Goal: Transaction & Acquisition: Purchase product/service

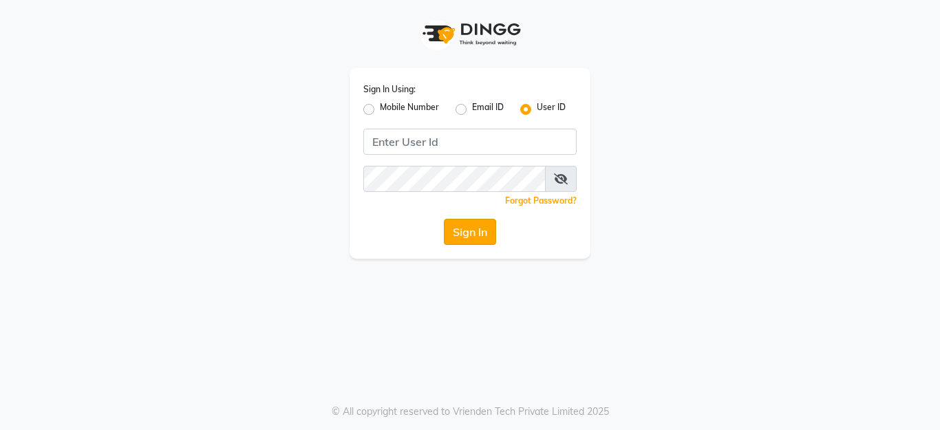
type input "ssalon"
click at [463, 238] on button "Sign In" at bounding box center [470, 232] width 52 height 26
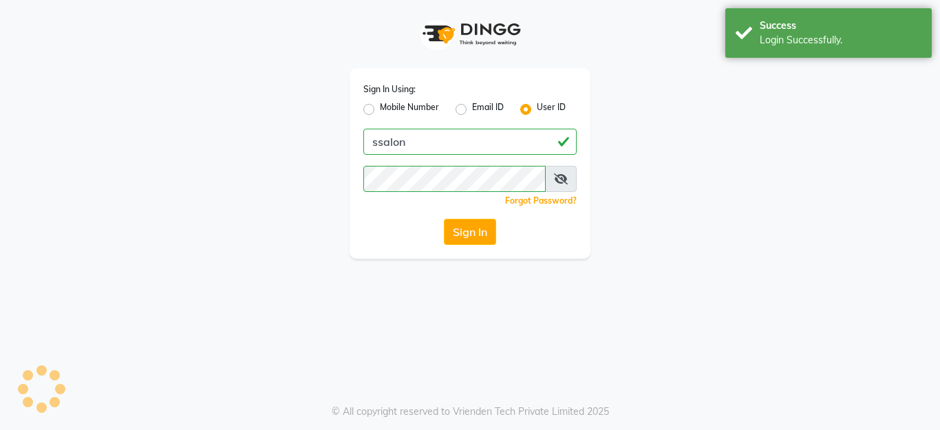
select select "service"
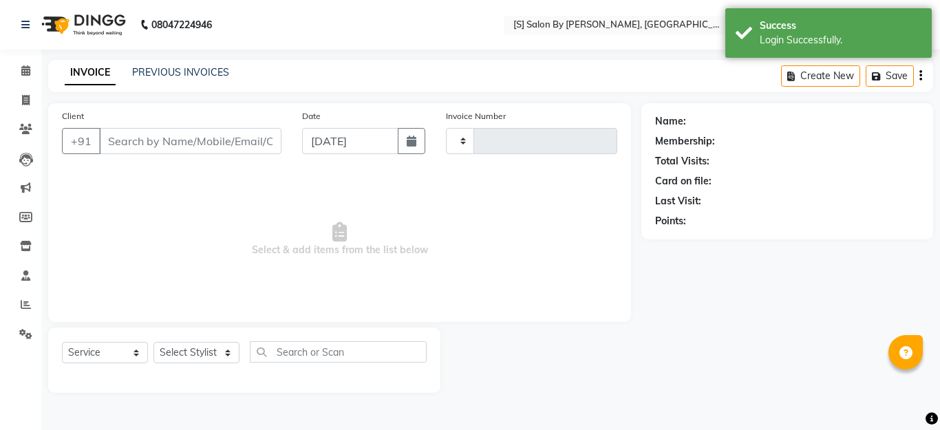
select select "en"
select select "45"
type input "1282"
type input "9545051032"
type input "[DATE]"
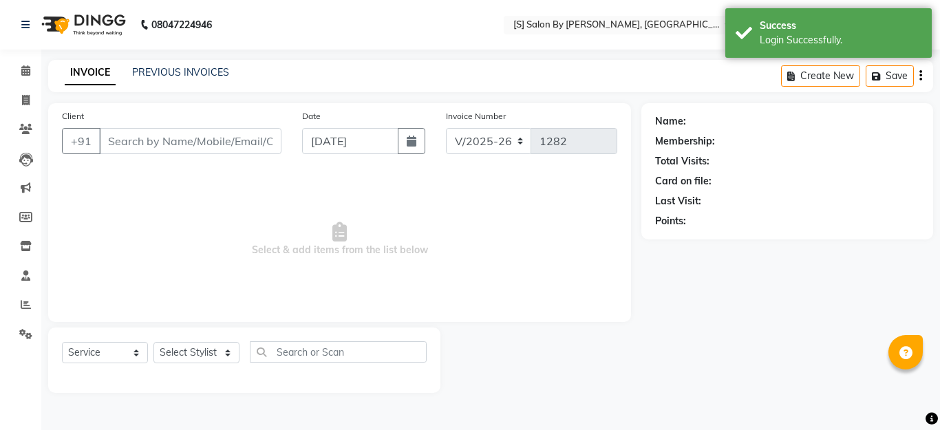
select select "43272"
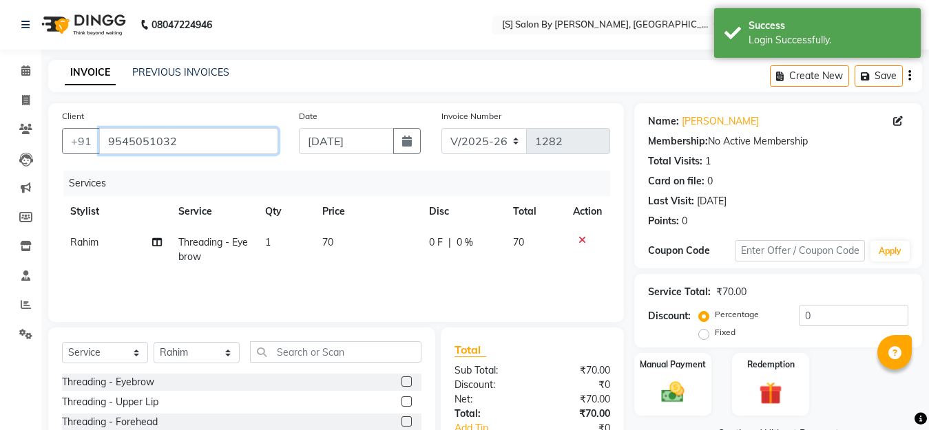
click at [187, 142] on input "9545051032" at bounding box center [188, 141] width 179 height 26
drag, startPoint x: 187, startPoint y: 142, endPoint x: 178, endPoint y: 150, distance: 12.2
click at [178, 150] on input "9545051032" at bounding box center [188, 141] width 179 height 26
click at [211, 131] on input "9545051032" at bounding box center [188, 141] width 179 height 26
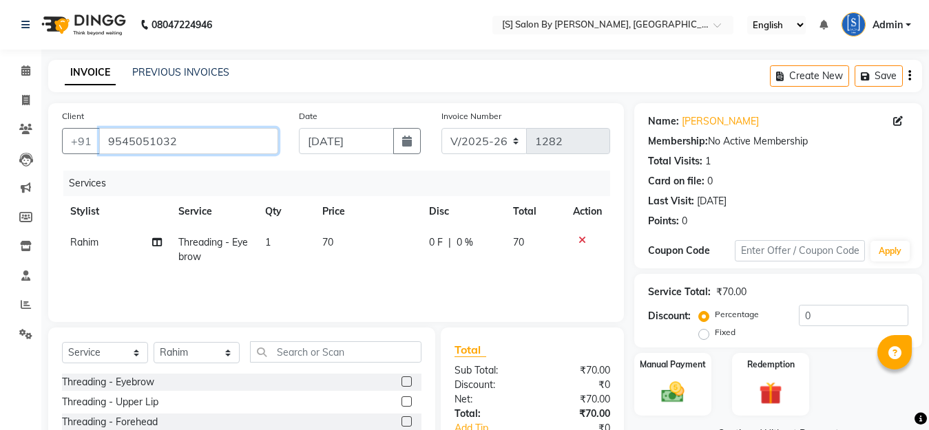
click at [215, 145] on input "9545051032" at bounding box center [188, 141] width 179 height 26
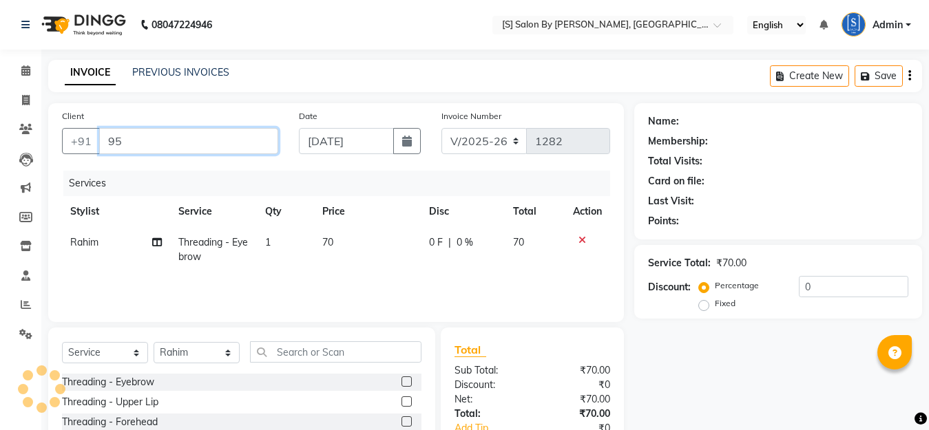
type input "9"
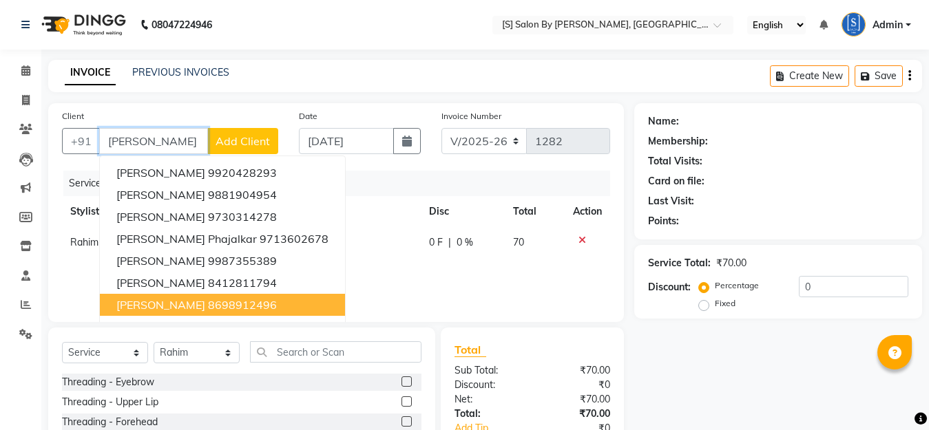
click at [208, 306] on ngb-highlight "8698912496" at bounding box center [242, 305] width 69 height 14
type input "8698912496"
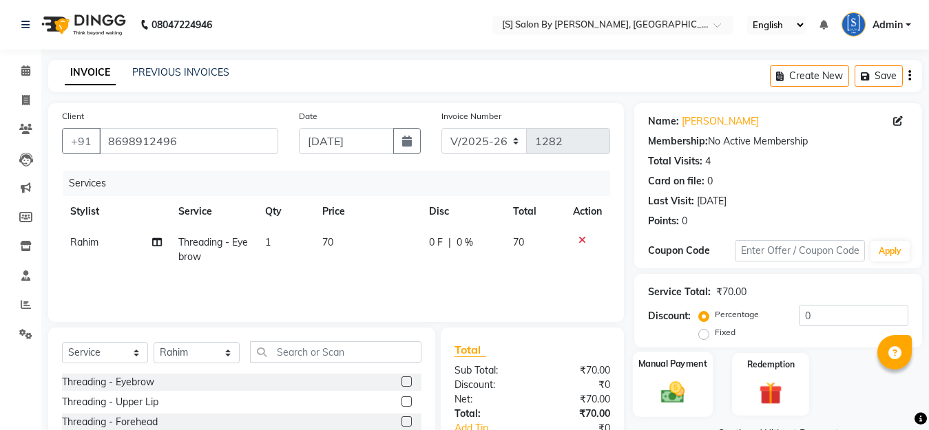
click at [677, 391] on img at bounding box center [672, 393] width 39 height 28
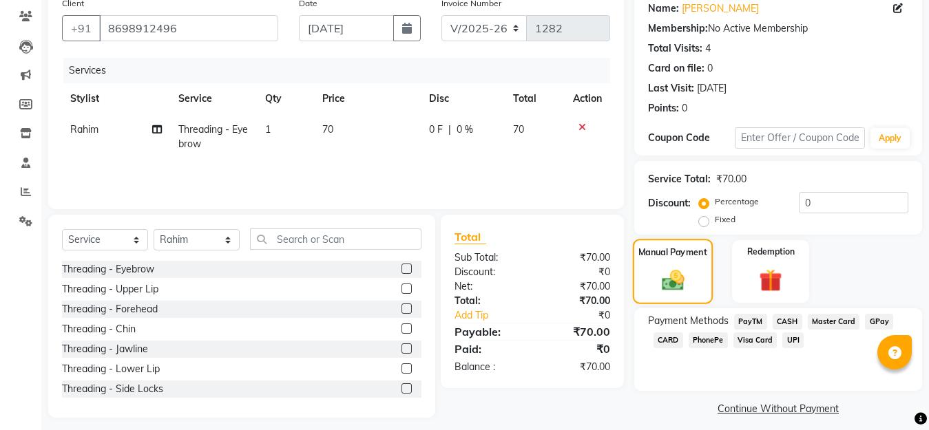
scroll to position [123, 0]
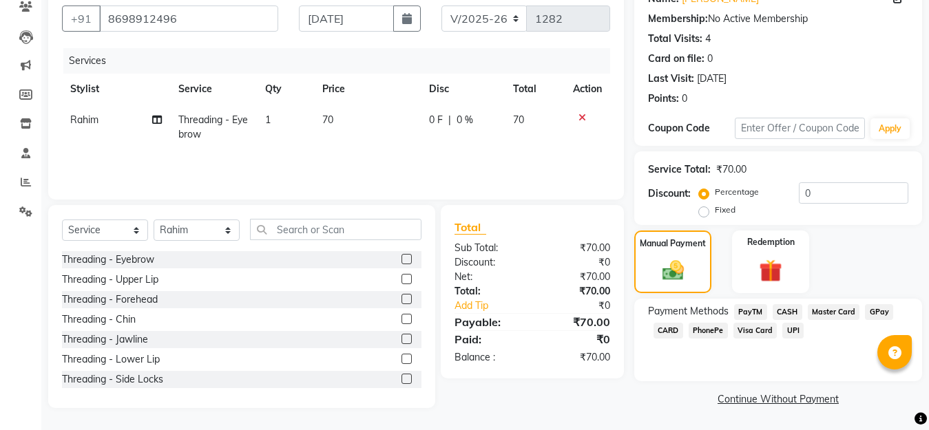
click at [582, 116] on icon at bounding box center [582, 118] width 8 height 10
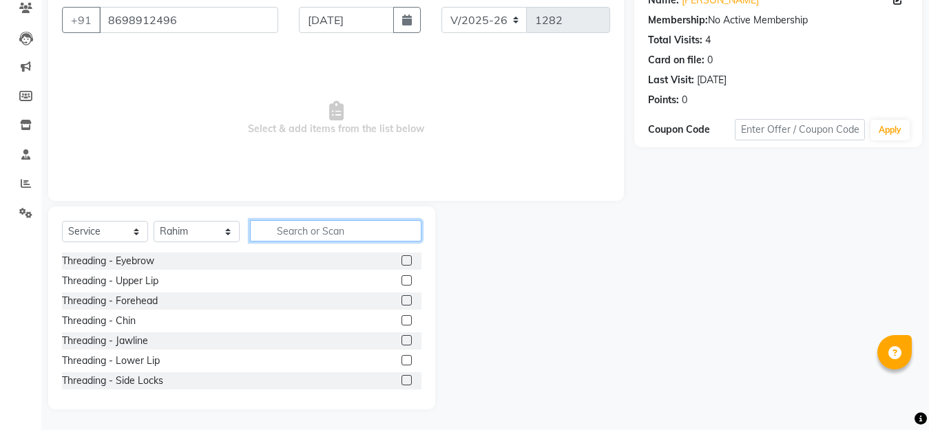
click at [321, 238] on input "text" at bounding box center [335, 230] width 171 height 21
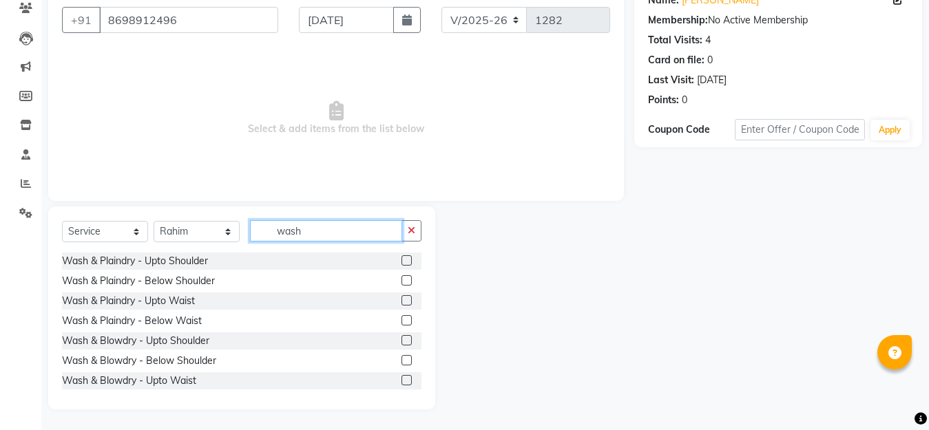
type input "wash"
click at [401, 383] on label at bounding box center [406, 380] width 10 height 10
click at [401, 383] on input "checkbox" at bounding box center [405, 381] width 9 height 9
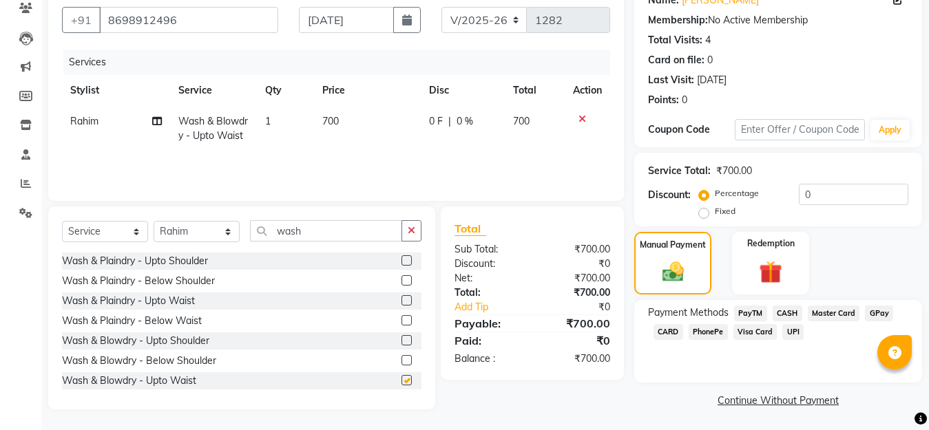
checkbox input "false"
click at [582, 118] on icon at bounding box center [582, 119] width 8 height 10
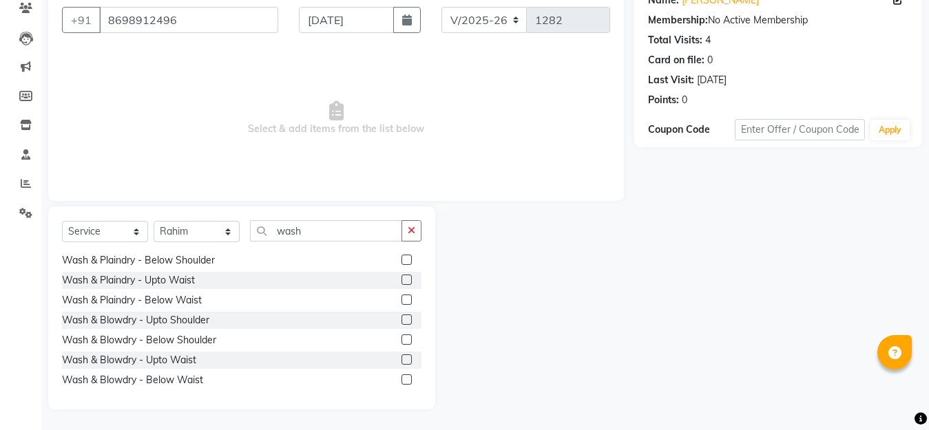
scroll to position [42, 0]
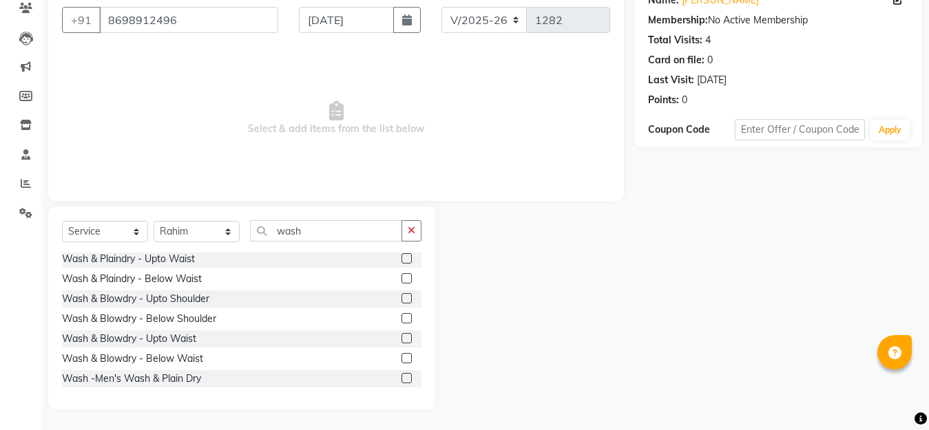
click at [401, 279] on label at bounding box center [406, 278] width 10 height 10
click at [401, 279] on input "checkbox" at bounding box center [405, 279] width 9 height 9
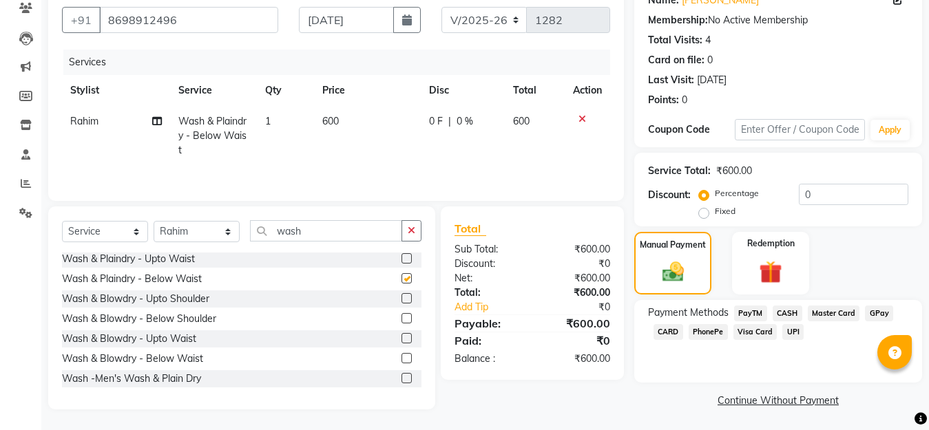
checkbox input "false"
click at [401, 255] on label at bounding box center [406, 258] width 10 height 10
click at [401, 255] on input "checkbox" at bounding box center [405, 259] width 9 height 9
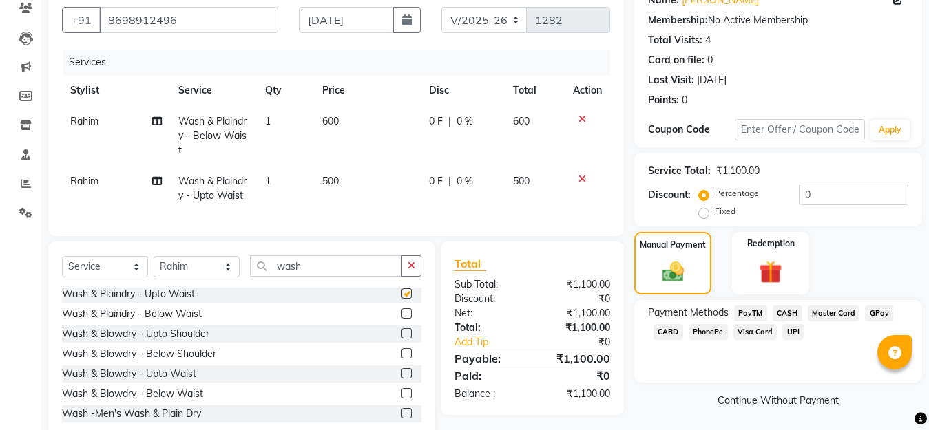
checkbox input "false"
click at [581, 117] on icon at bounding box center [582, 119] width 8 height 10
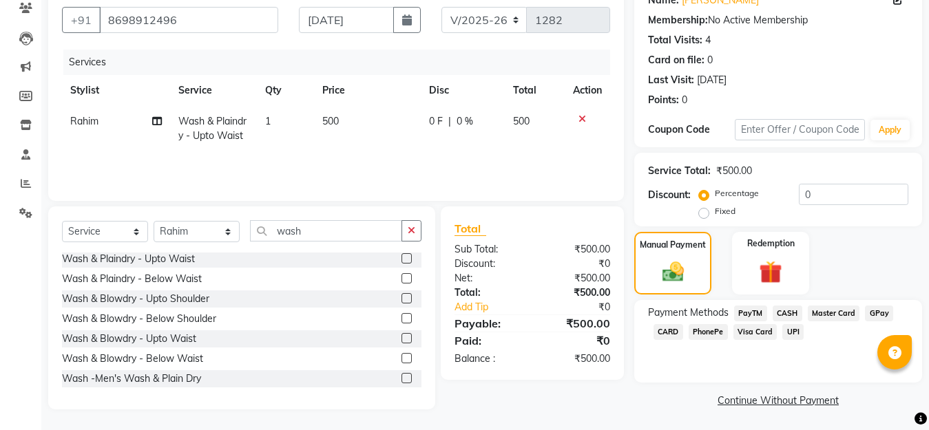
click at [581, 119] on icon at bounding box center [582, 119] width 8 height 10
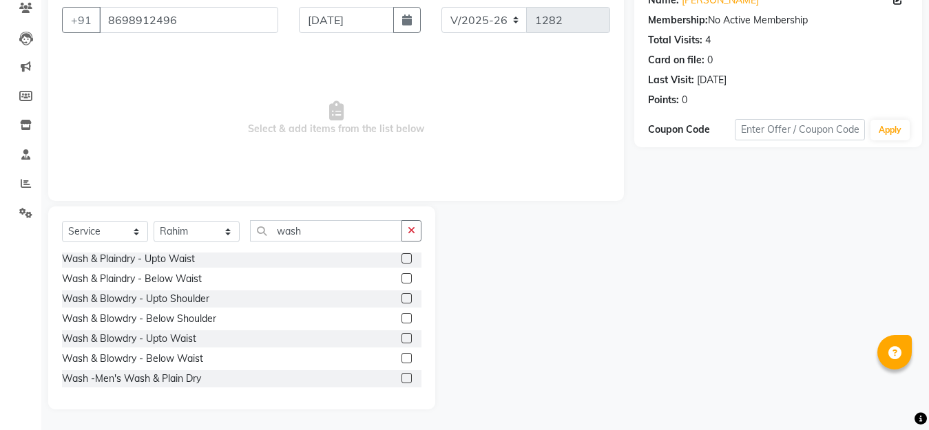
click at [401, 358] on label at bounding box center [406, 358] width 10 height 10
click at [401, 358] on input "checkbox" at bounding box center [405, 359] width 9 height 9
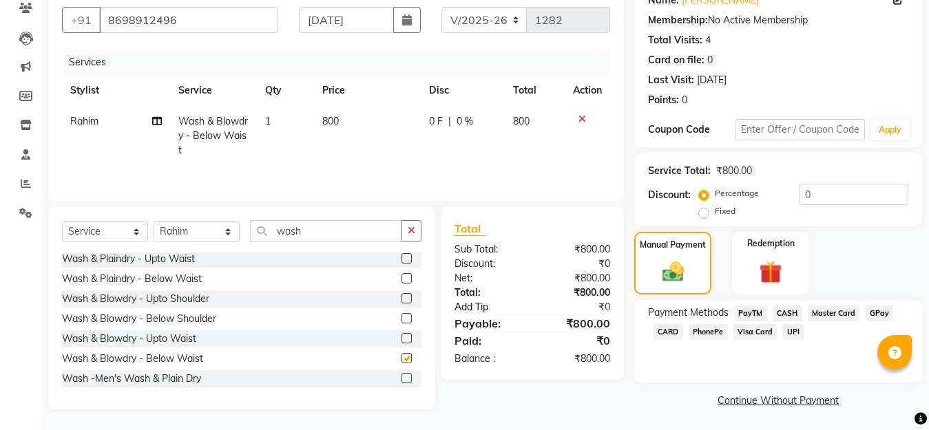
checkbox input "false"
click at [880, 312] on span "GPay" at bounding box center [879, 314] width 28 height 16
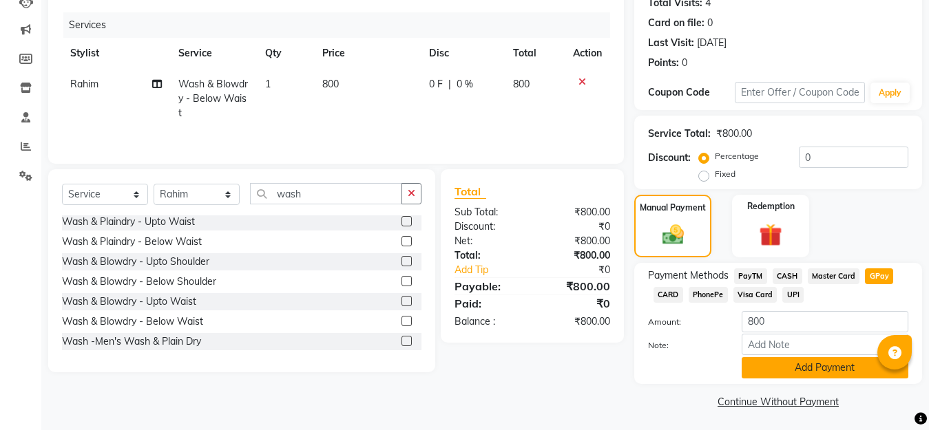
scroll to position [161, 0]
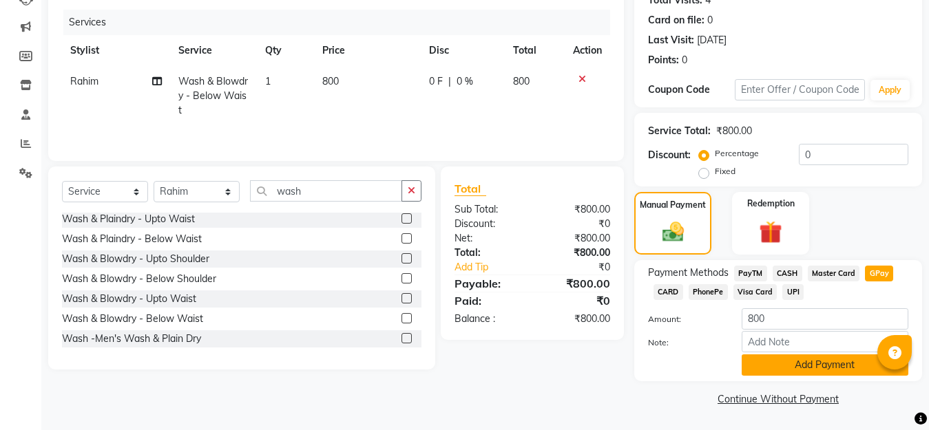
click at [806, 371] on button "Add Payment" at bounding box center [824, 365] width 167 height 21
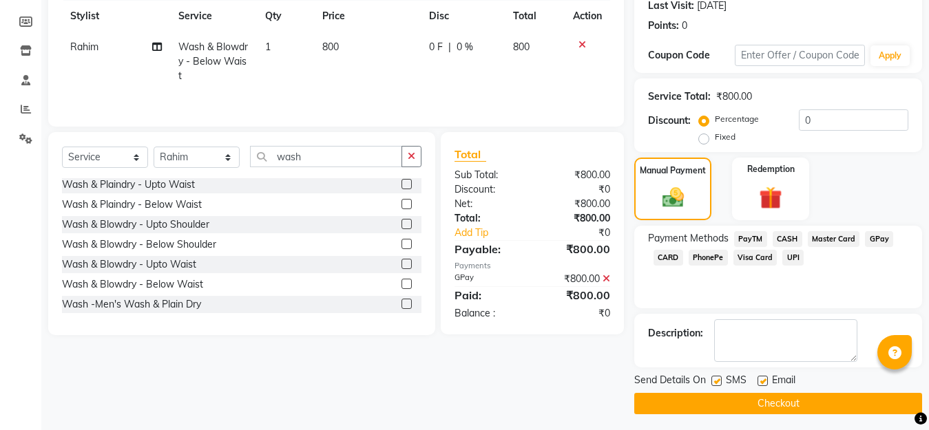
scroll to position [200, 0]
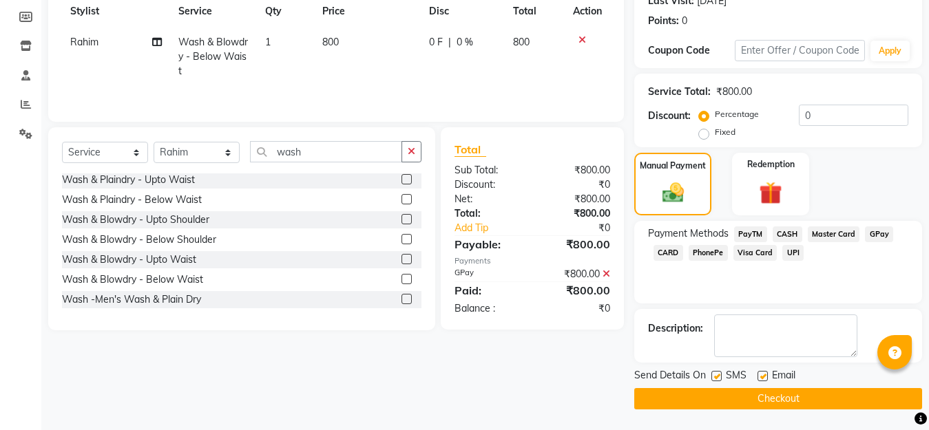
click at [814, 402] on button "Checkout" at bounding box center [778, 398] width 288 height 21
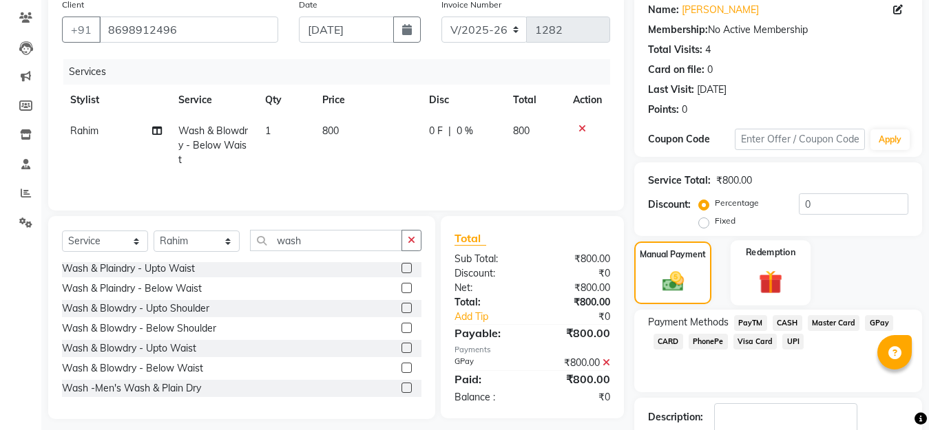
scroll to position [138, 0]
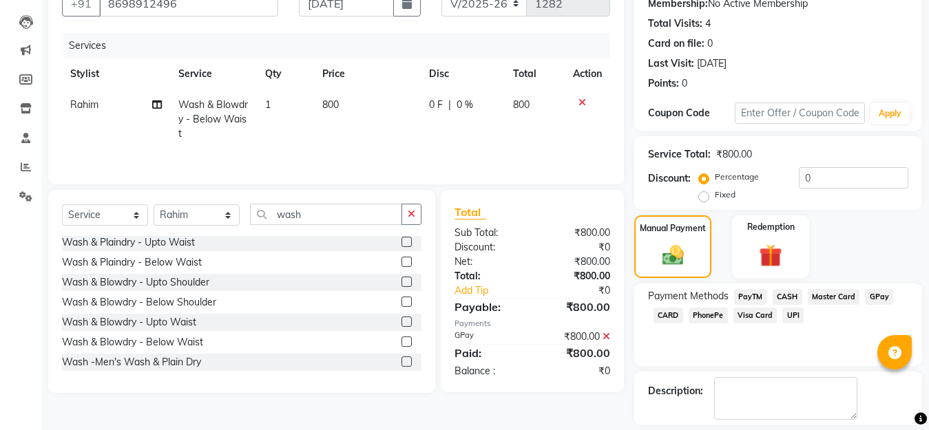
click at [582, 101] on icon at bounding box center [582, 103] width 8 height 10
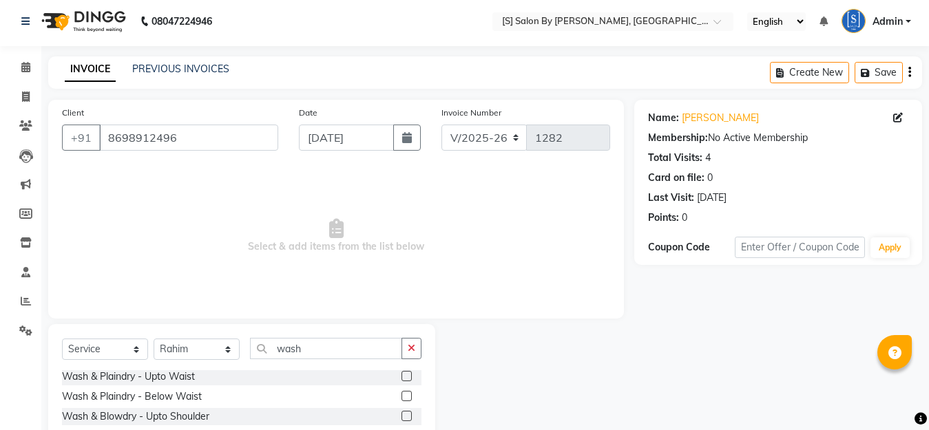
scroll to position [0, 0]
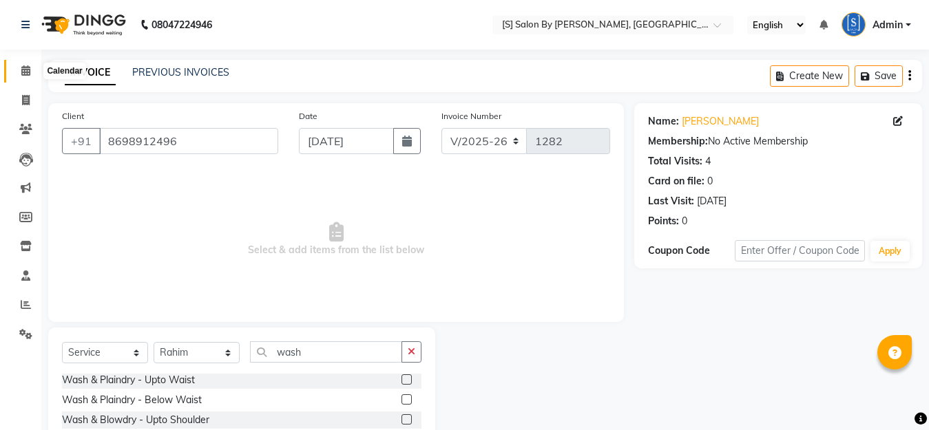
click at [25, 70] on icon at bounding box center [25, 70] width 9 height 10
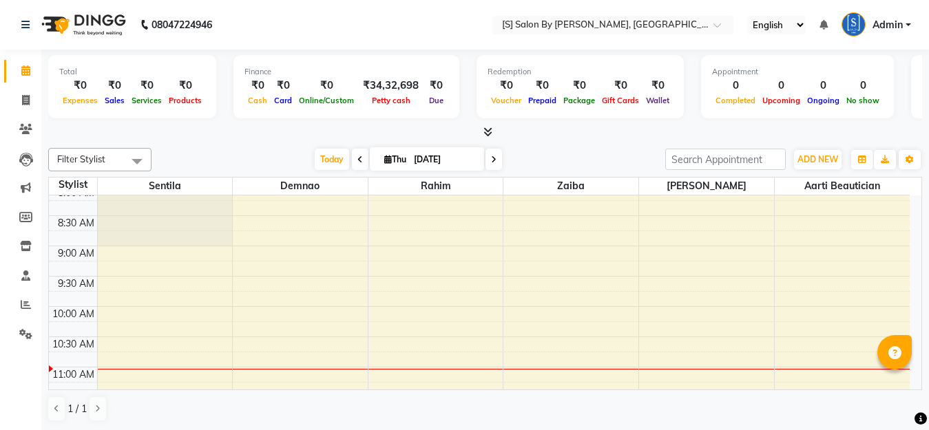
scroll to position [69, 0]
click at [28, 97] on icon at bounding box center [26, 100] width 8 height 10
select select "service"
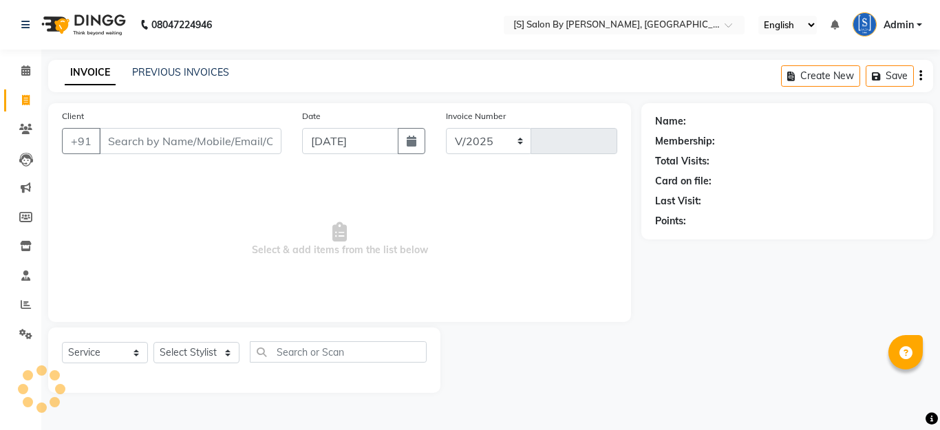
select select "45"
type input "1282"
click at [191, 354] on select "Select Stylist Aarti Beautician Demnao [PERSON_NAME] [PERSON_NAME]" at bounding box center [197, 352] width 86 height 21
select select "20836"
click at [154, 342] on select "Select Stylist Aarti Beautician Demnao [PERSON_NAME] [PERSON_NAME]" at bounding box center [197, 352] width 86 height 21
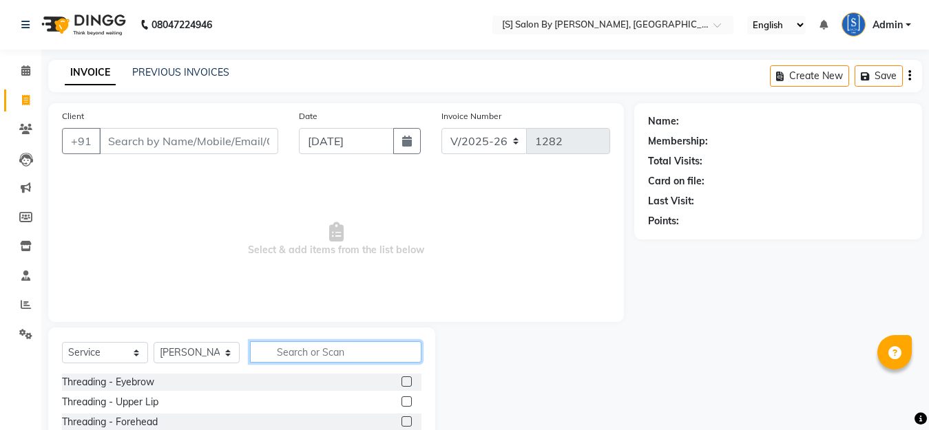
click at [296, 351] on input "text" at bounding box center [335, 351] width 171 height 21
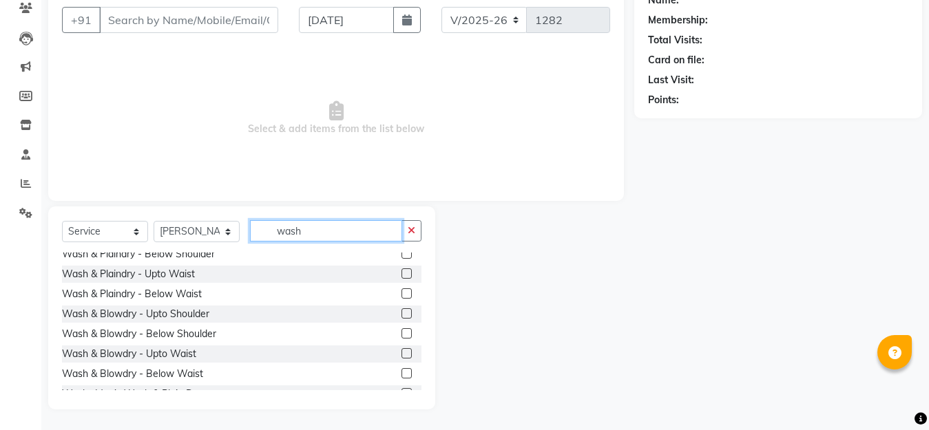
scroll to position [42, 0]
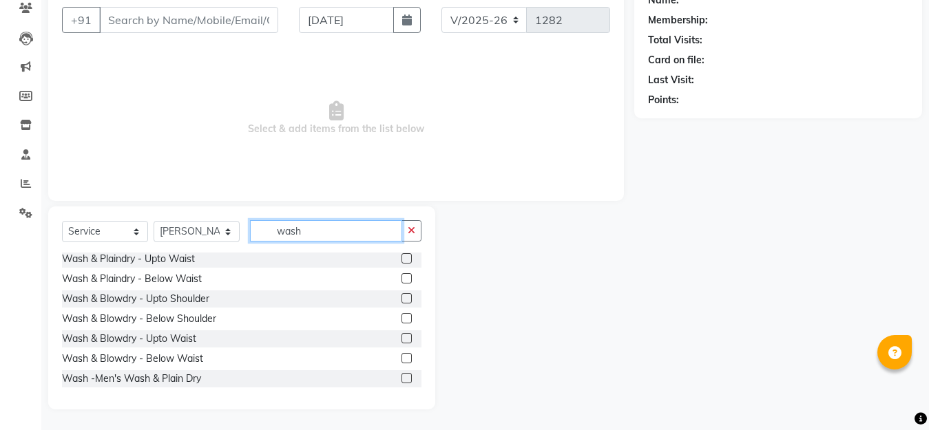
type input "wash"
click at [401, 355] on label at bounding box center [406, 358] width 10 height 10
click at [401, 355] on input "checkbox" at bounding box center [405, 359] width 9 height 9
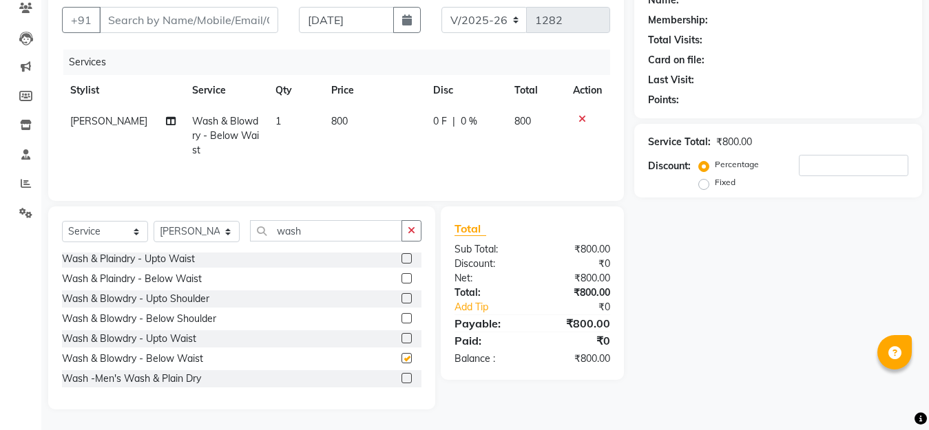
checkbox input "false"
click at [145, 25] on input "Client" at bounding box center [188, 20] width 179 height 26
type input "k"
type input "0"
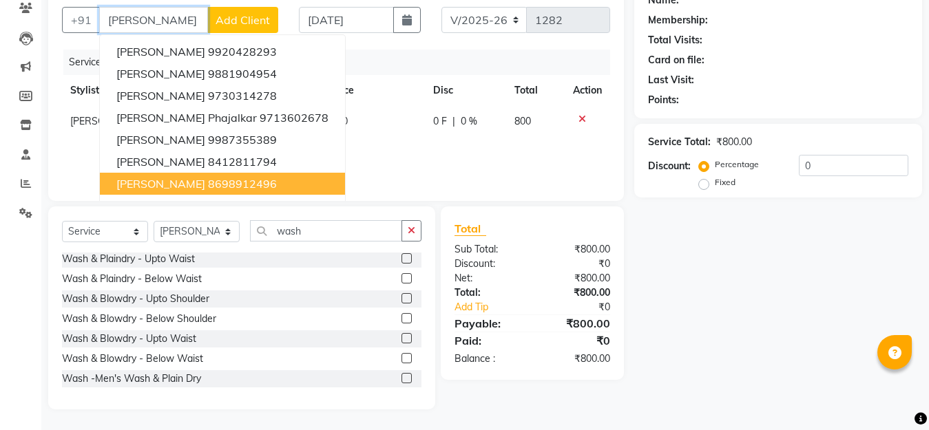
click at [218, 185] on ngb-highlight "8698912496" at bounding box center [242, 184] width 69 height 14
type input "8698912496"
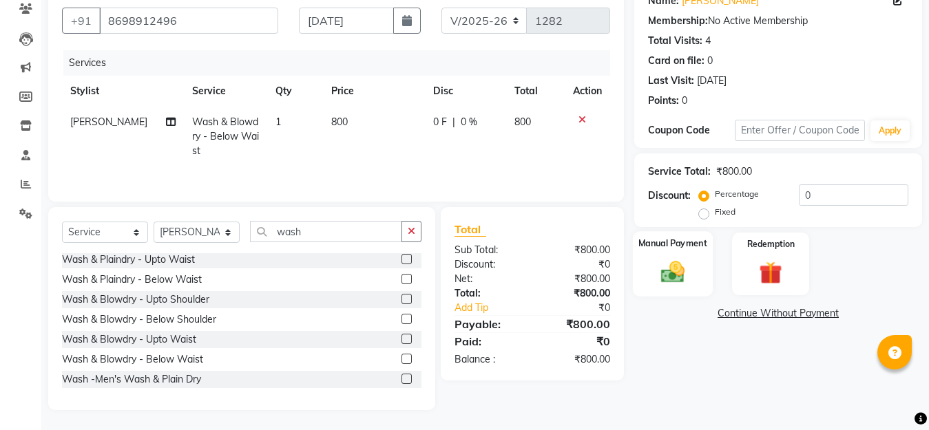
scroll to position [121, 0]
click at [674, 277] on img at bounding box center [672, 271] width 39 height 28
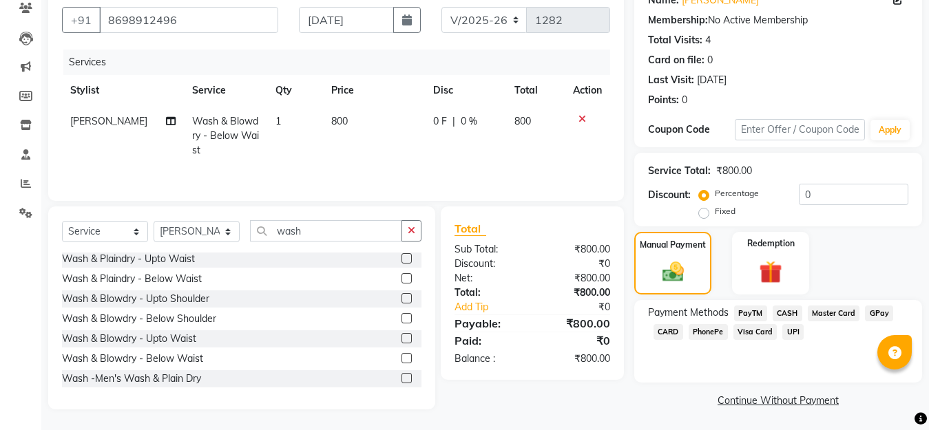
click at [876, 313] on span "GPay" at bounding box center [879, 314] width 28 height 16
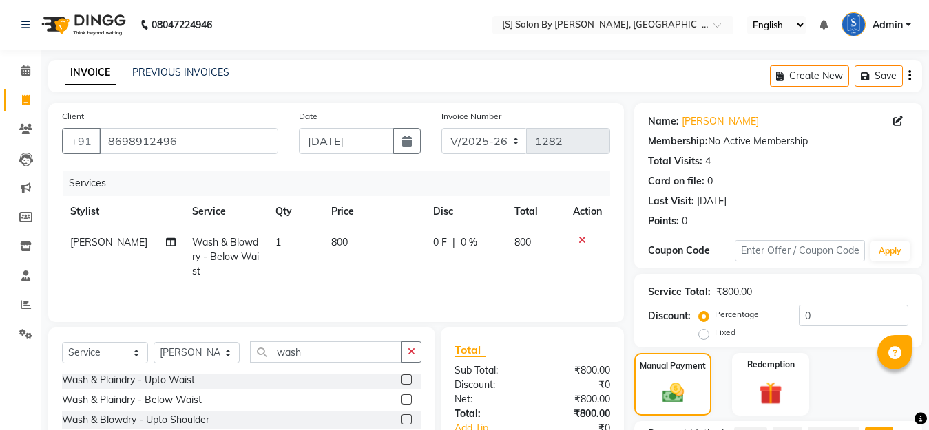
scroll to position [161, 0]
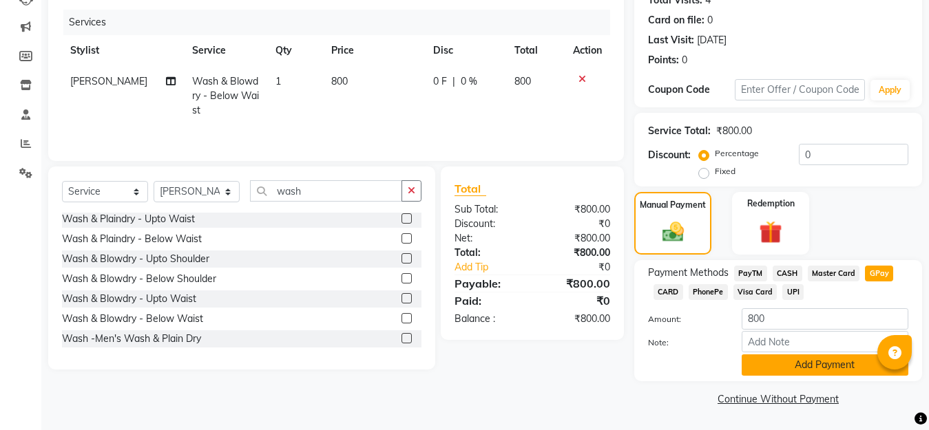
click at [814, 369] on button "Add Payment" at bounding box center [824, 365] width 167 height 21
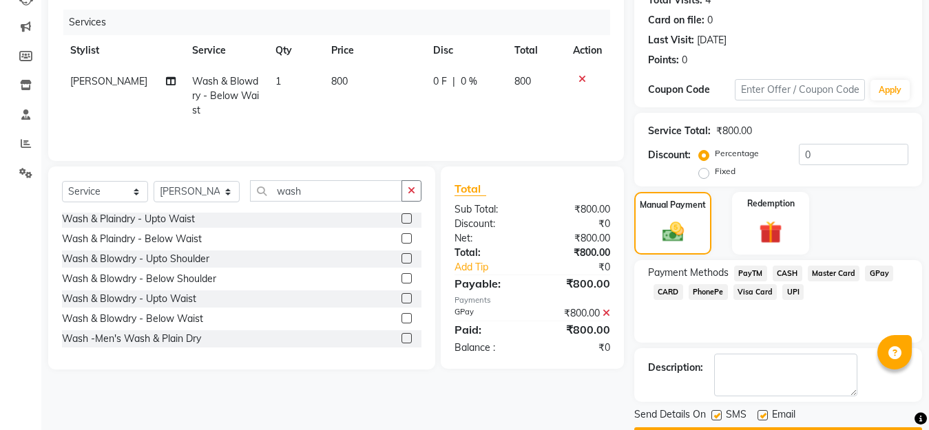
scroll to position [200, 0]
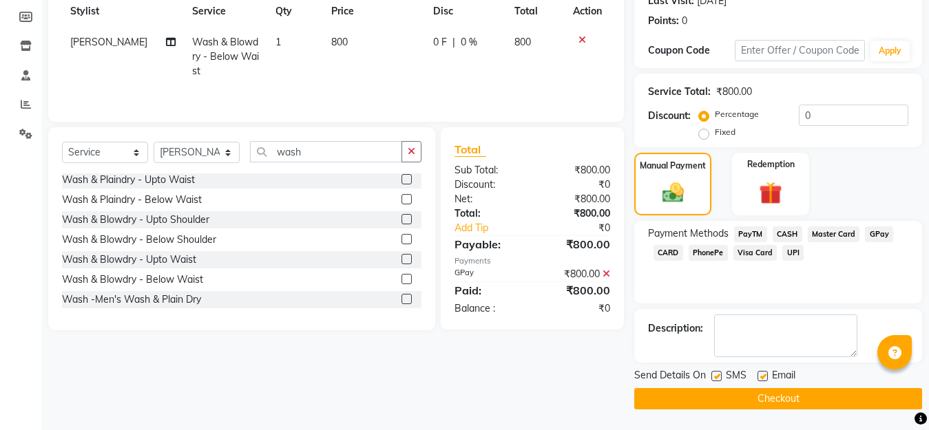
click at [800, 397] on button "Checkout" at bounding box center [778, 398] width 288 height 21
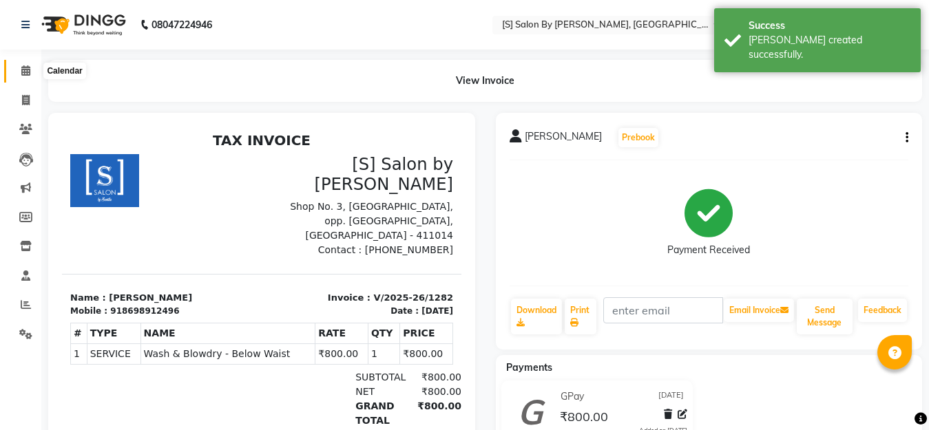
click at [27, 70] on icon at bounding box center [25, 70] width 9 height 10
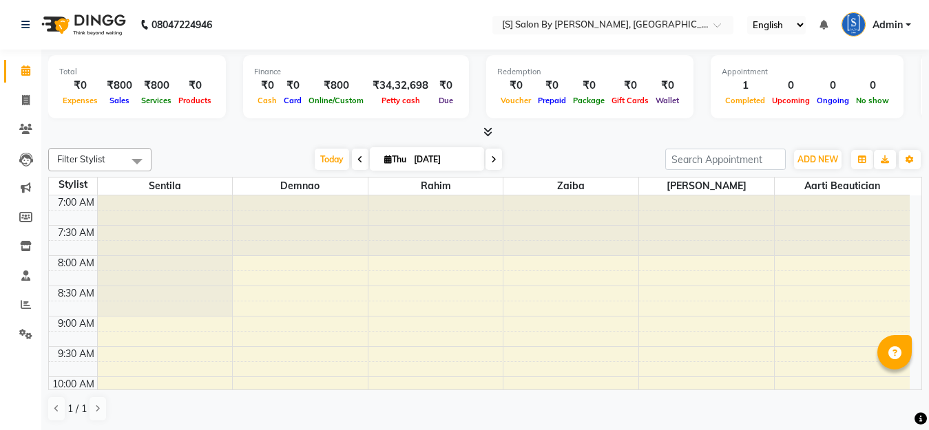
scroll to position [1, 0]
click at [23, 305] on icon at bounding box center [26, 304] width 10 height 10
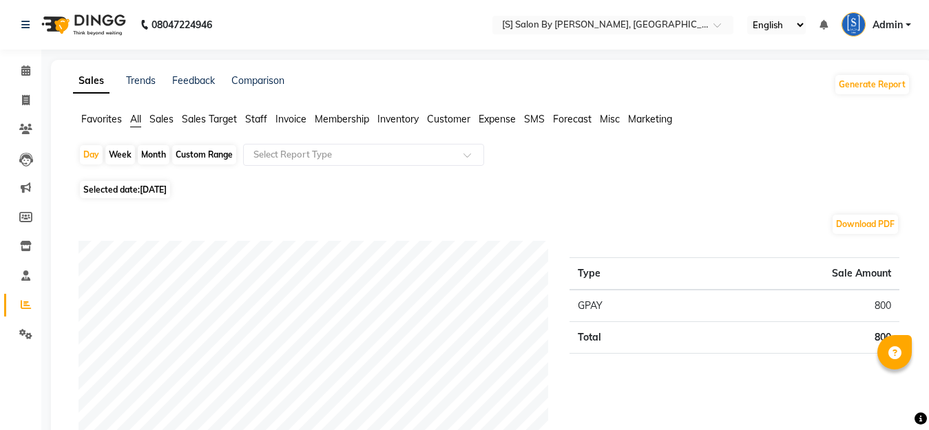
click at [149, 151] on div "Month" at bounding box center [154, 154] width 32 height 19
select select "9"
select select "2025"
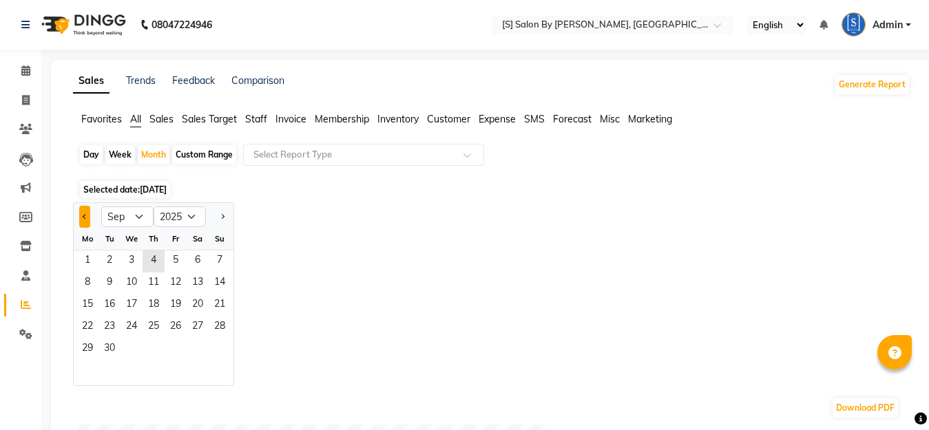
click at [81, 217] on button "Previous month" at bounding box center [84, 217] width 11 height 22
select select "8"
click at [176, 259] on span "1" at bounding box center [176, 262] width 22 height 22
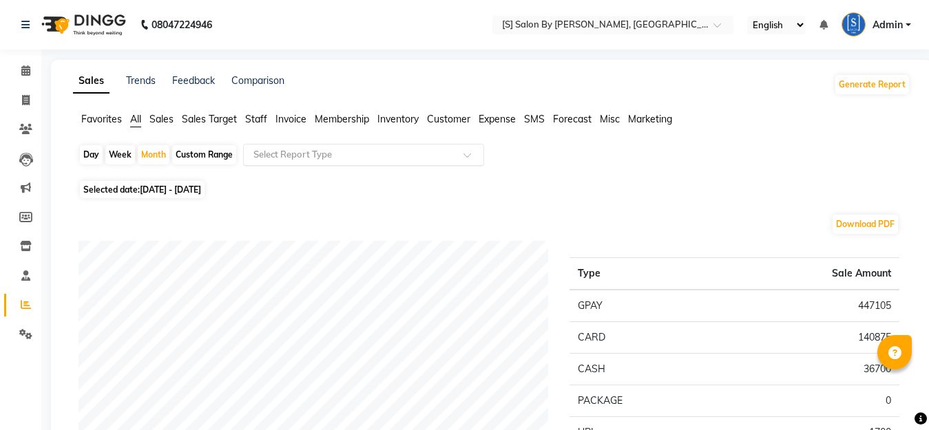
click at [464, 156] on div "Select Report Type" at bounding box center [363, 155] width 241 height 22
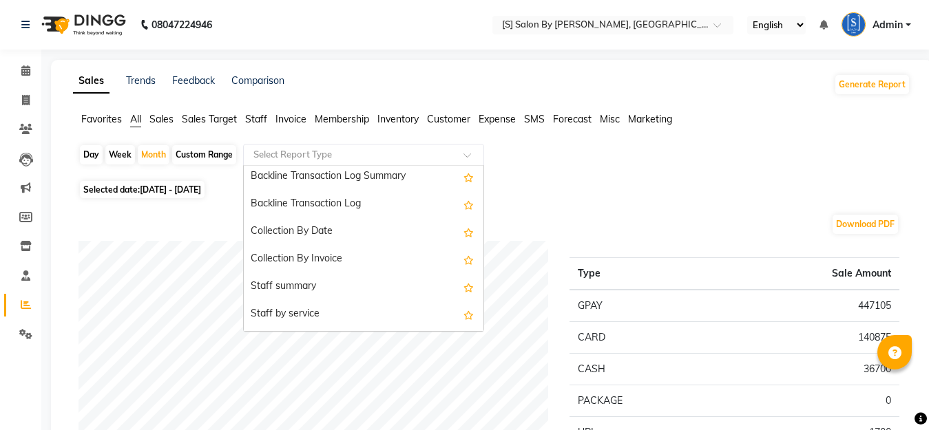
scroll to position [413, 0]
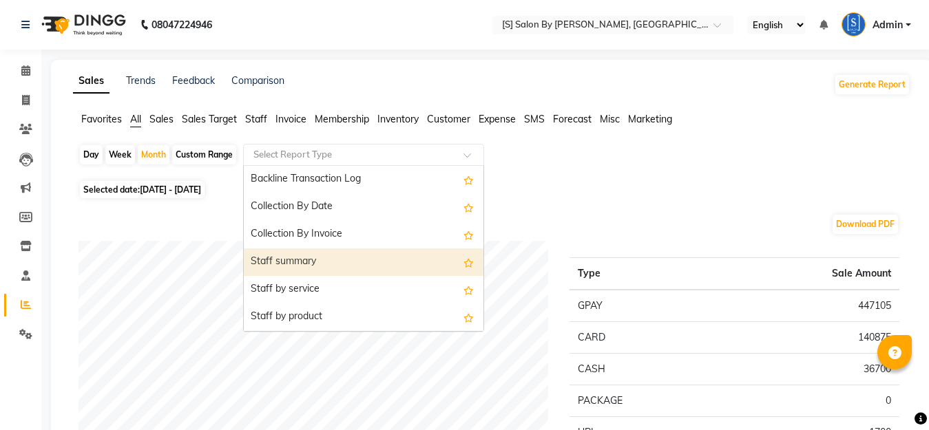
click at [280, 260] on div "Staff summary" at bounding box center [364, 263] width 240 height 28
select select "full_report"
select select "csv"
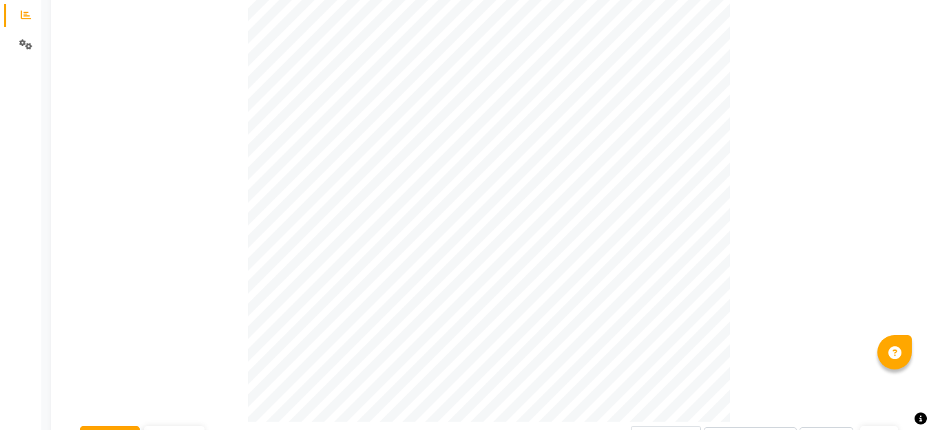
scroll to position [83, 0]
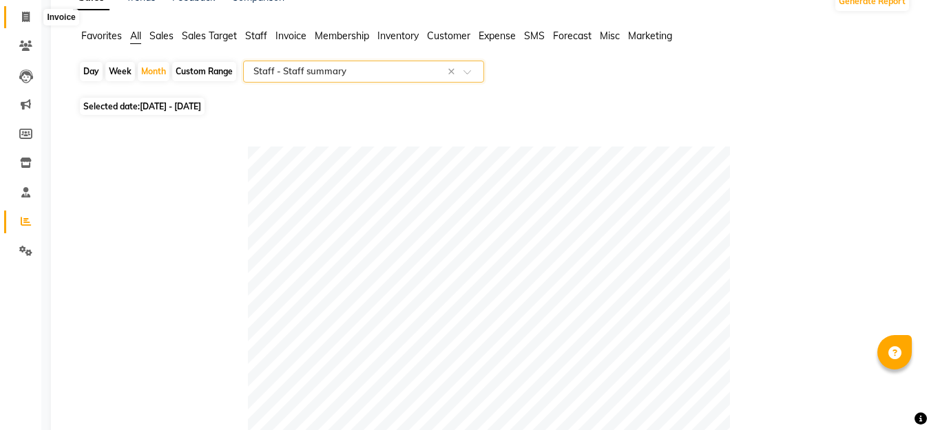
click at [28, 17] on icon at bounding box center [26, 17] width 8 height 10
select select "service"
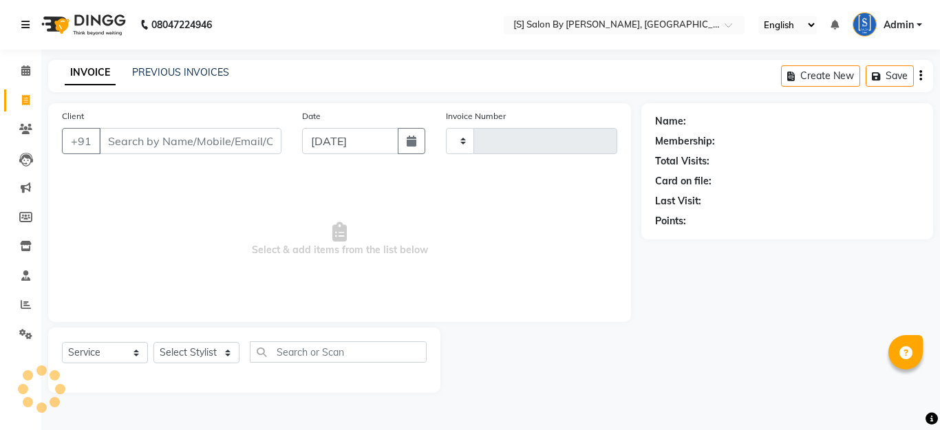
type input "1283"
select select "45"
click at [413, 140] on icon "button" at bounding box center [412, 141] width 10 height 11
select select "9"
select select "2025"
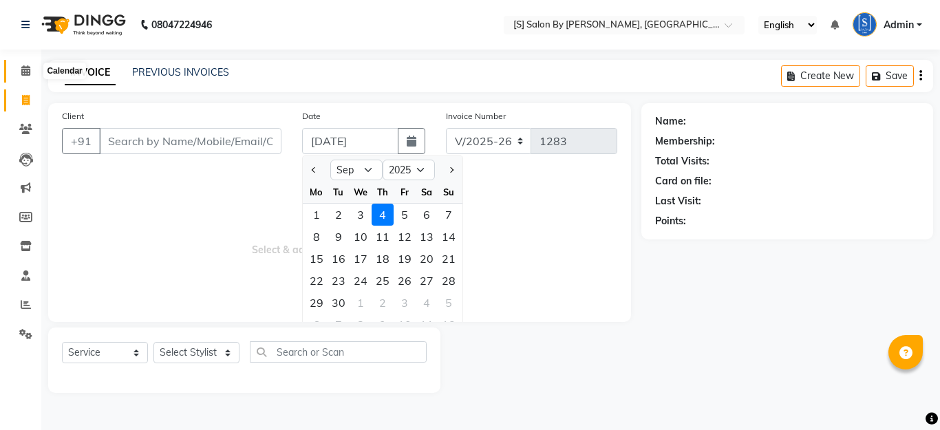
click at [24, 70] on icon at bounding box center [25, 70] width 9 height 10
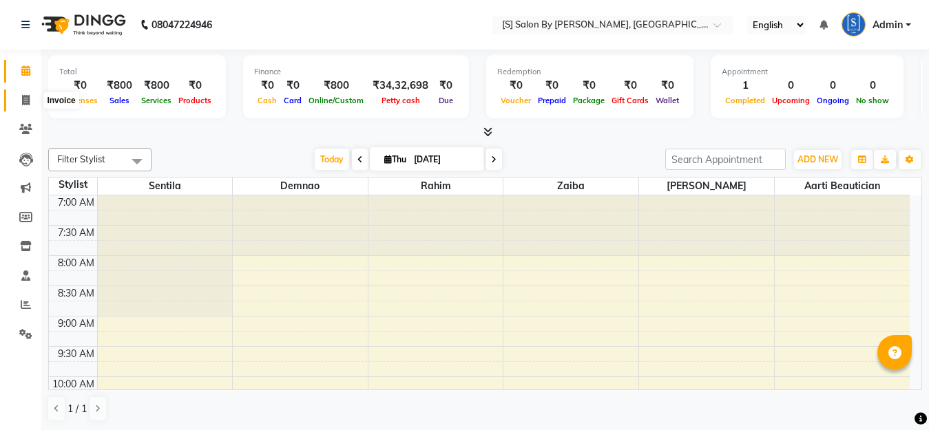
click at [25, 96] on icon at bounding box center [26, 100] width 8 height 10
select select "service"
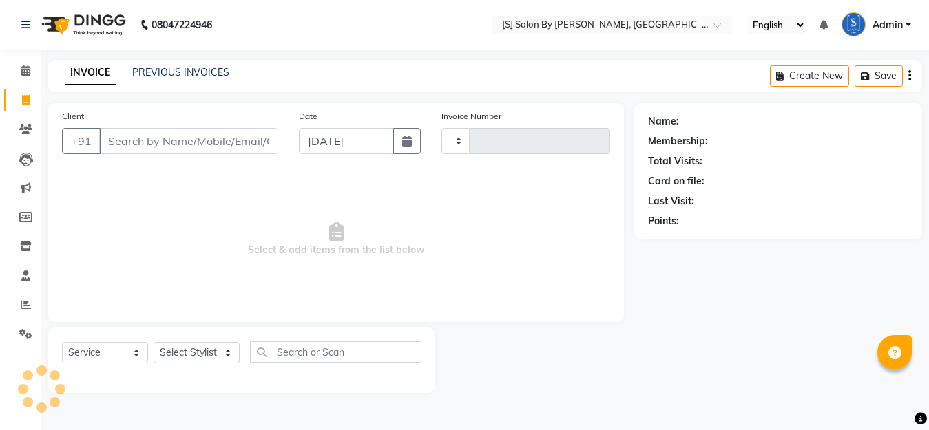
type input "1283"
select select "45"
click at [207, 352] on select "Select Stylist" at bounding box center [197, 352] width 86 height 21
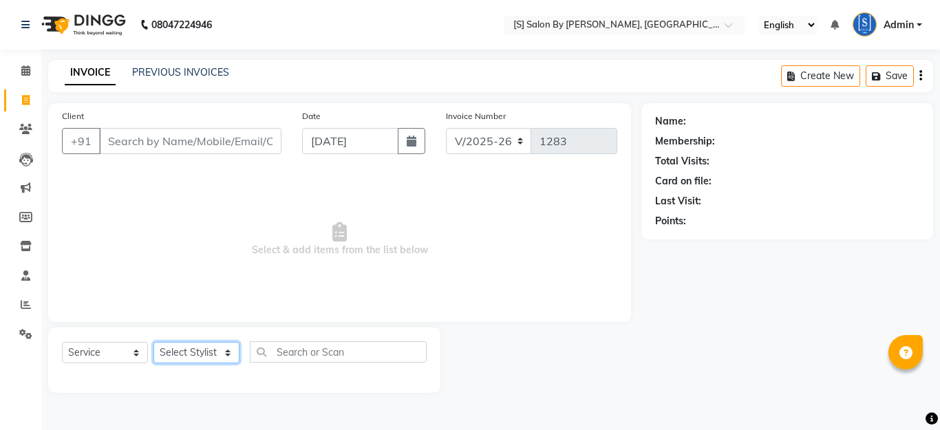
select select "20836"
click at [154, 342] on select "Select Stylist Aarti Beautician Demnao [PERSON_NAME] [PERSON_NAME]" at bounding box center [197, 352] width 86 height 21
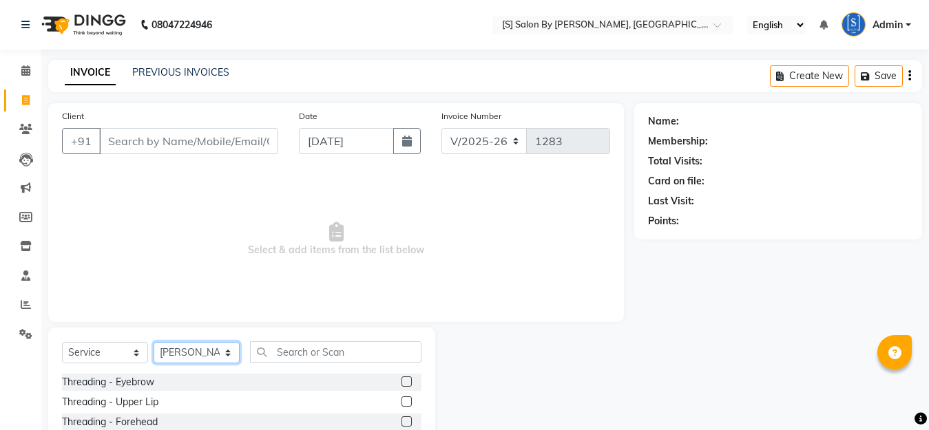
scroll to position [121, 0]
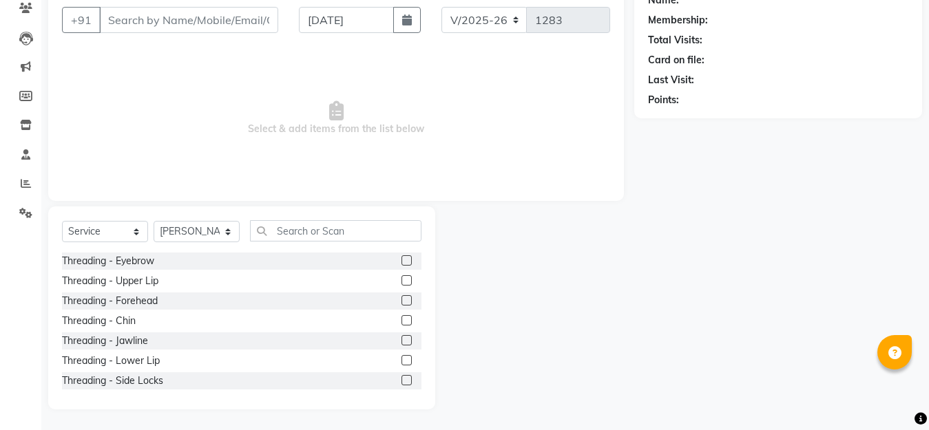
click at [401, 282] on label at bounding box center [406, 280] width 10 height 10
click at [401, 282] on input "checkbox" at bounding box center [405, 281] width 9 height 9
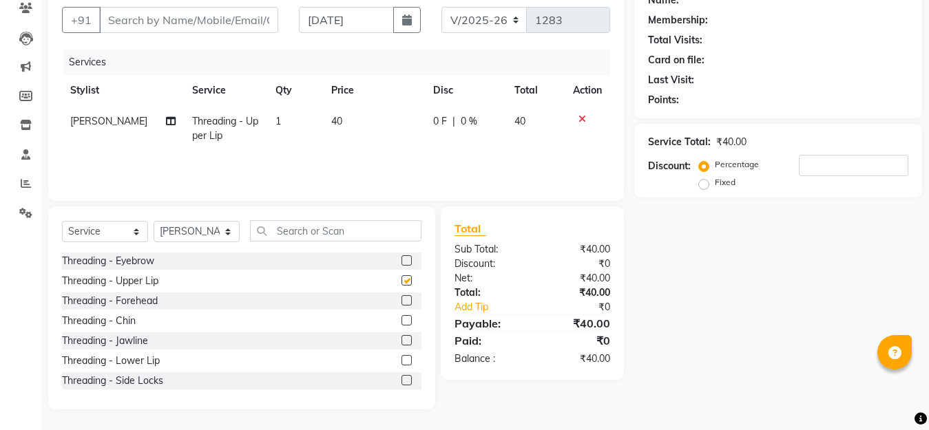
checkbox input "false"
click at [401, 320] on label at bounding box center [406, 320] width 10 height 10
click at [401, 320] on input "checkbox" at bounding box center [405, 321] width 9 height 9
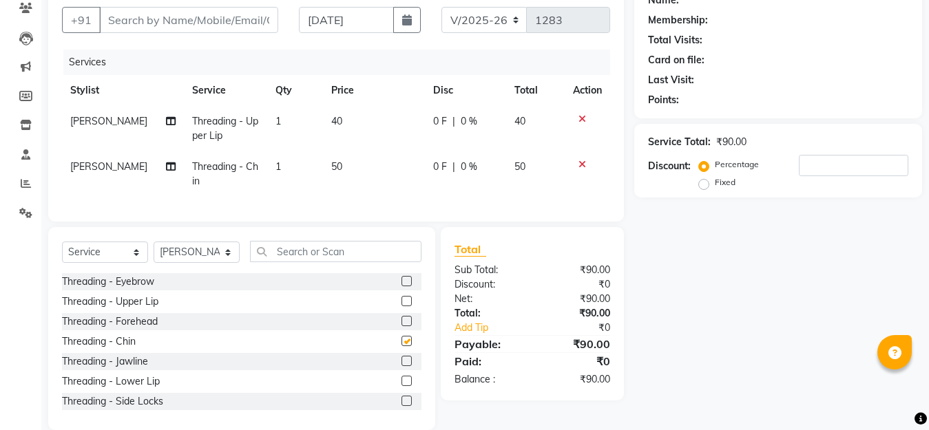
checkbox input "false"
click at [244, 25] on input "Client" at bounding box center [188, 20] width 179 height 26
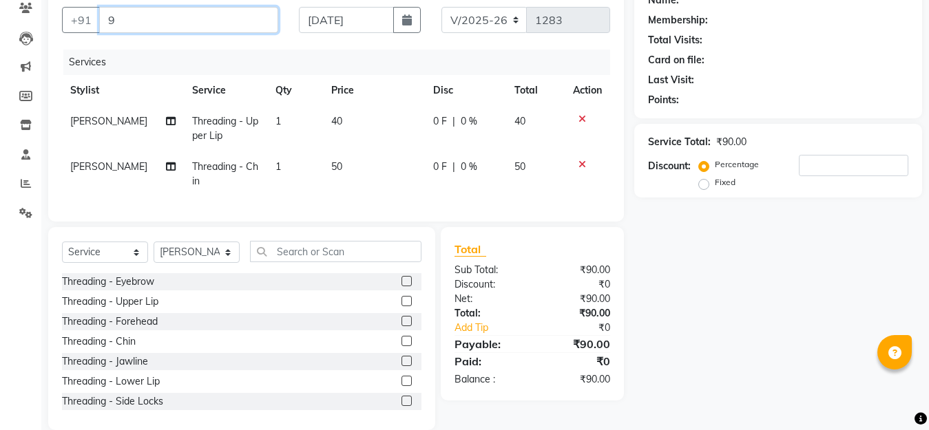
type input "98"
type input "0"
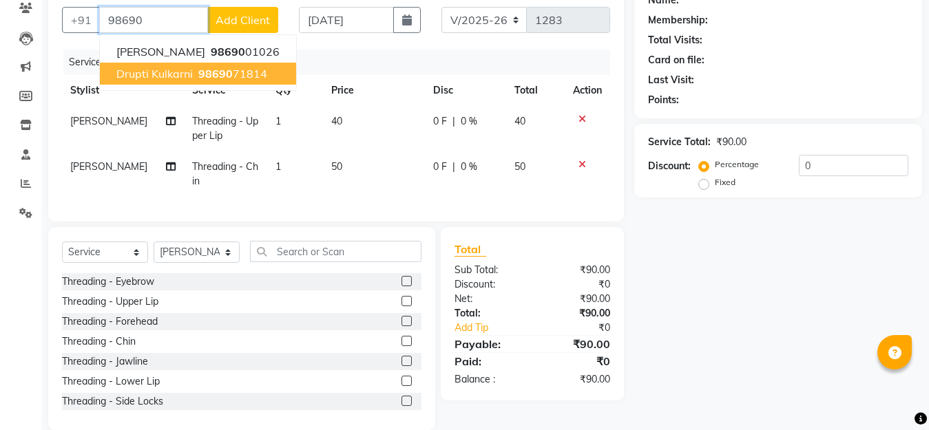
click at [218, 72] on span "98690" at bounding box center [215, 74] width 34 height 14
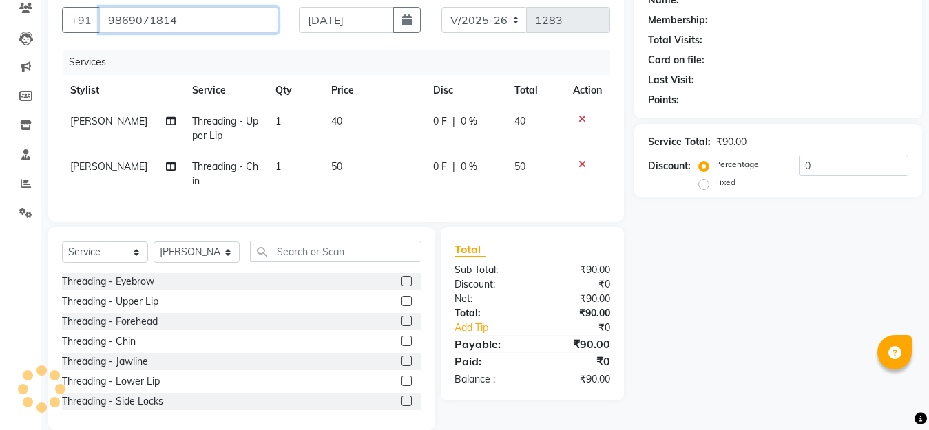
type input "9869071814"
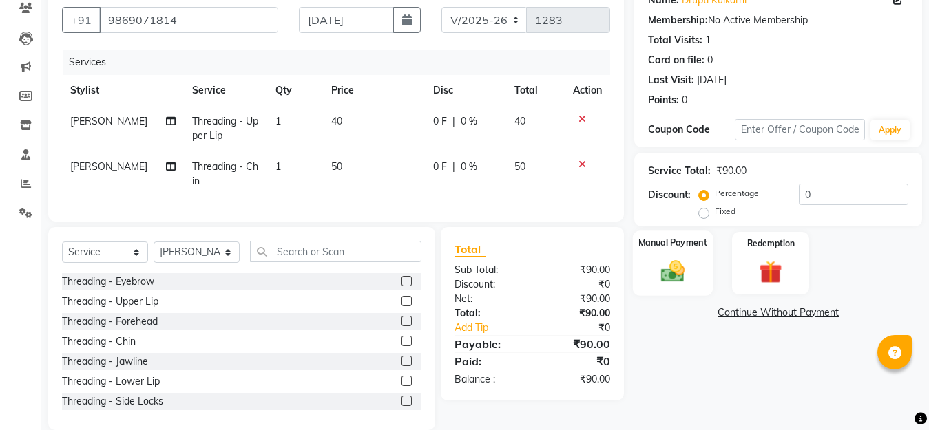
click at [676, 273] on img at bounding box center [672, 271] width 39 height 28
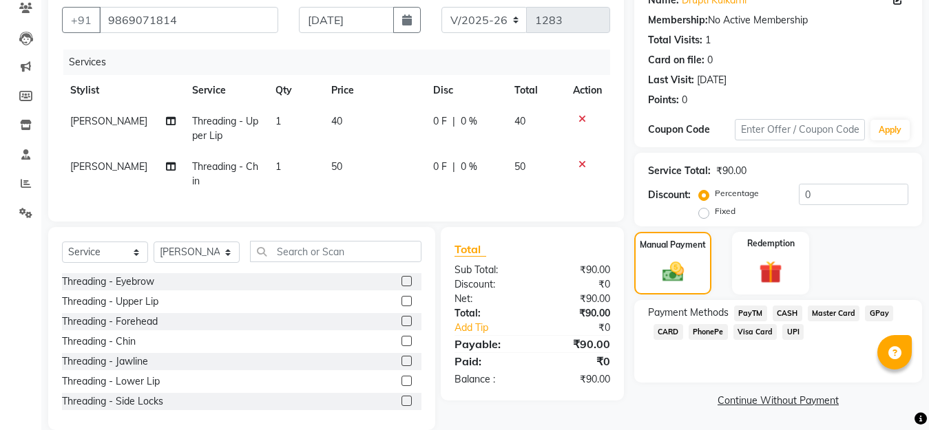
click at [876, 312] on span "GPay" at bounding box center [879, 314] width 28 height 16
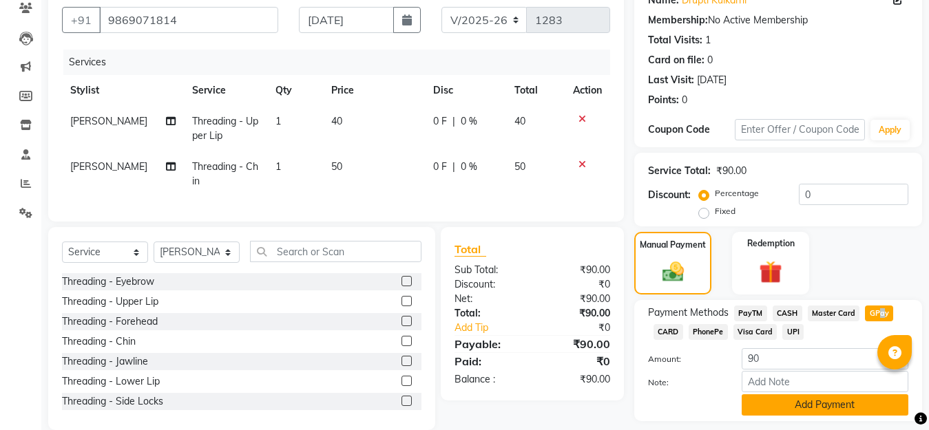
click at [847, 406] on button "Add Payment" at bounding box center [824, 404] width 167 height 21
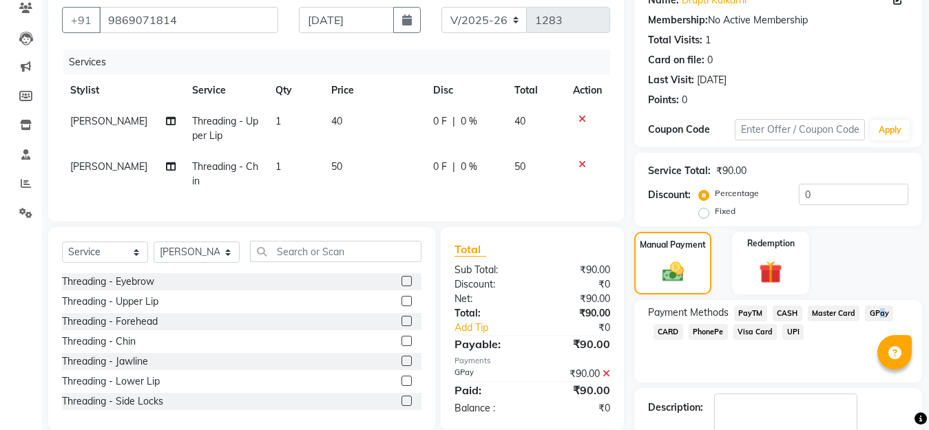
scroll to position [200, 0]
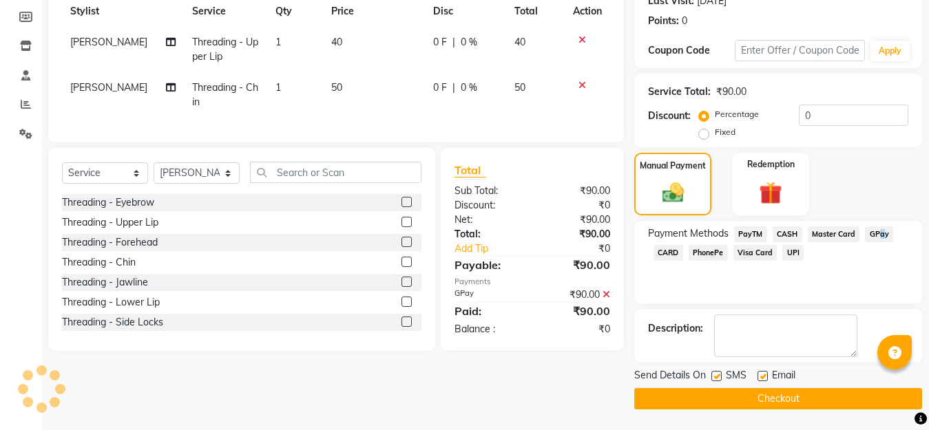
click at [846, 399] on button "Checkout" at bounding box center [778, 398] width 288 height 21
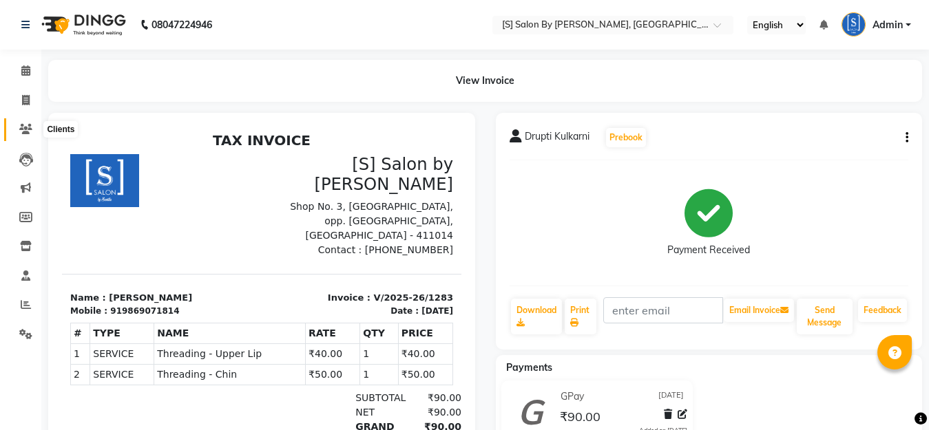
click at [28, 125] on icon at bounding box center [25, 129] width 13 height 10
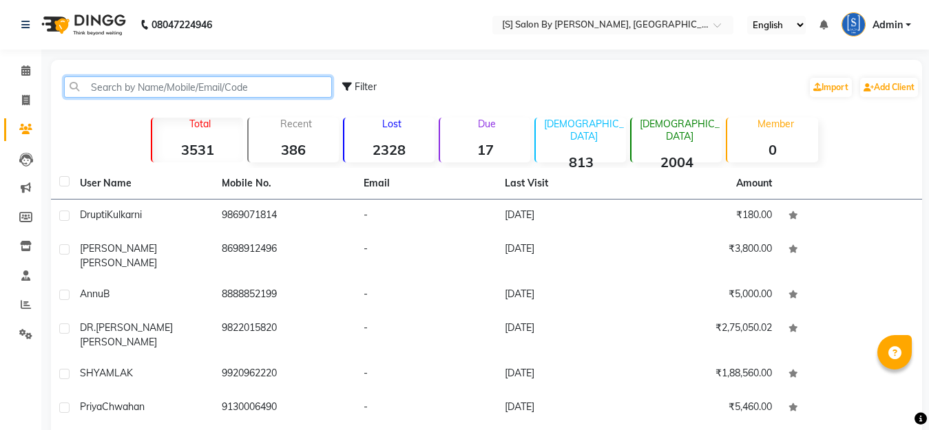
click at [108, 87] on input "text" at bounding box center [198, 86] width 268 height 21
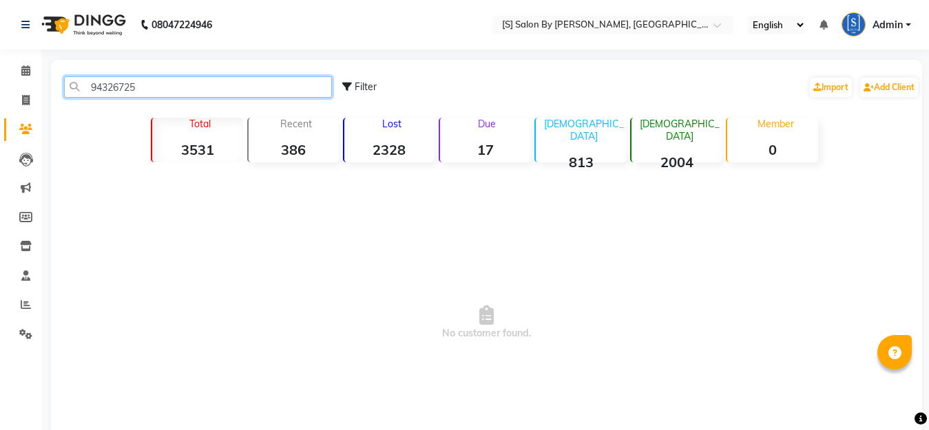
drag, startPoint x: 202, startPoint y: 84, endPoint x: 91, endPoint y: 92, distance: 111.8
click at [92, 92] on input "94326725" at bounding box center [198, 86] width 268 height 21
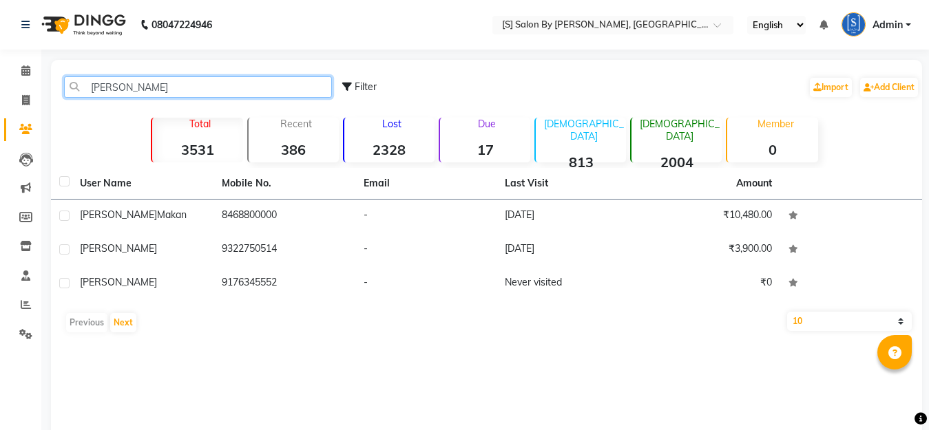
drag, startPoint x: 140, startPoint y: 84, endPoint x: 42, endPoint y: 70, distance: 98.7
click at [1, 64] on app-home "08047224946 Select Location × [S] Salon By Sentila, Kharadi English ENGLISH Esp…" at bounding box center [464, 247] width 929 height 494
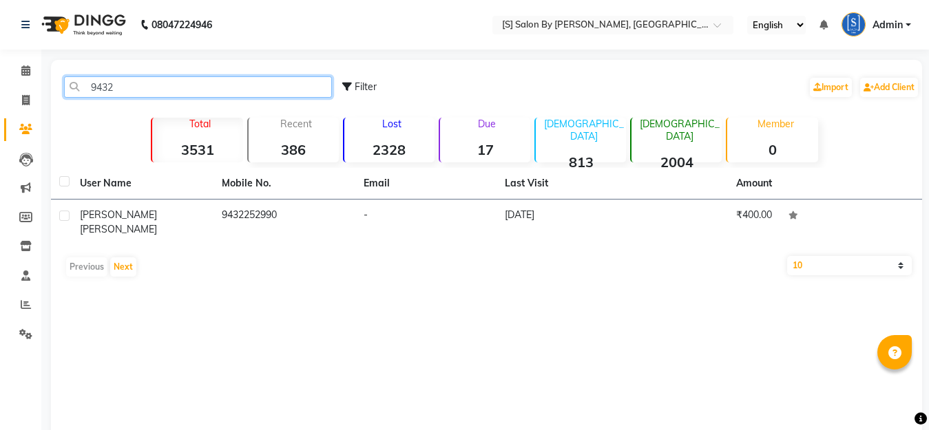
type input "94326"
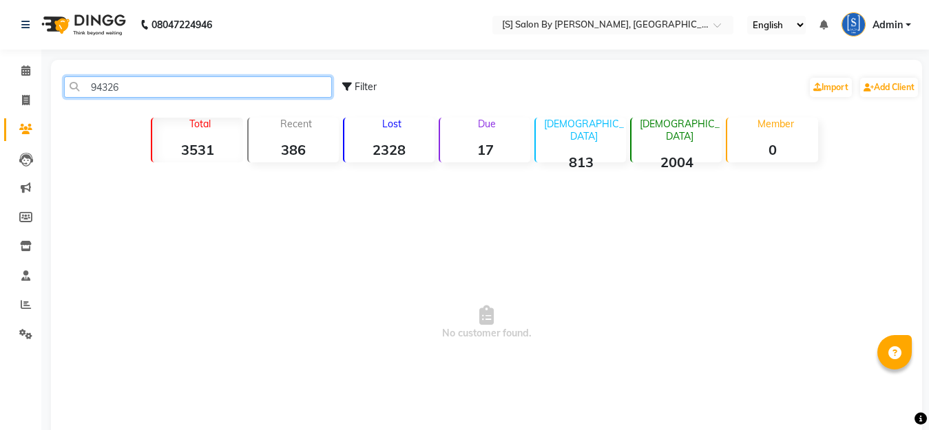
drag, startPoint x: 162, startPoint y: 84, endPoint x: 0, endPoint y: 81, distance: 162.5
click at [0, 81] on app-home "08047224946 Select Location × [S] Salon By Sentila, Kharadi English ENGLISH Esp…" at bounding box center [464, 263] width 929 height 526
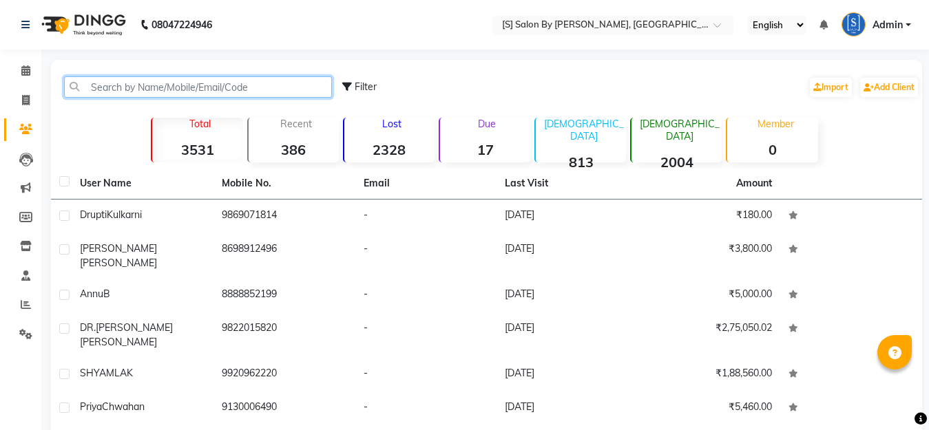
click at [103, 89] on input "text" at bounding box center [198, 86] width 268 height 21
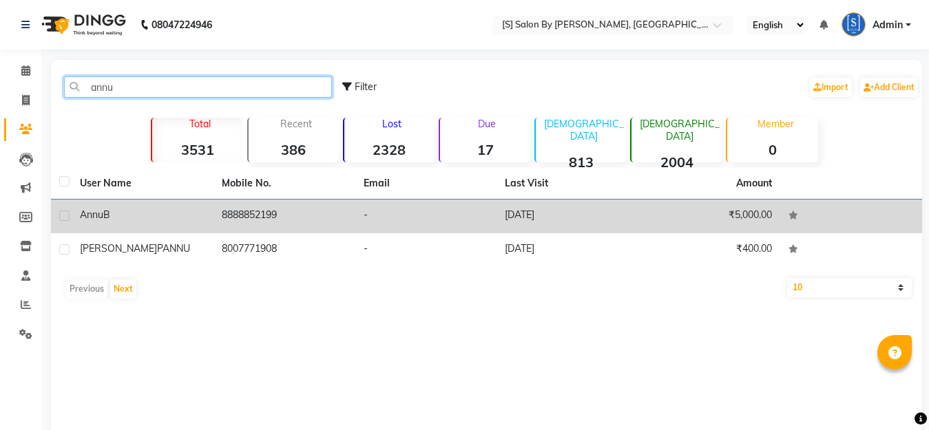
type input "annu"
click at [131, 214] on div "[PERSON_NAME]" at bounding box center [142, 215] width 125 height 14
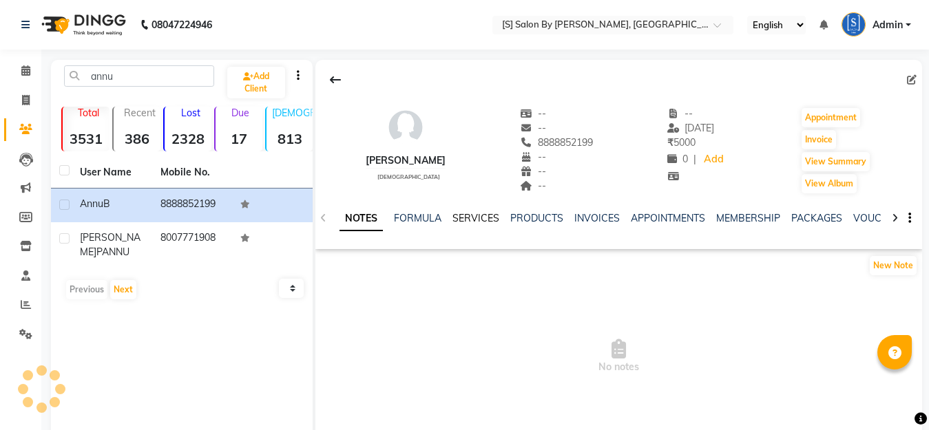
click at [464, 215] on link "SERVICES" at bounding box center [475, 218] width 47 height 12
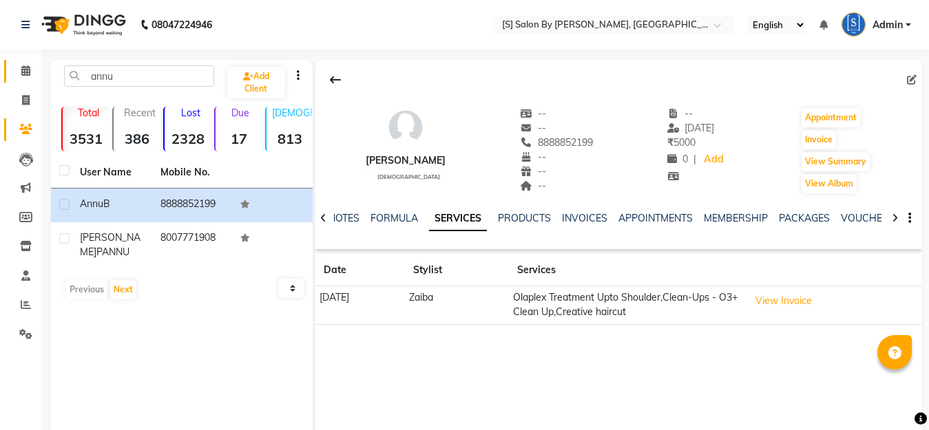
click at [24, 67] on icon at bounding box center [25, 70] width 9 height 10
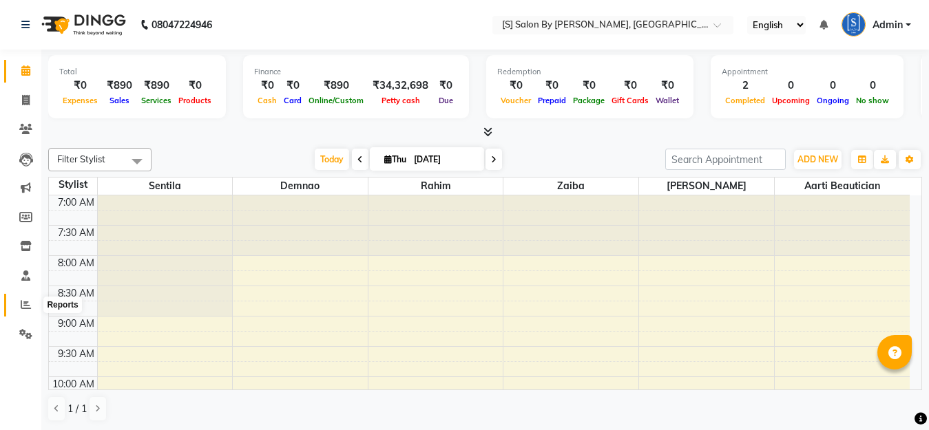
click at [26, 310] on span at bounding box center [26, 305] width 24 height 16
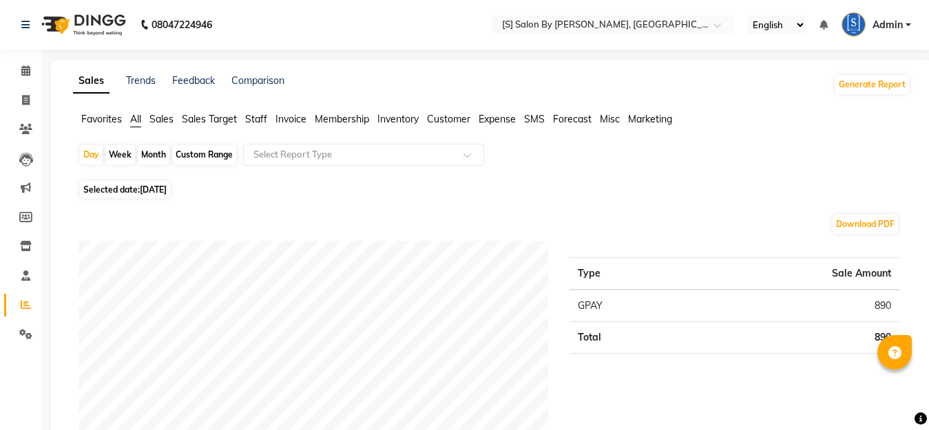
click at [152, 152] on div "Month" at bounding box center [154, 154] width 32 height 19
select select "9"
select select "2025"
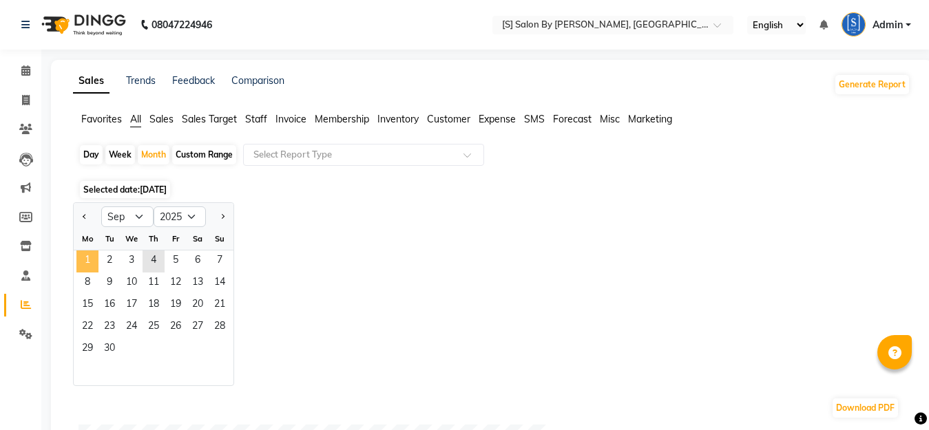
click at [88, 264] on span "1" at bounding box center [87, 262] width 22 height 22
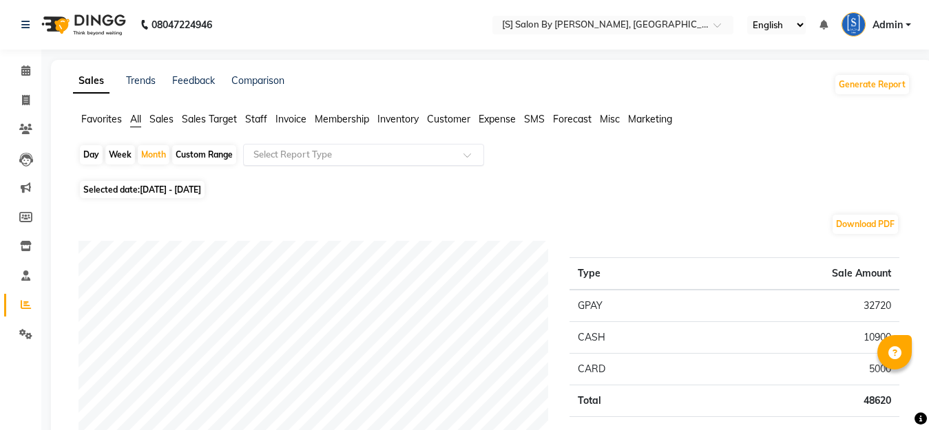
click at [268, 156] on input "text" at bounding box center [350, 155] width 198 height 14
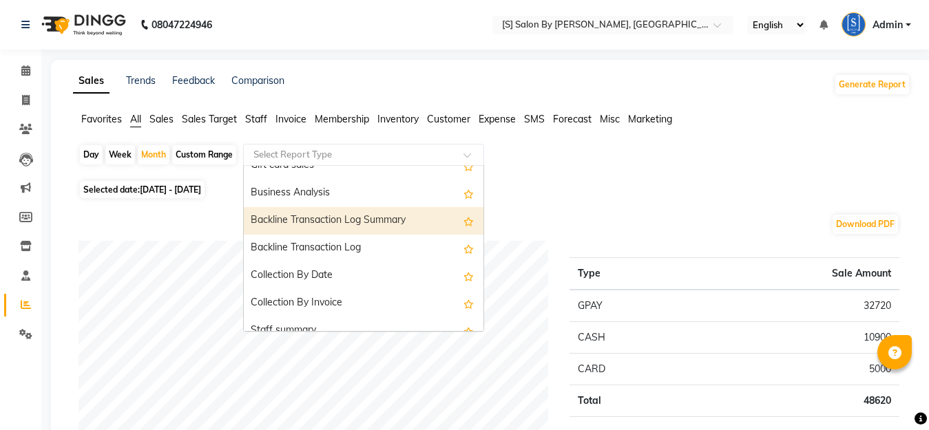
scroll to position [413, 0]
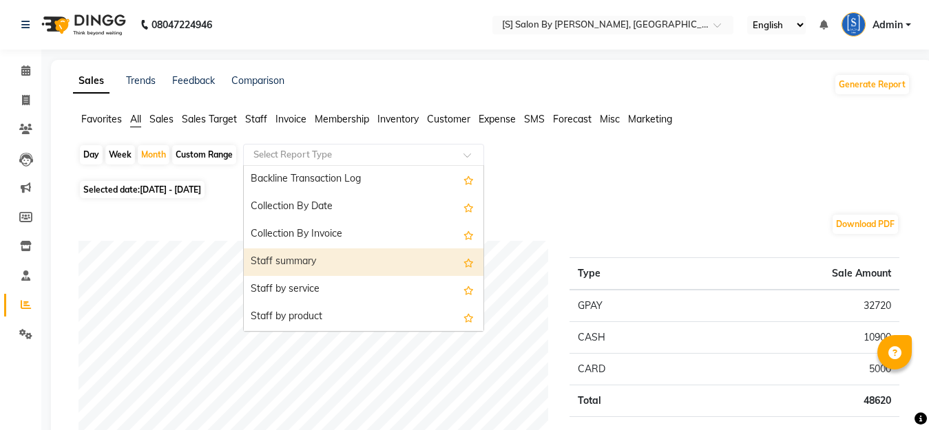
click at [278, 253] on div "Staff summary" at bounding box center [364, 263] width 240 height 28
select select "full_report"
select select "csv"
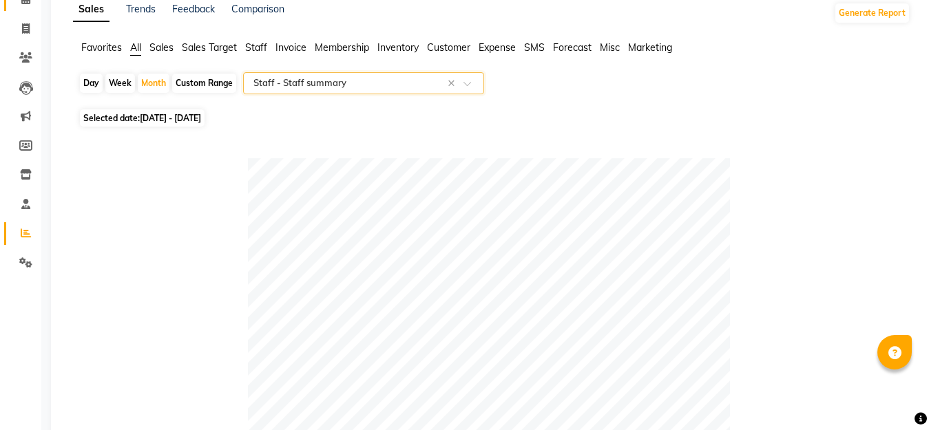
scroll to position [0, 0]
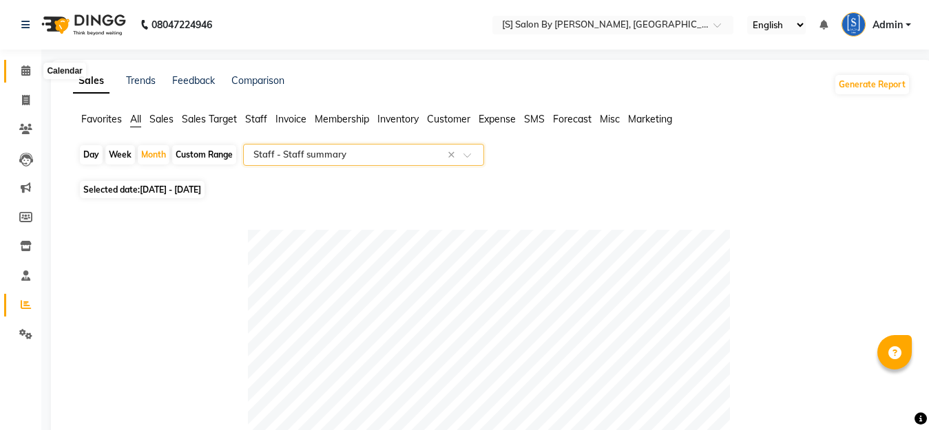
click at [21, 67] on icon at bounding box center [25, 70] width 9 height 10
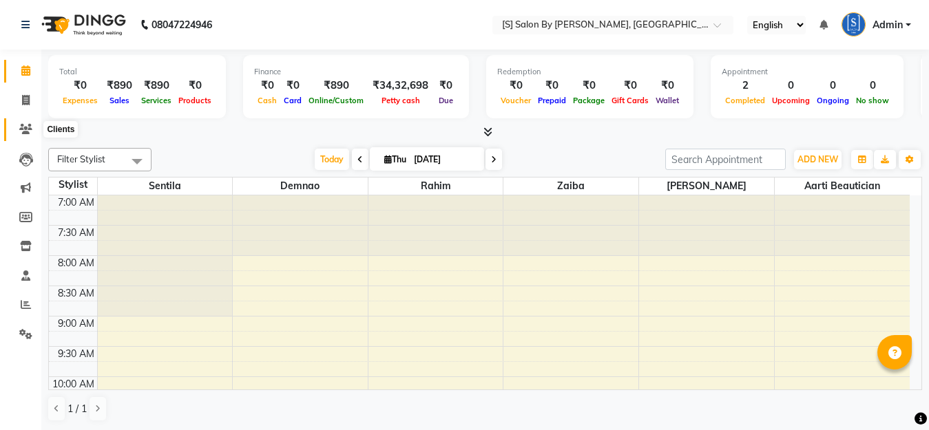
click at [30, 129] on icon at bounding box center [25, 129] width 13 height 10
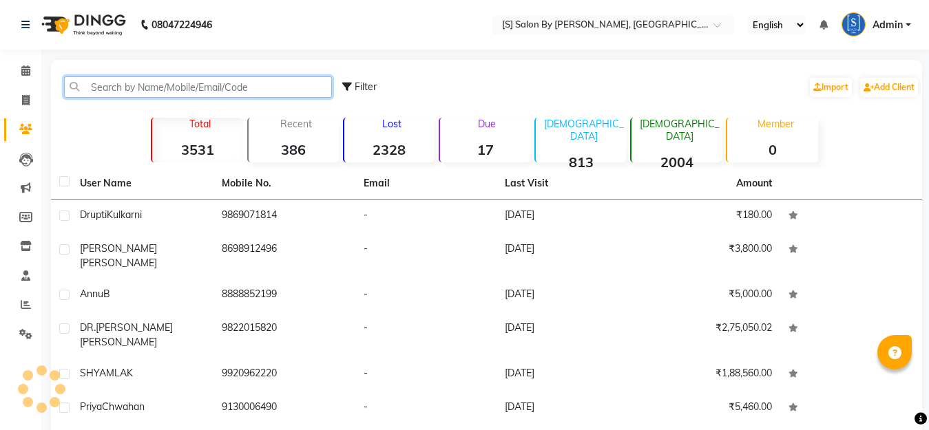
click at [186, 84] on input "text" at bounding box center [198, 86] width 268 height 21
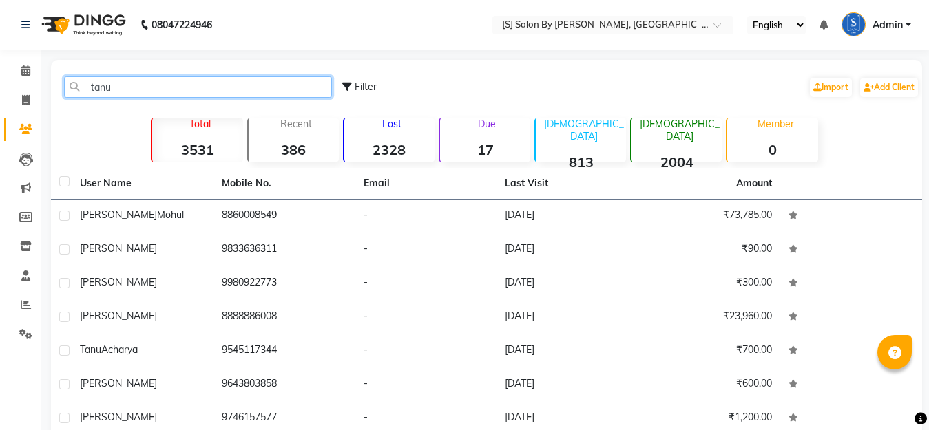
drag, startPoint x: 151, startPoint y: 92, endPoint x: 0, endPoint y: 89, distance: 150.8
click at [0, 90] on app-home "08047224946 Select Location × [S] Salon By Sentila, Kharadi English ENGLISH Esp…" at bounding box center [464, 247] width 929 height 495
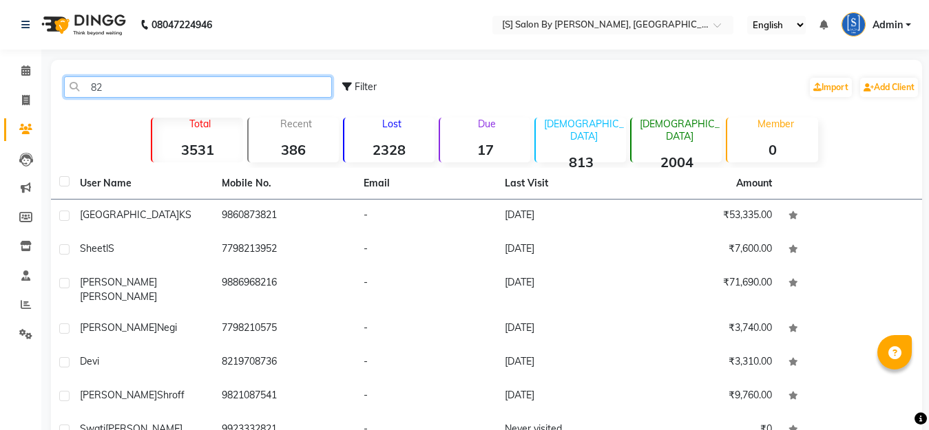
type input "8"
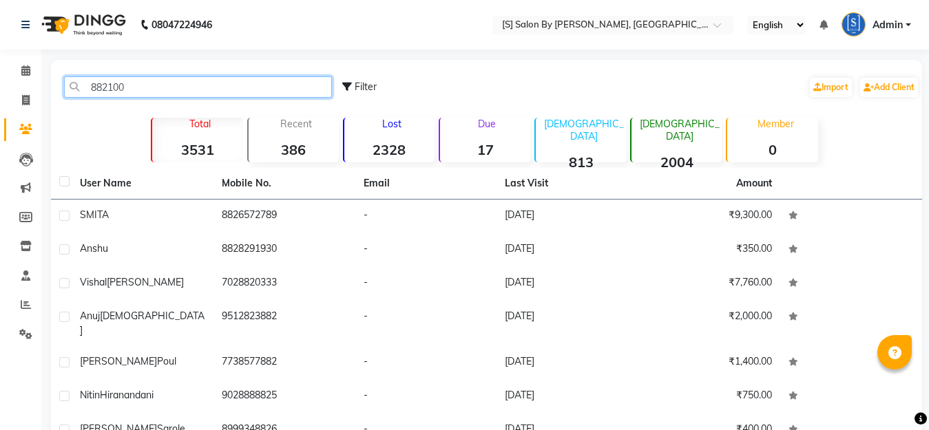
type input "8821000"
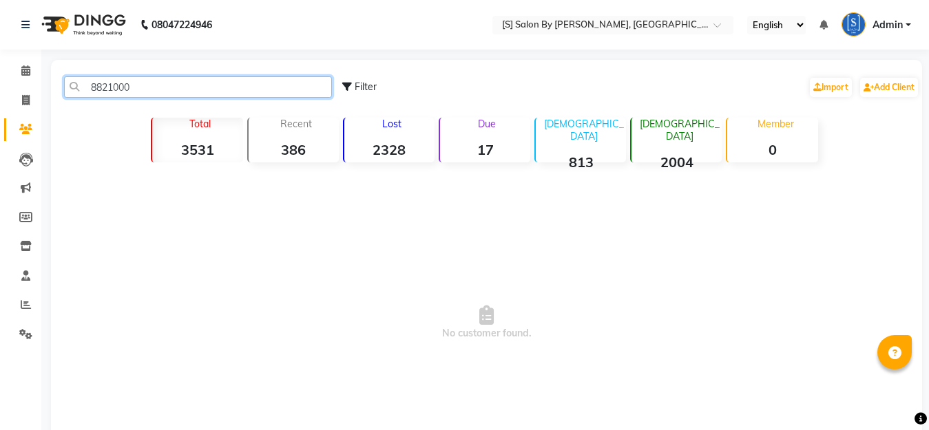
drag, startPoint x: 165, startPoint y: 85, endPoint x: 0, endPoint y: 87, distance: 164.6
click at [0, 97] on app-home "08047224946 Select Location × [S] Salon By Sentila, Kharadi English ENGLISH Esp…" at bounding box center [464, 263] width 929 height 526
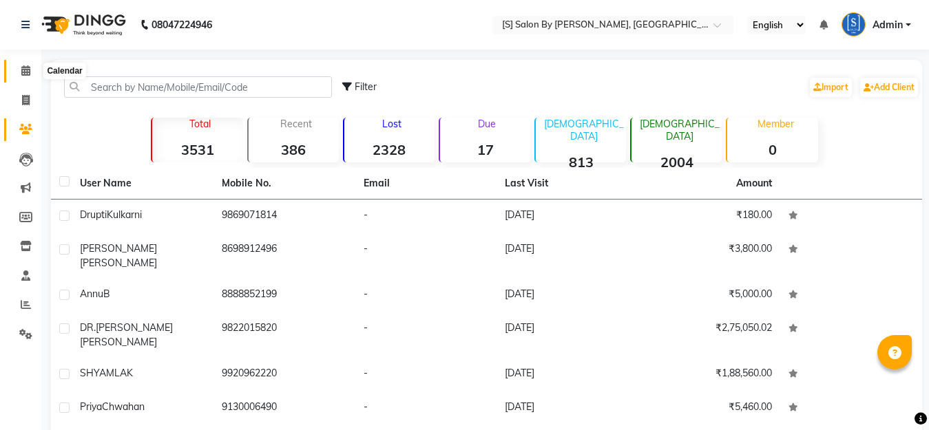
click at [25, 67] on icon at bounding box center [25, 70] width 9 height 10
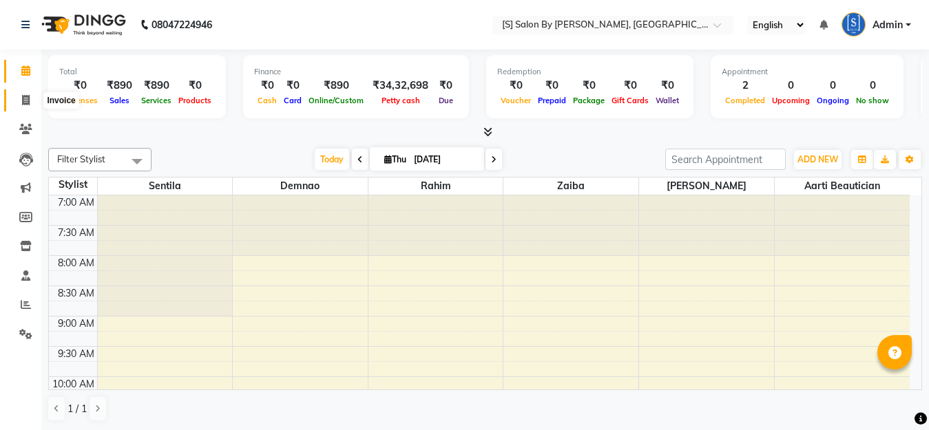
click at [28, 100] on icon at bounding box center [26, 100] width 8 height 10
select select "service"
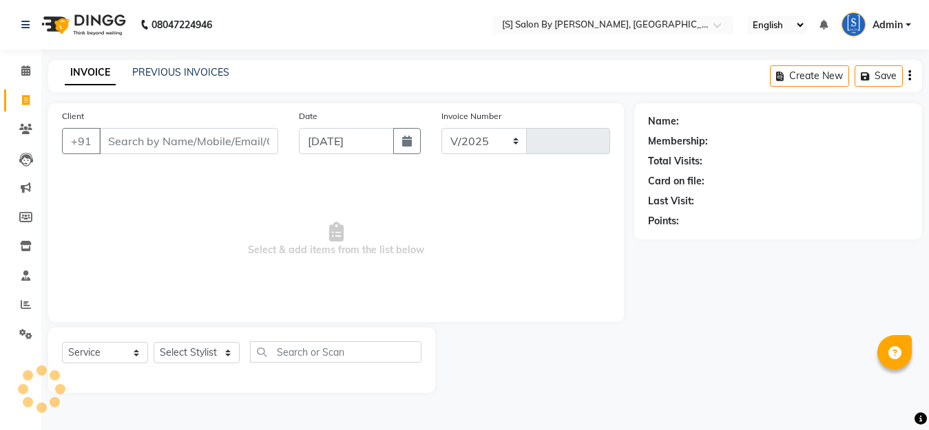
select select "45"
type input "1284"
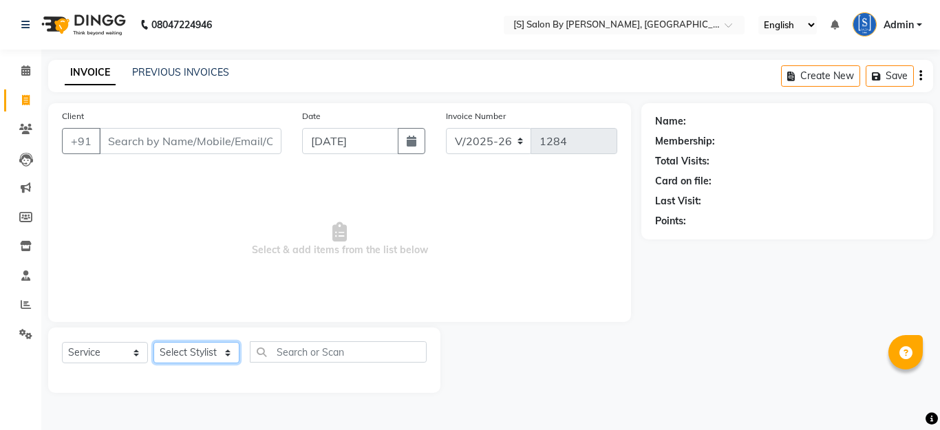
click at [196, 354] on select "Select Stylist Aarti Beautician Demnao [PERSON_NAME] [PERSON_NAME]" at bounding box center [197, 352] width 86 height 21
select select "4280"
click at [154, 342] on select "Select Stylist Aarti Beautician Demnao [PERSON_NAME] [PERSON_NAME]" at bounding box center [197, 352] width 86 height 21
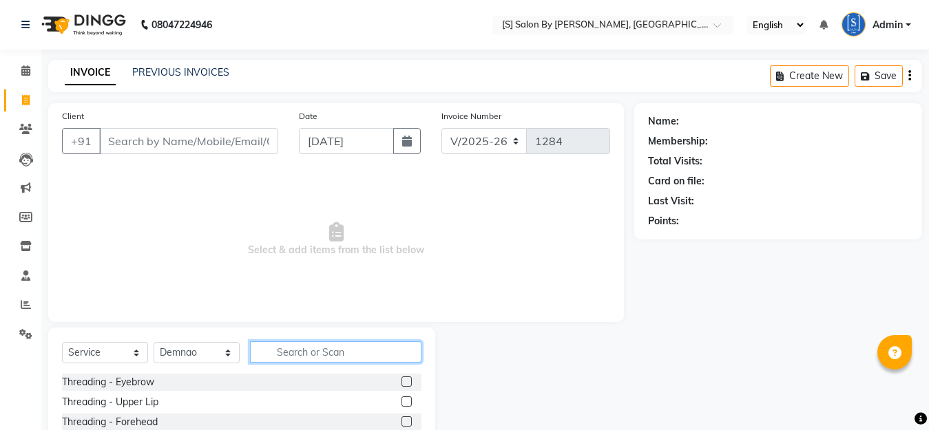
click at [316, 357] on input "text" at bounding box center [335, 351] width 171 height 21
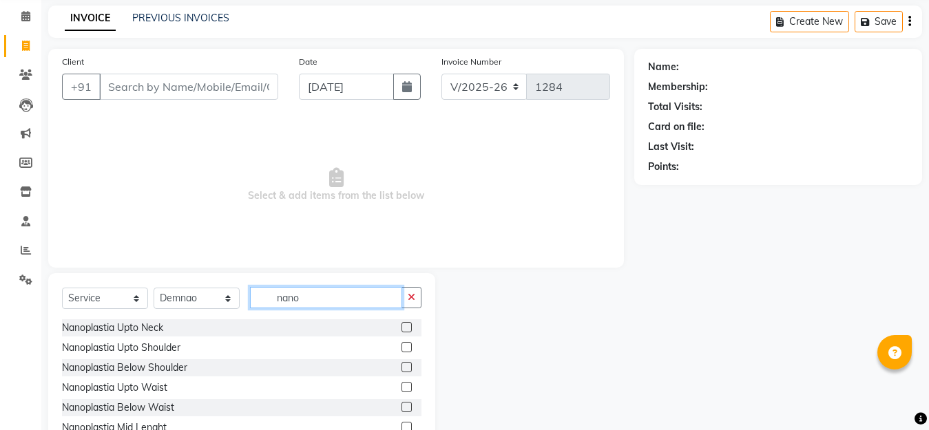
scroll to position [121, 0]
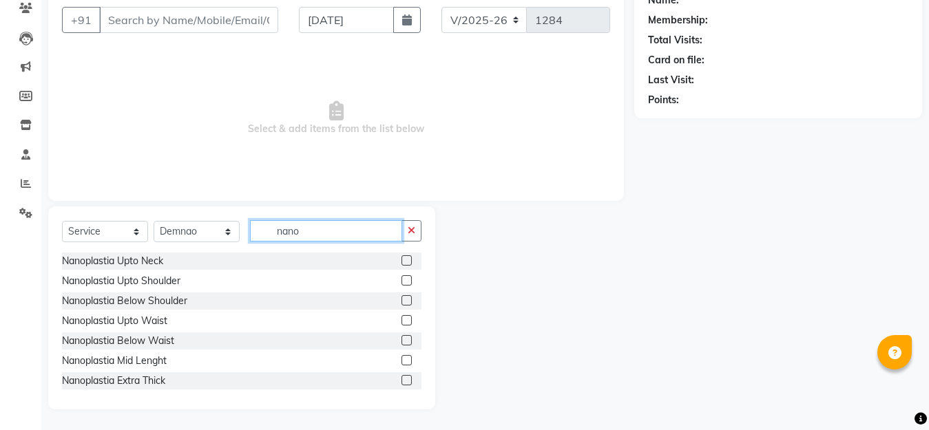
type input "nano"
click at [401, 298] on label at bounding box center [406, 300] width 10 height 10
click at [401, 298] on input "checkbox" at bounding box center [405, 301] width 9 height 9
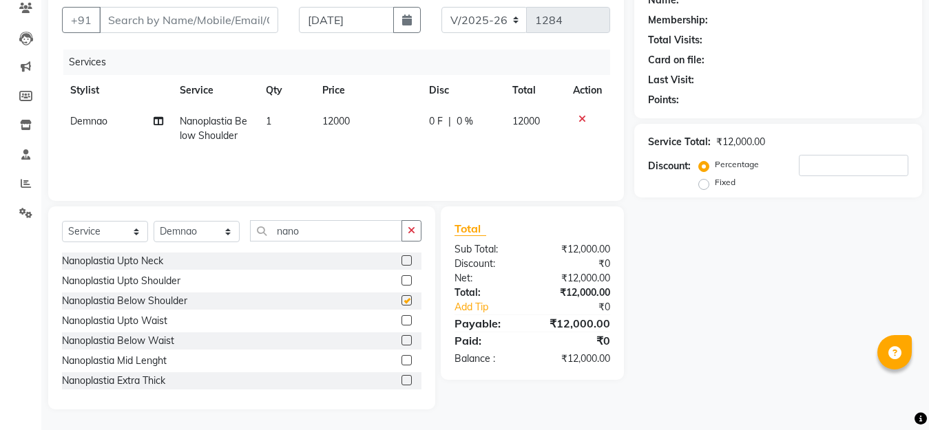
checkbox input "false"
drag, startPoint x: 281, startPoint y: 226, endPoint x: 226, endPoint y: 191, distance: 64.4
click at [252, 217] on div "Select Service Product Membership Package Voucher Prepaid Gift Card Select Styl…" at bounding box center [241, 308] width 387 height 203
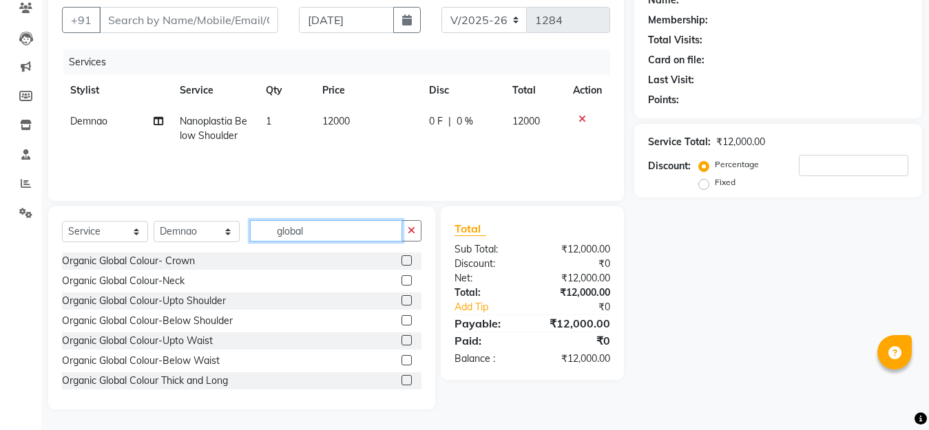
type input "global"
click at [401, 323] on label at bounding box center [406, 320] width 10 height 10
click at [401, 323] on input "checkbox" at bounding box center [405, 321] width 9 height 9
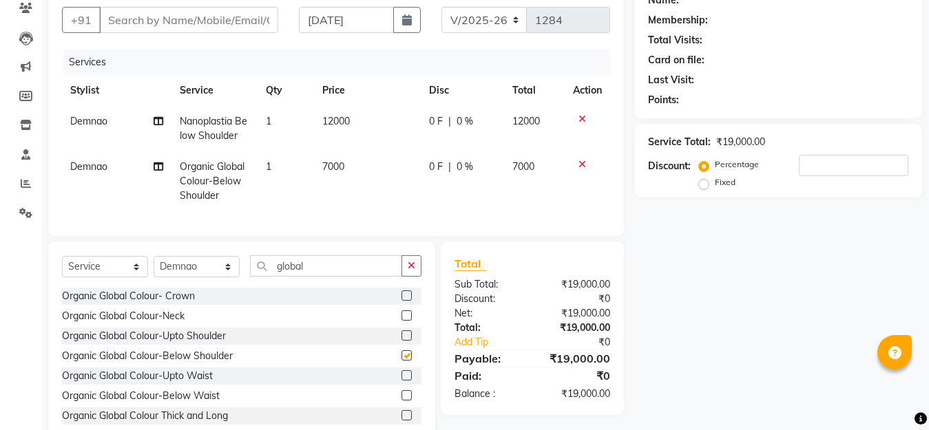
checkbox input "false"
drag, startPoint x: 324, startPoint y: 276, endPoint x: 162, endPoint y: 250, distance: 163.9
click at [162, 250] on div "Client +91 Date [DATE] Invoice Number V/2025 V/[PHONE_NUMBER] Services Stylist …" at bounding box center [336, 213] width 596 height 463
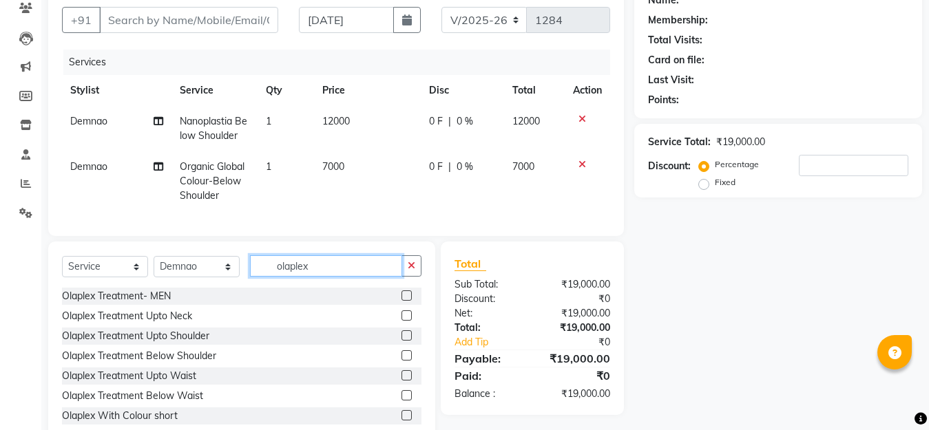
type input "olaplex"
click at [401, 361] on label at bounding box center [406, 355] width 10 height 10
click at [401, 361] on input "checkbox" at bounding box center [405, 356] width 9 height 9
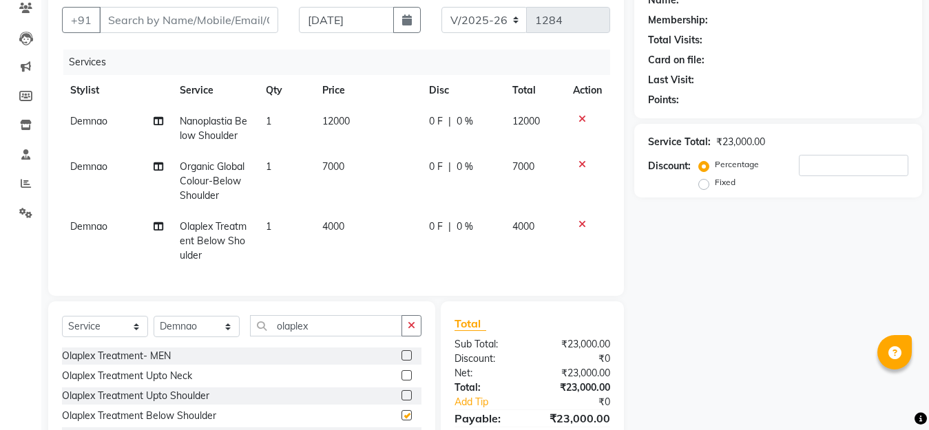
checkbox input "false"
drag, startPoint x: 320, startPoint y: 336, endPoint x: 215, endPoint y: 320, distance: 105.8
click at [229, 325] on div "Select Service Product Membership Package Voucher Prepaid Gift Card Select Styl…" at bounding box center [241, 403] width 387 height 203
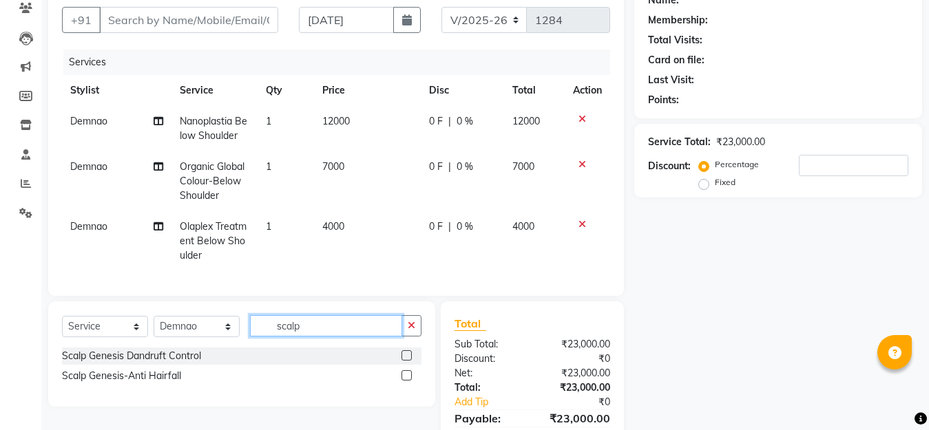
type input "scalp"
click at [408, 381] on label at bounding box center [406, 375] width 10 height 10
click at [408, 381] on input "checkbox" at bounding box center [405, 376] width 9 height 9
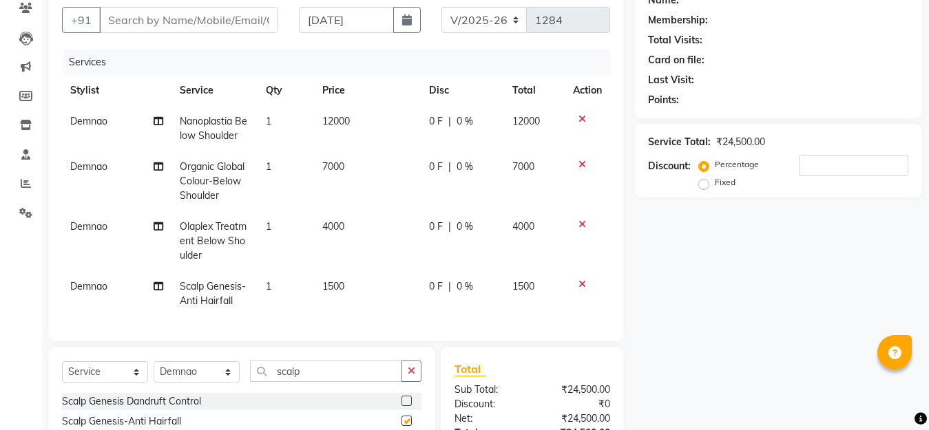
checkbox input "false"
drag, startPoint x: 324, startPoint y: 383, endPoint x: 233, endPoint y: 368, distance: 92.1
click at [246, 388] on div "Select Service Product Membership Package Voucher Prepaid Gift Card Select Styl…" at bounding box center [241, 377] width 359 height 32
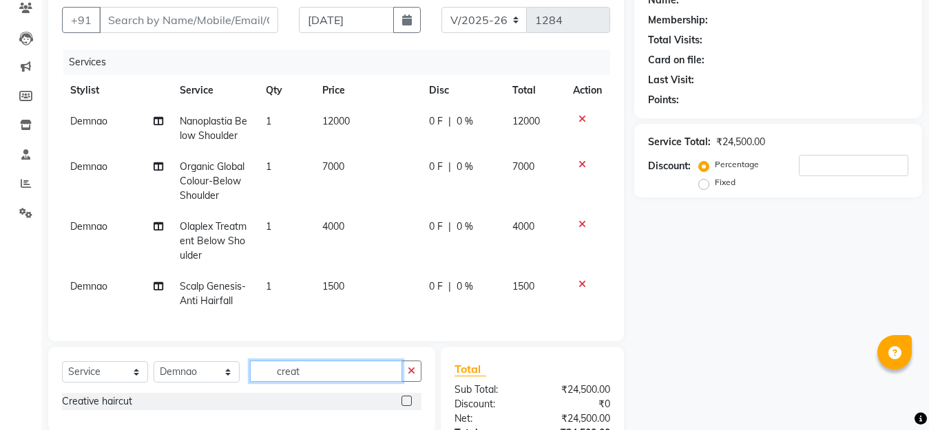
type input "creat"
drag, startPoint x: 407, startPoint y: 414, endPoint x: 405, endPoint y: 426, distance: 12.5
click at [409, 406] on label at bounding box center [406, 401] width 10 height 10
click at [409, 406] on input "checkbox" at bounding box center [405, 401] width 9 height 9
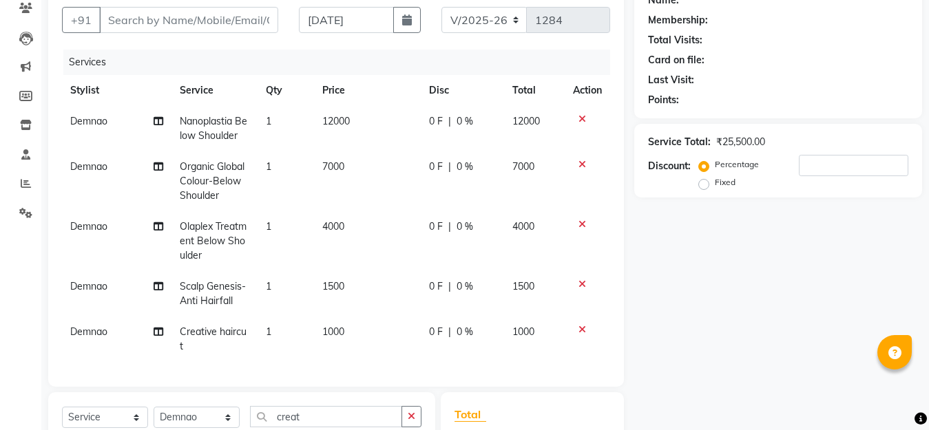
scroll to position [190, 0]
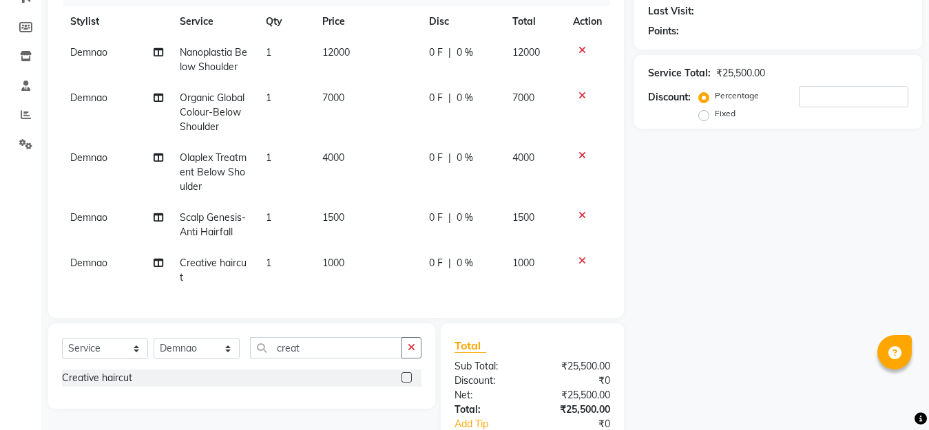
click at [406, 383] on label at bounding box center [406, 377] width 10 height 10
click at [406, 383] on input "checkbox" at bounding box center [405, 378] width 9 height 9
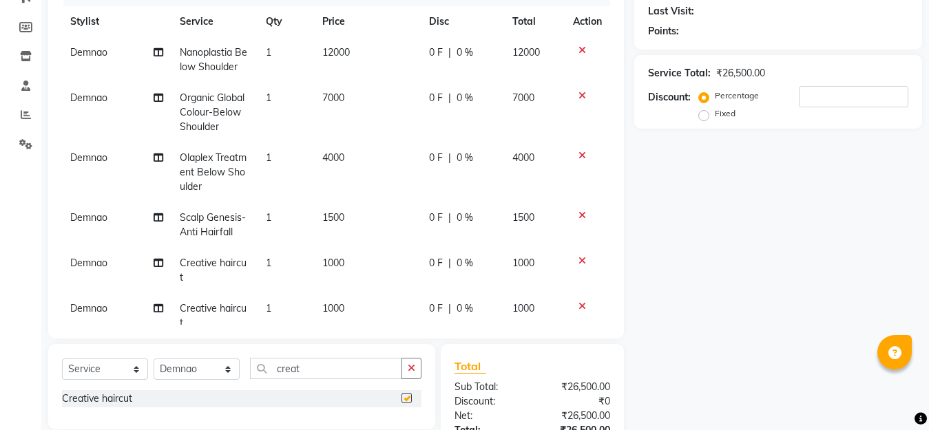
checkbox input "false"
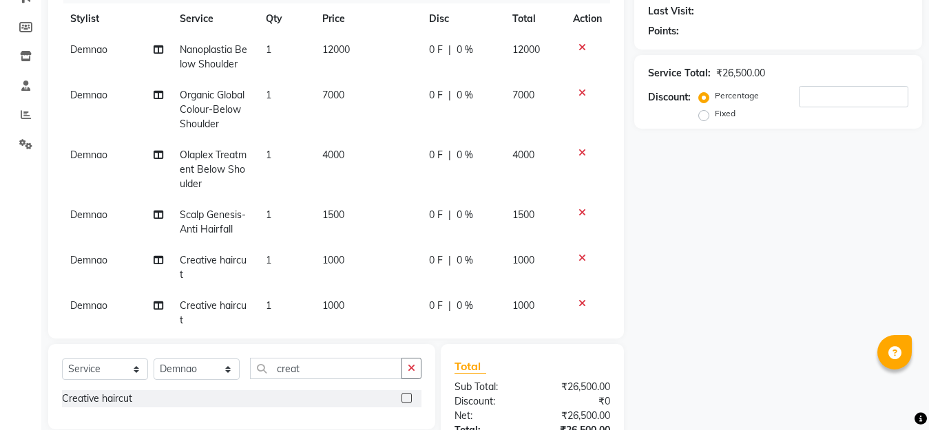
scroll to position [0, 0]
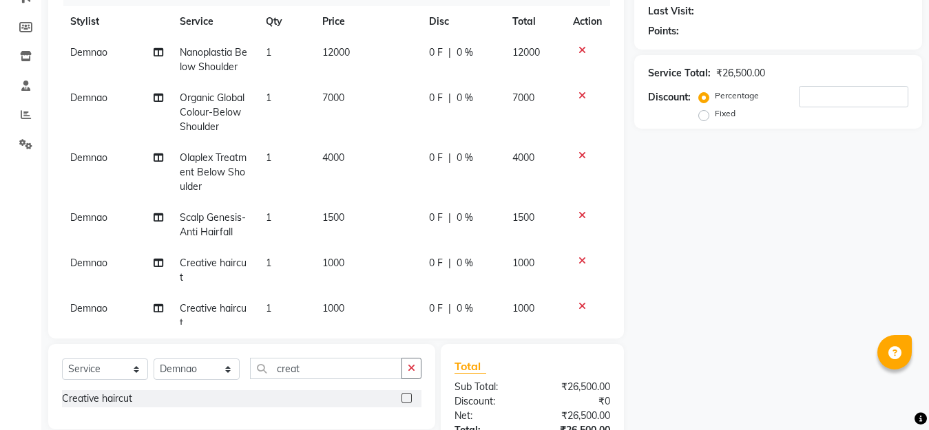
click at [456, 54] on span "0 %" at bounding box center [464, 52] width 17 height 14
select select "4280"
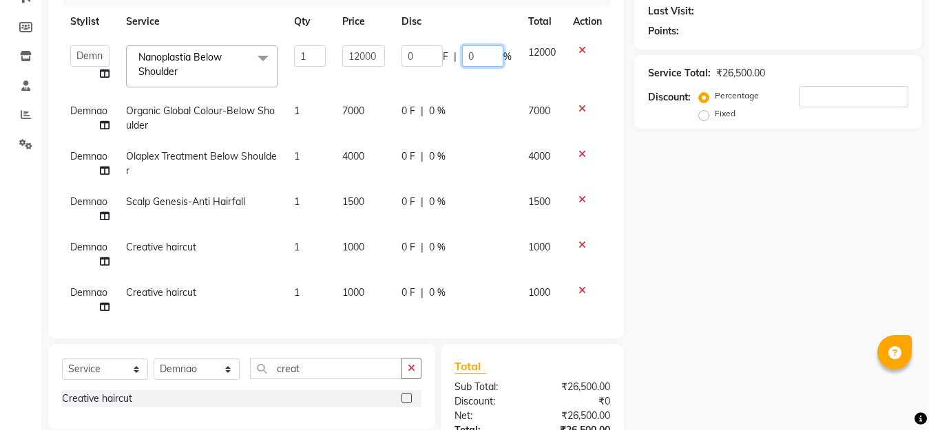
drag, startPoint x: 454, startPoint y: 57, endPoint x: 455, endPoint y: 65, distance: 7.7
click at [451, 59] on div "0 F | 0 %" at bounding box center [456, 55] width 110 height 21
type input "30"
click at [508, 81] on tr "Aarti Beautician Demnao [PERSON_NAME] [PERSON_NAME] Nanoplastia Below Shoulder …" at bounding box center [336, 66] width 548 height 59
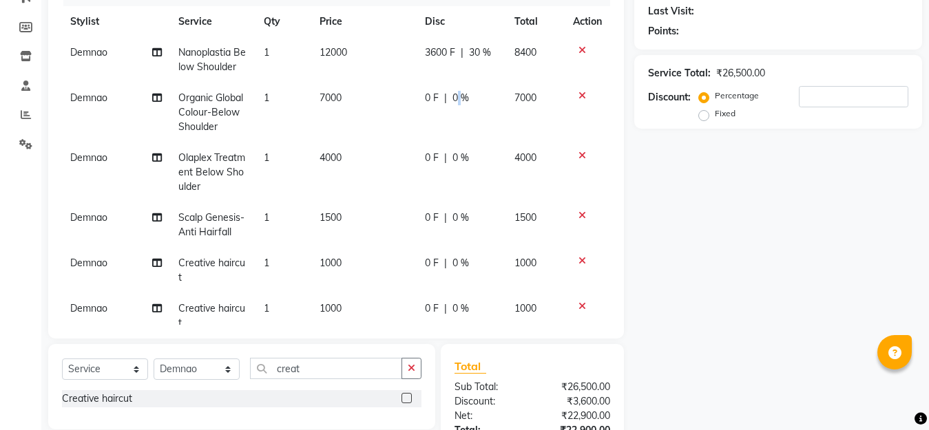
click at [452, 101] on span "0 %" at bounding box center [460, 98] width 17 height 14
select select "4280"
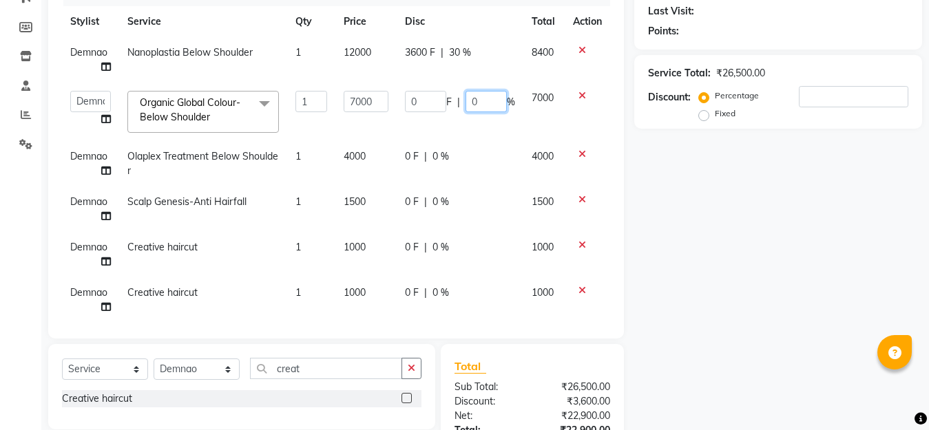
drag, startPoint x: 472, startPoint y: 98, endPoint x: 433, endPoint y: 102, distance: 39.5
click at [434, 102] on div "0 F | 0 %" at bounding box center [460, 101] width 110 height 21
type input "15"
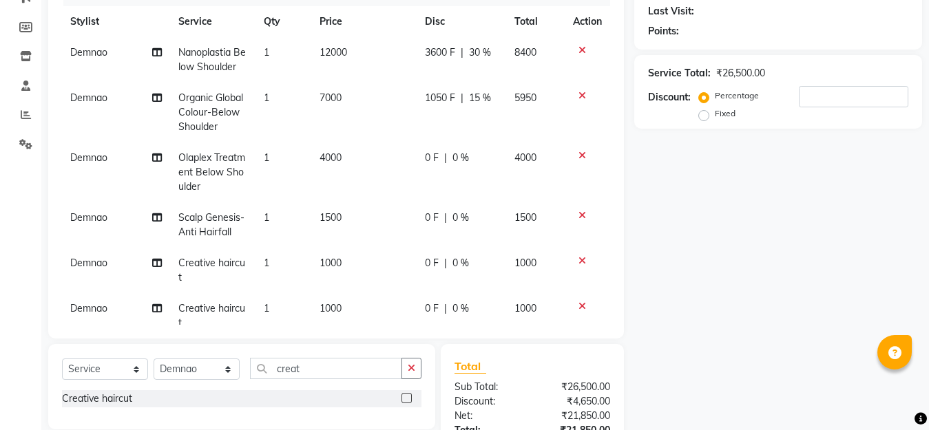
click at [443, 123] on td "1050 F | 15 %" at bounding box center [460, 113] width 89 height 60
select select "4280"
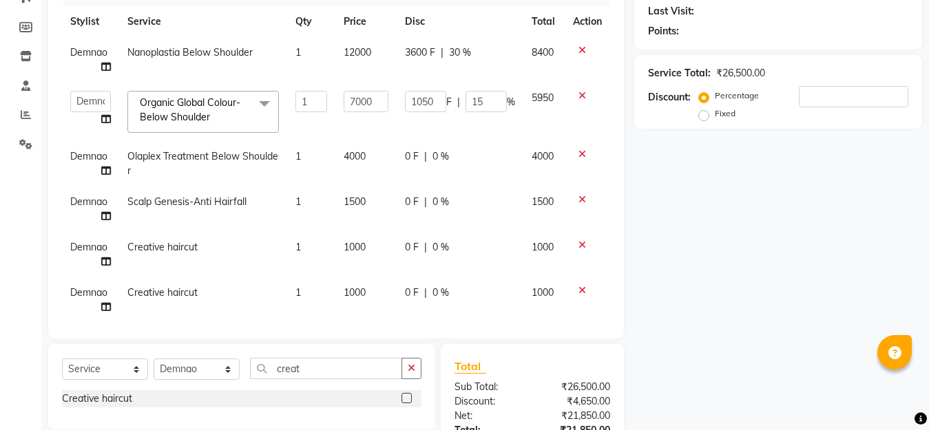
click at [449, 48] on span "30 %" at bounding box center [460, 52] width 22 height 14
select select "4280"
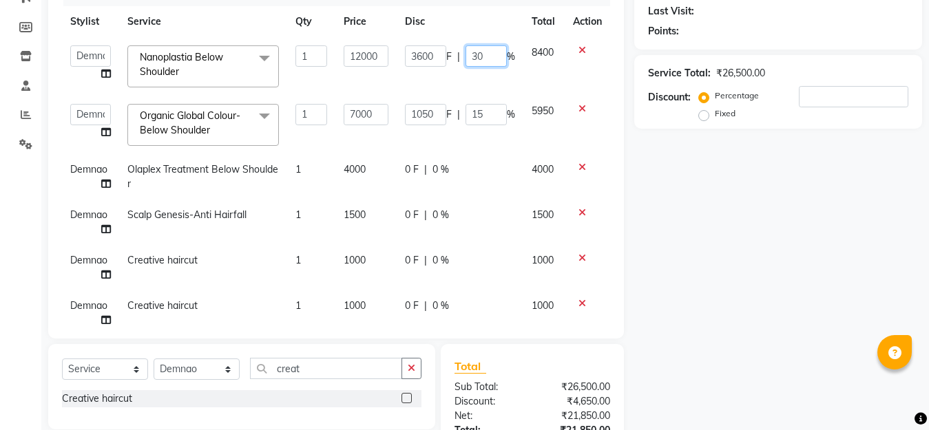
drag, startPoint x: 479, startPoint y: 54, endPoint x: 448, endPoint y: 51, distance: 31.1
click at [450, 52] on div "3600 F | 30 %" at bounding box center [460, 55] width 110 height 21
type input "20"
click at [413, 85] on tbody "Aarti Beautician Demnao [PERSON_NAME] [PERSON_NAME] Nanoplastia Below Shoulder …" at bounding box center [336, 186] width 548 height 299
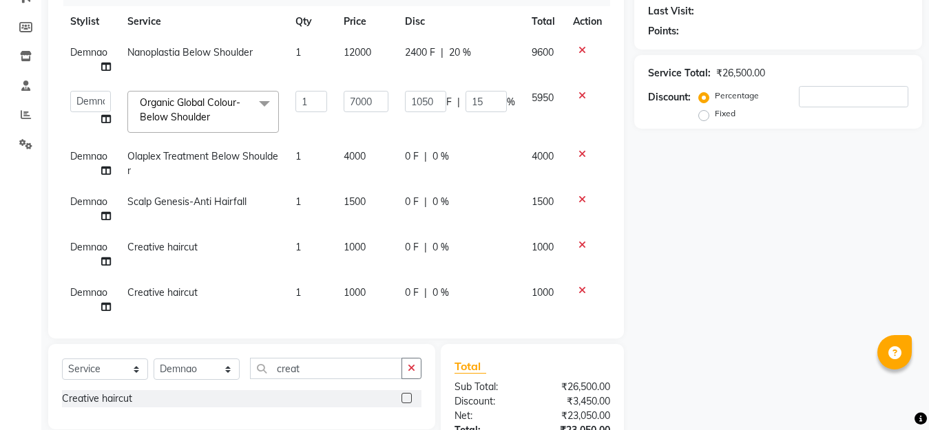
click at [480, 136] on td "1050 F | 15 %" at bounding box center [460, 112] width 127 height 59
click at [553, 126] on td "5950" at bounding box center [543, 112] width 41 height 59
click at [423, 154] on div "0 F | 0 %" at bounding box center [460, 156] width 110 height 14
select select "4280"
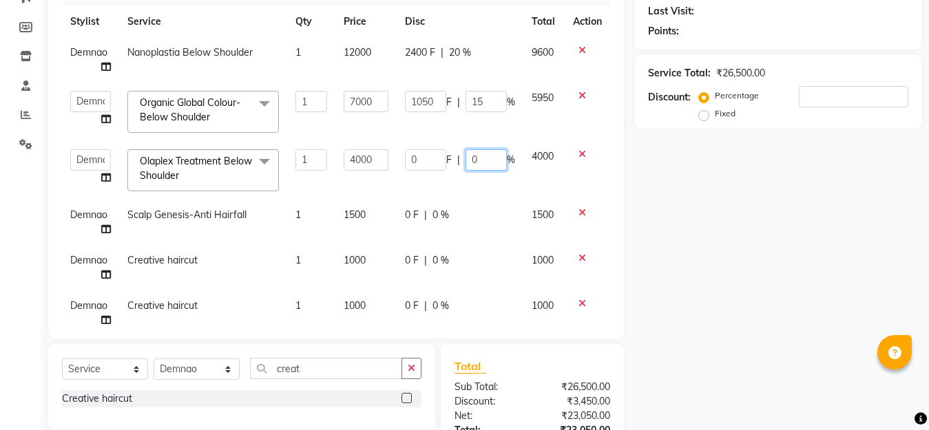
drag, startPoint x: 471, startPoint y: 156, endPoint x: 430, endPoint y: 162, distance: 41.8
click at [432, 163] on div "0 F | 0 %" at bounding box center [460, 159] width 110 height 21
type input "15"
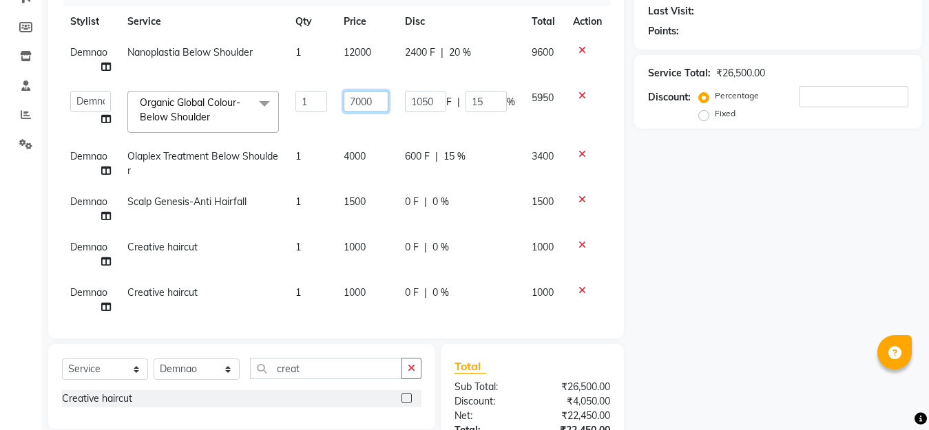
drag, startPoint x: 377, startPoint y: 125, endPoint x: 370, endPoint y: 126, distance: 7.6
click at [377, 123] on td "7000" at bounding box center [365, 112] width 61 height 59
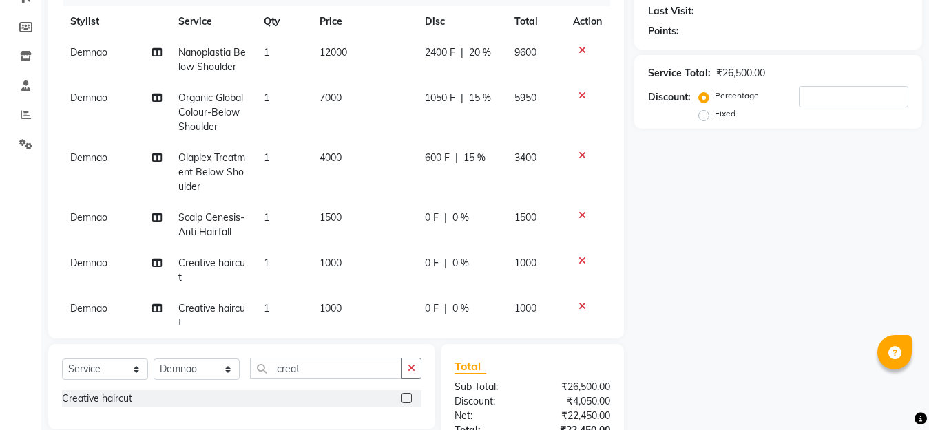
drag, startPoint x: 481, startPoint y: 102, endPoint x: 492, endPoint y: 86, distance: 19.3
click at [416, 120] on td "1050 F | 15 %" at bounding box center [460, 113] width 89 height 60
select select "4280"
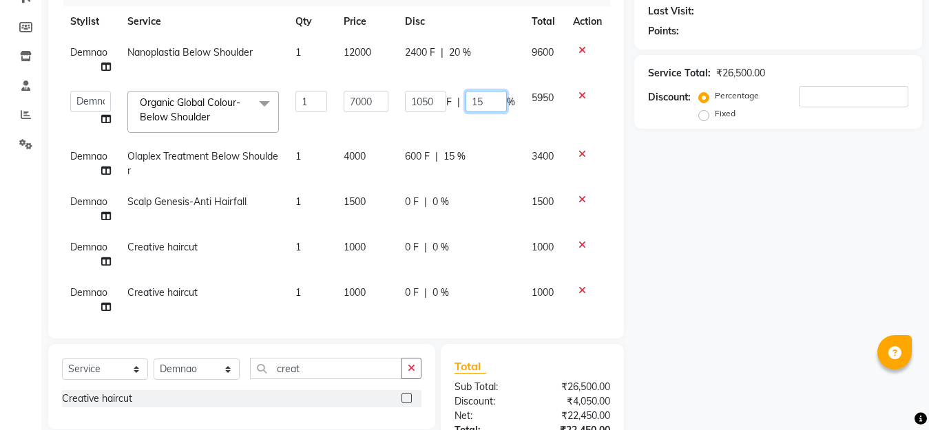
drag, startPoint x: 484, startPoint y: 100, endPoint x: 423, endPoint y: 100, distance: 61.3
click at [423, 100] on div "1050 F | 15 %" at bounding box center [460, 101] width 110 height 21
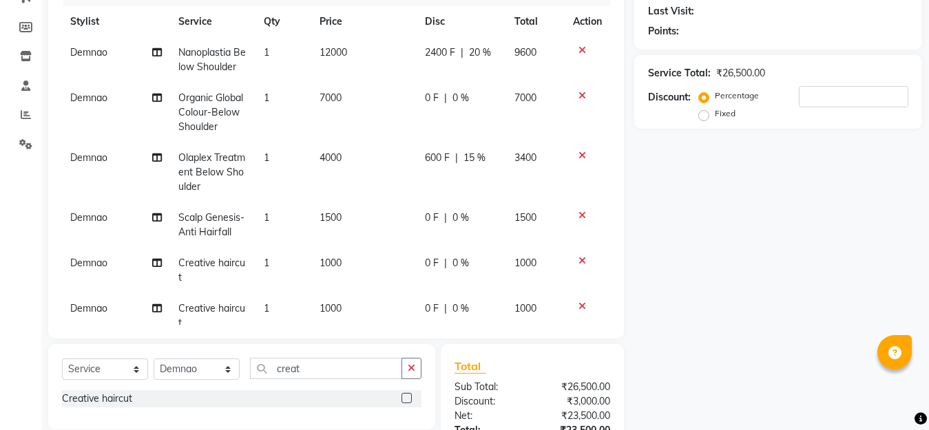
click at [465, 74] on td "2400 F | 20 %" at bounding box center [460, 59] width 89 height 45
select select "4280"
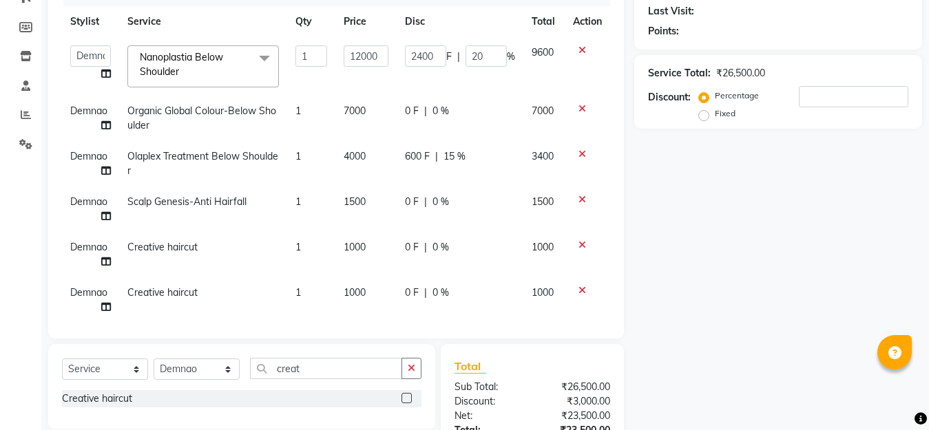
click at [432, 114] on span "0 %" at bounding box center [440, 111] width 17 height 14
select select "4280"
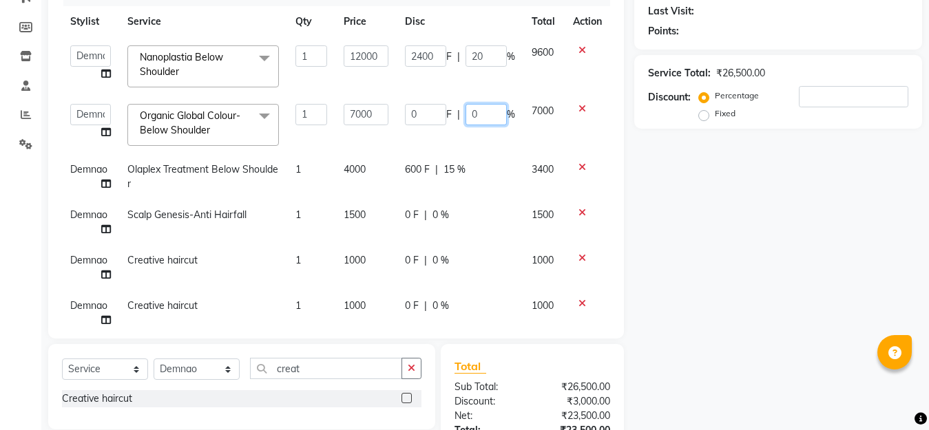
drag, startPoint x: 481, startPoint y: 116, endPoint x: 437, endPoint y: 113, distance: 43.5
click at [442, 116] on div "0 F | 0 %" at bounding box center [460, 114] width 110 height 21
type input "15"
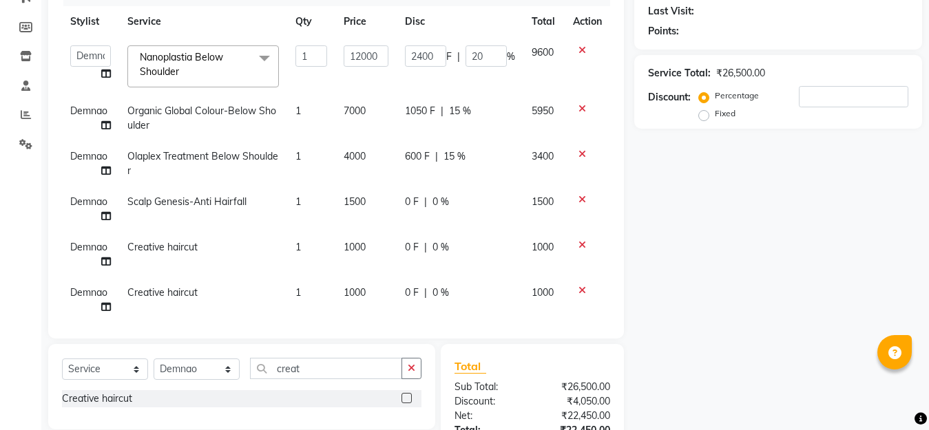
click at [418, 89] on td "2400 F | 20 %" at bounding box center [460, 66] width 127 height 59
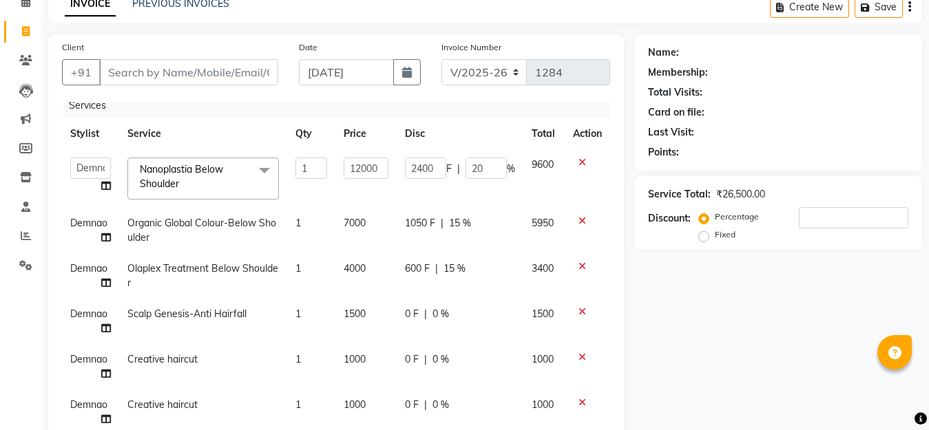
scroll to position [138, 0]
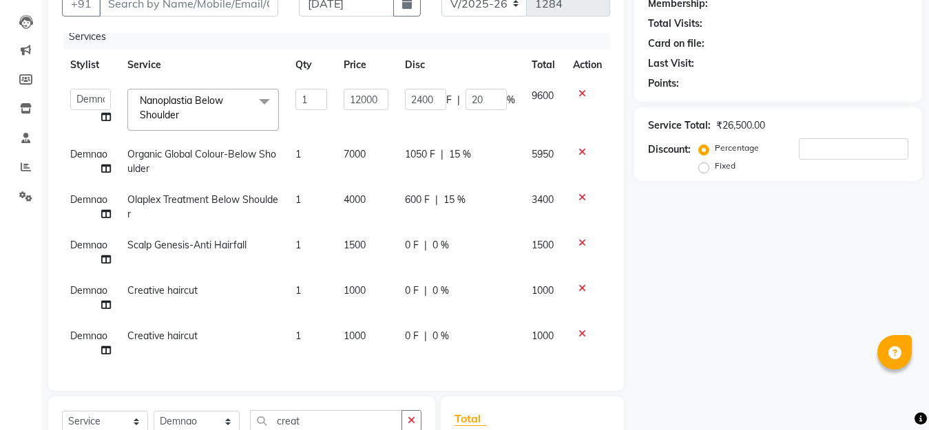
click at [448, 50] on th "Disc" at bounding box center [460, 65] width 127 height 31
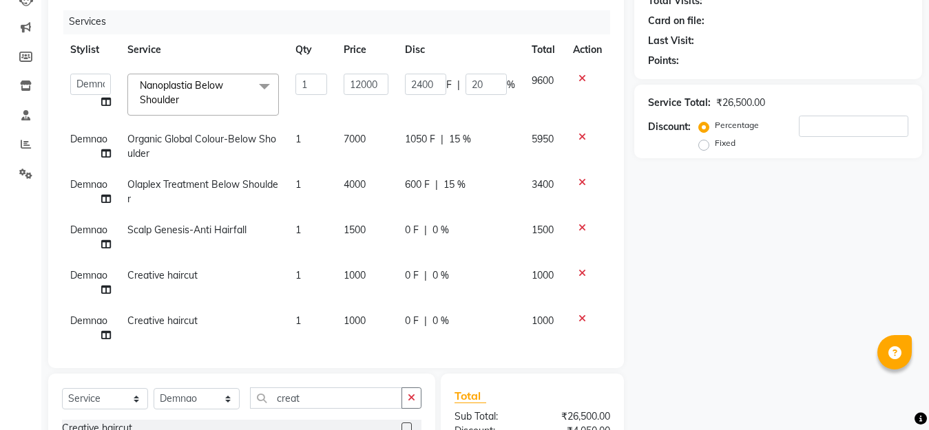
scroll to position [0, 0]
click at [578, 80] on icon at bounding box center [582, 80] width 8 height 10
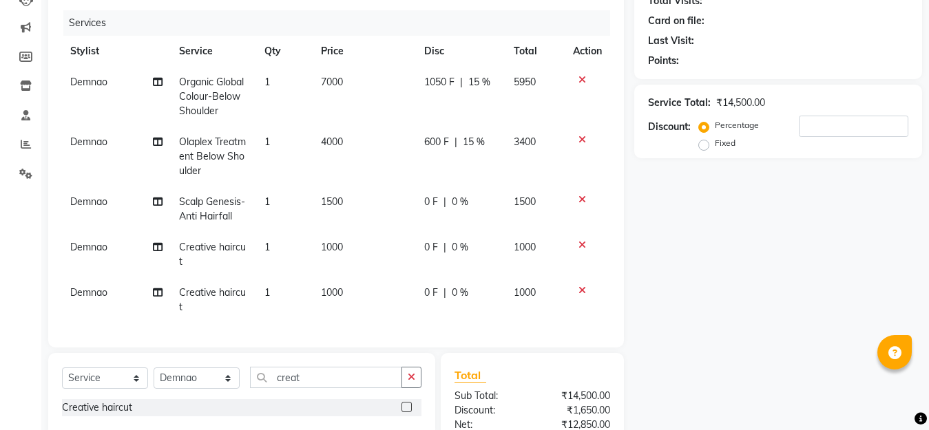
click at [579, 140] on icon at bounding box center [582, 140] width 8 height 10
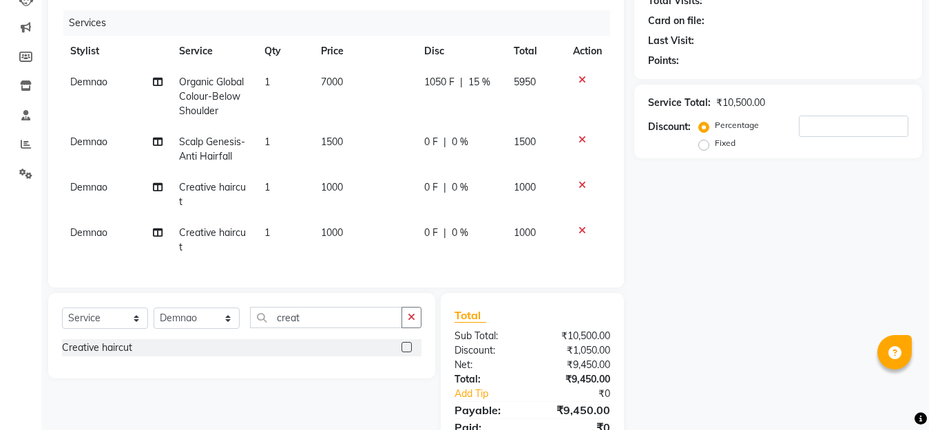
click at [580, 78] on icon at bounding box center [582, 80] width 8 height 10
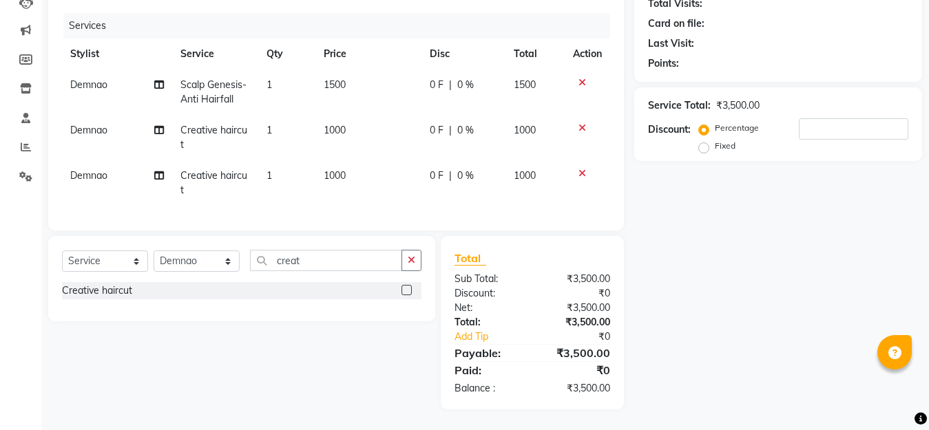
click at [579, 123] on icon at bounding box center [582, 128] width 8 height 10
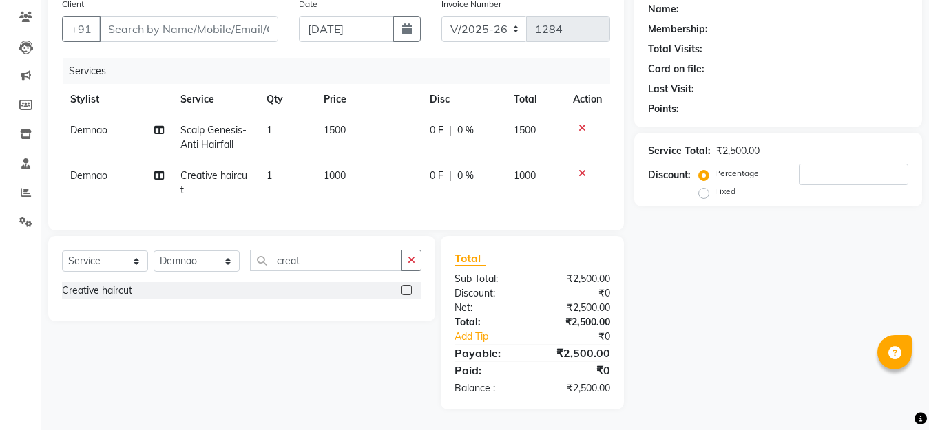
click at [582, 123] on icon at bounding box center [582, 128] width 8 height 10
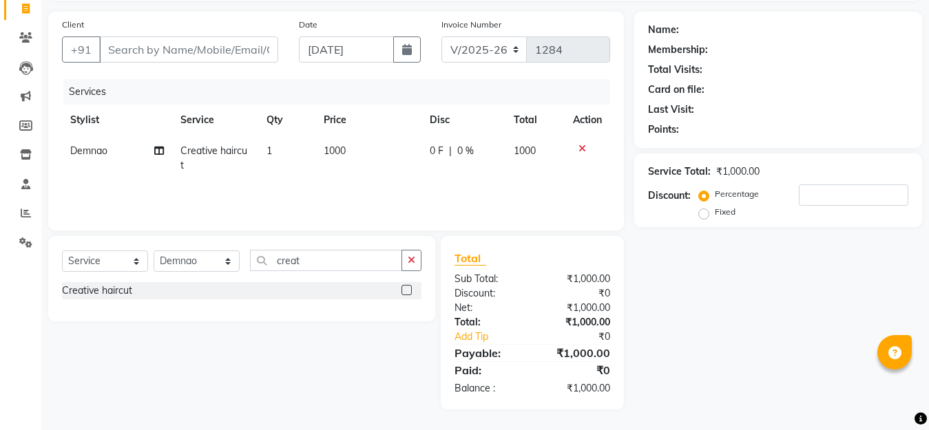
click at [584, 149] on icon at bounding box center [582, 149] width 8 height 10
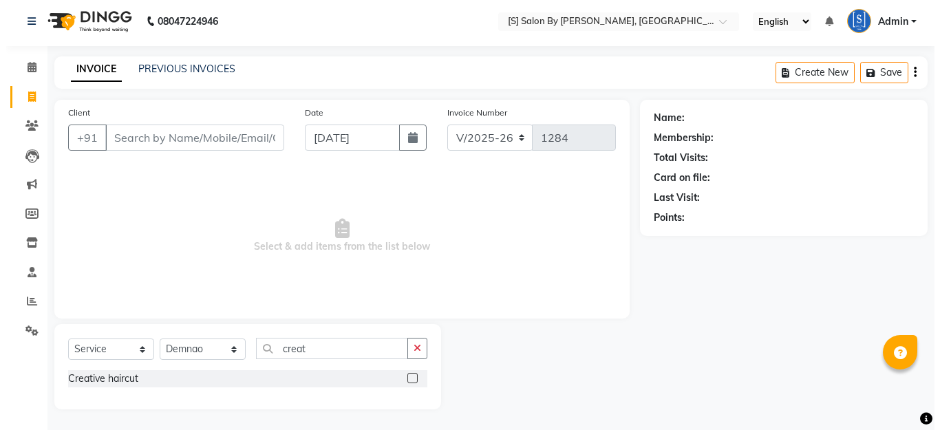
scroll to position [0, 0]
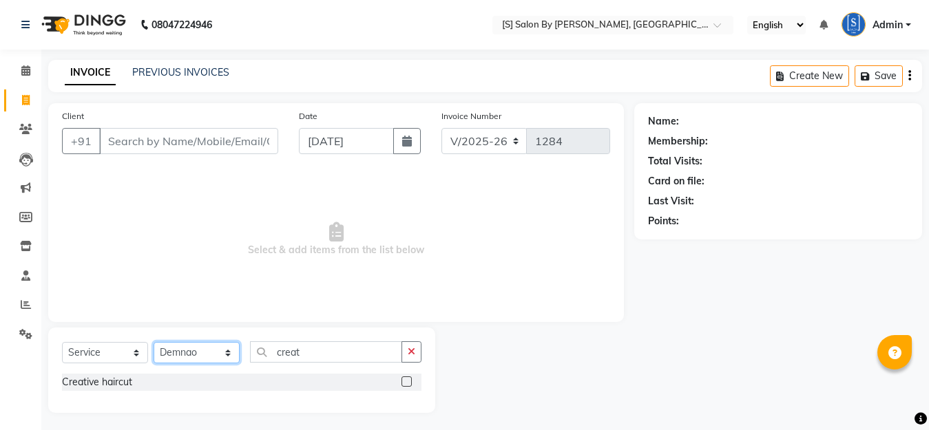
click at [166, 349] on select "Select Stylist Aarti Beautician Demnao [PERSON_NAME] [PERSON_NAME]" at bounding box center [197, 352] width 86 height 21
select select "50987"
click at [154, 342] on select "Select Stylist Aarti Beautician Demnao [PERSON_NAME] [PERSON_NAME]" at bounding box center [197, 352] width 86 height 21
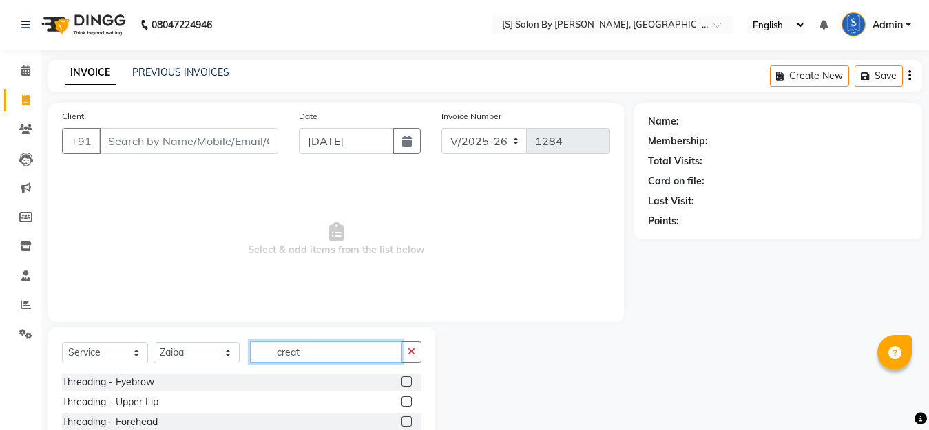
click at [318, 350] on input "creat" at bounding box center [326, 351] width 152 height 21
click at [401, 380] on label at bounding box center [406, 382] width 10 height 10
click at [401, 380] on input "checkbox" at bounding box center [405, 382] width 9 height 9
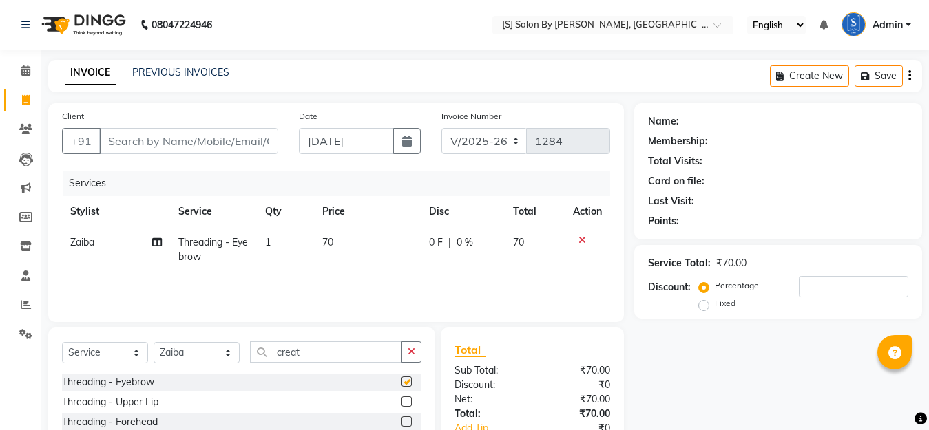
checkbox input "false"
click at [401, 403] on label at bounding box center [406, 402] width 10 height 10
click at [401, 403] on input "checkbox" at bounding box center [405, 402] width 9 height 9
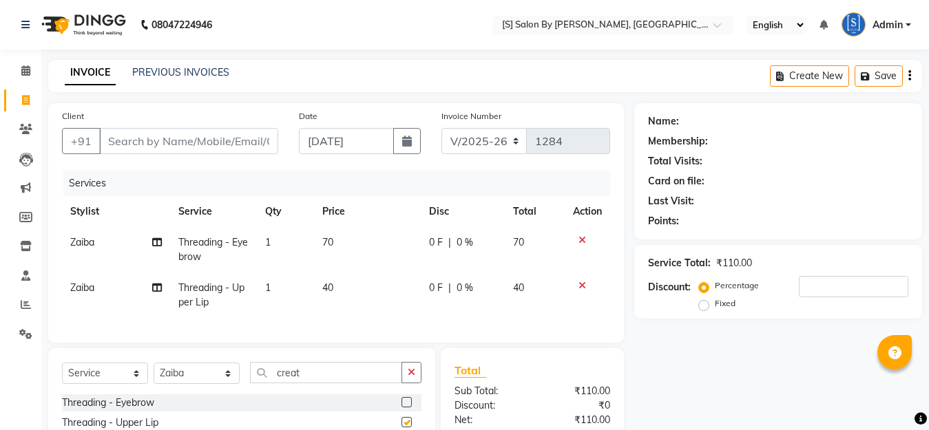
checkbox input "false"
click at [207, 134] on input "Client" at bounding box center [188, 141] width 179 height 26
drag, startPoint x: 170, startPoint y: 148, endPoint x: 187, endPoint y: 143, distance: 17.9
click at [184, 144] on input "Client" at bounding box center [188, 141] width 179 height 26
type input "9"
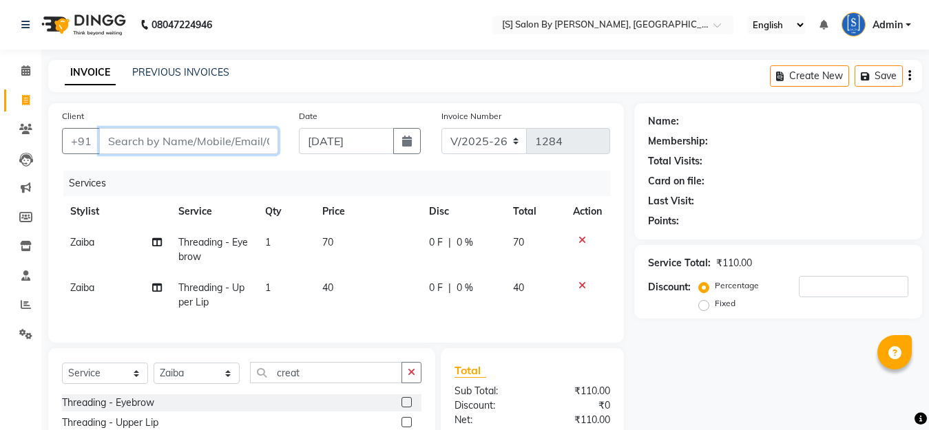
type input "0"
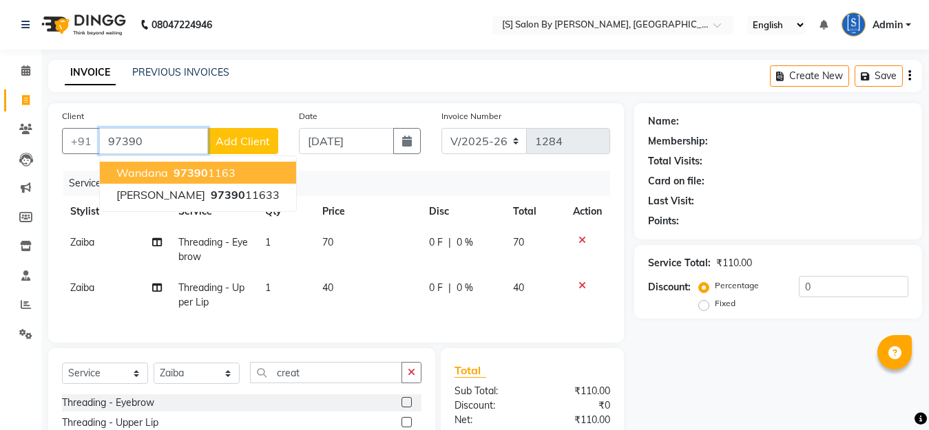
click at [160, 136] on input "97390" at bounding box center [153, 141] width 109 height 26
click at [180, 171] on span "97390" at bounding box center [190, 173] width 34 height 14
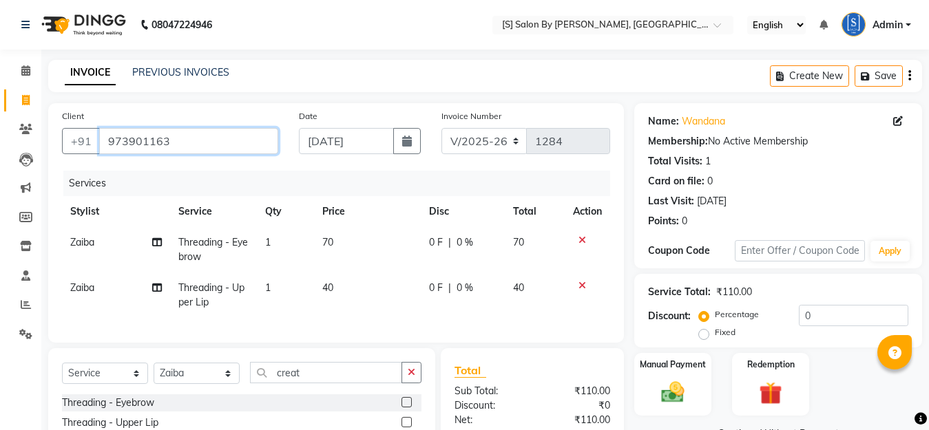
click at [180, 151] on input "973901163" at bounding box center [188, 141] width 179 height 26
type input "9739011633"
click at [896, 123] on icon at bounding box center [898, 121] width 10 height 10
select select "22"
select select "[DEMOGRAPHIC_DATA]"
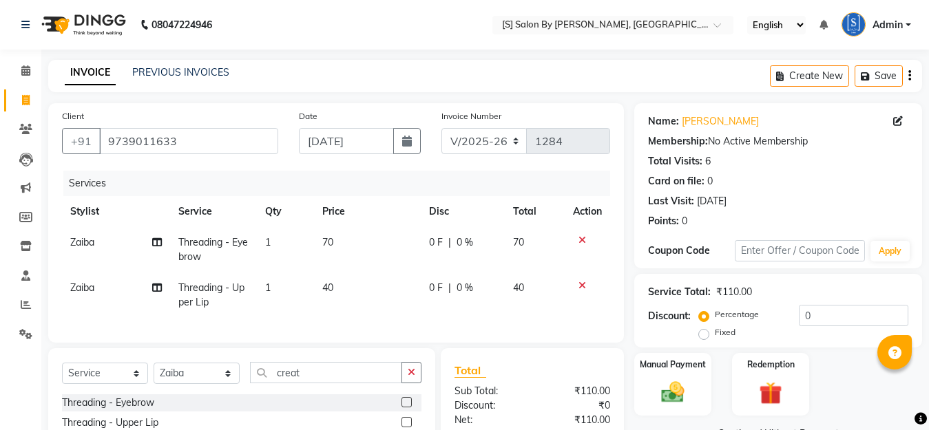
select select
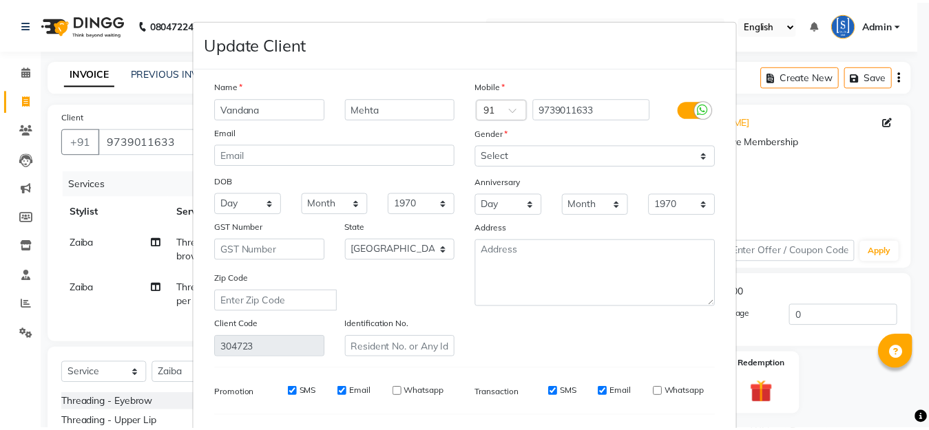
scroll to position [180, 0]
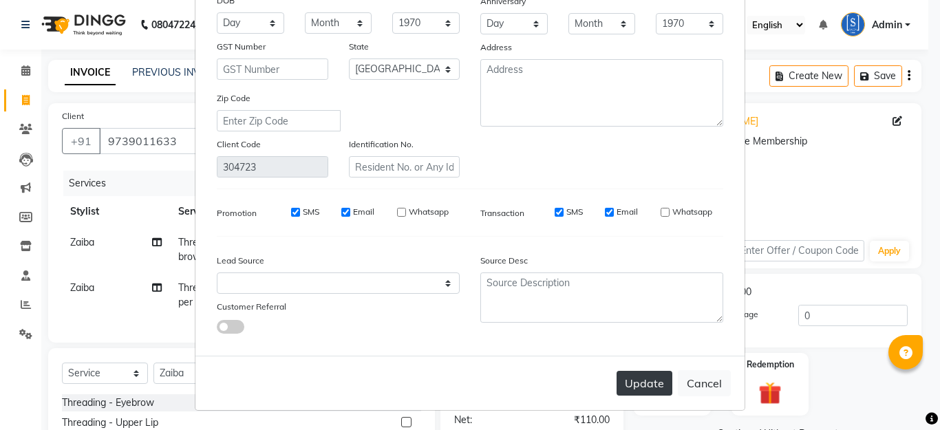
click at [654, 383] on button "Update" at bounding box center [645, 383] width 56 height 25
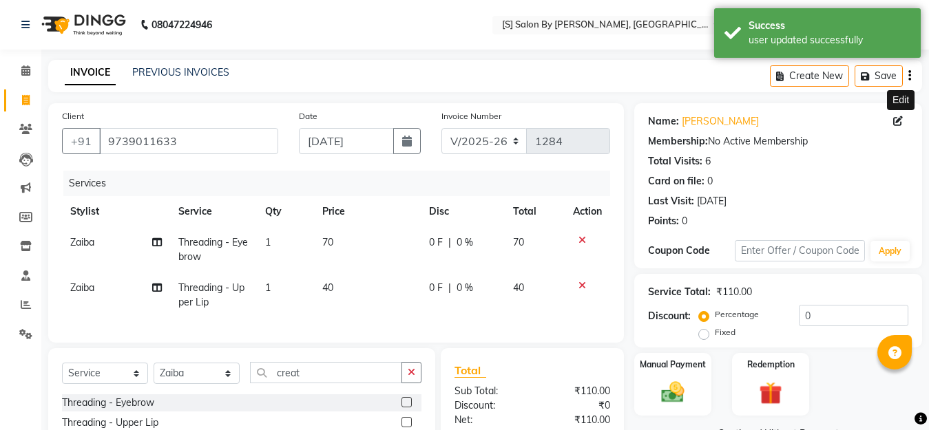
scroll to position [69, 0]
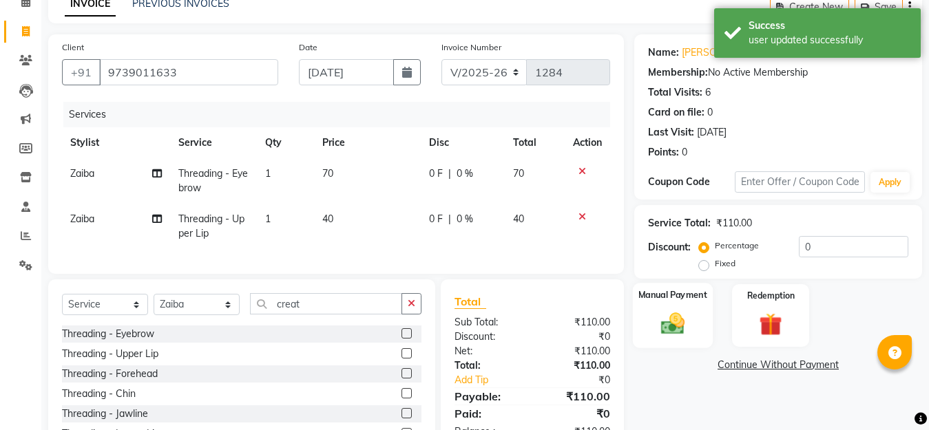
click at [666, 317] on img at bounding box center [672, 324] width 39 height 28
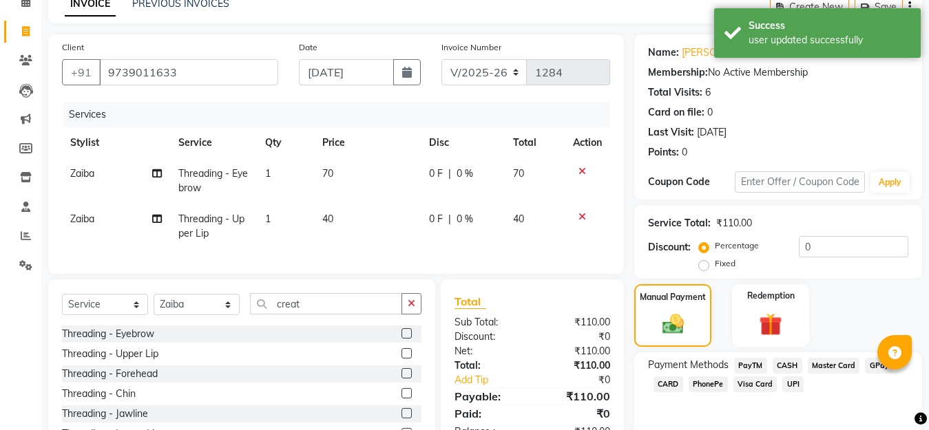
click at [874, 369] on span "GPay" at bounding box center [879, 366] width 28 height 16
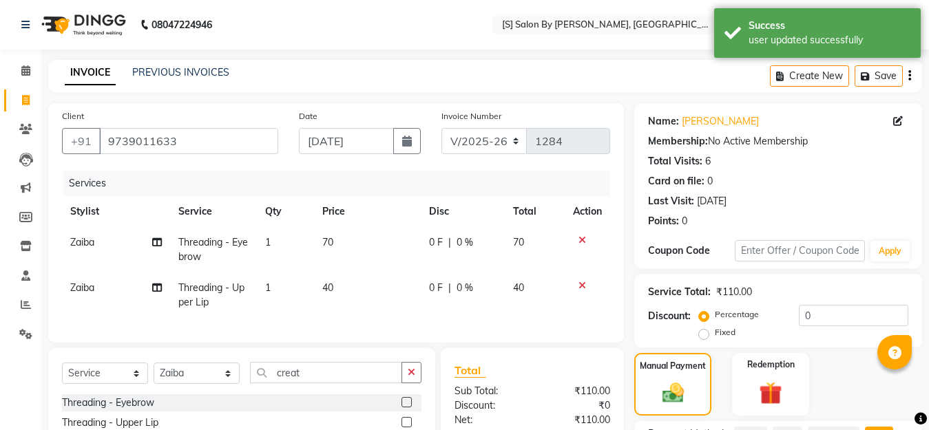
scroll to position [161, 0]
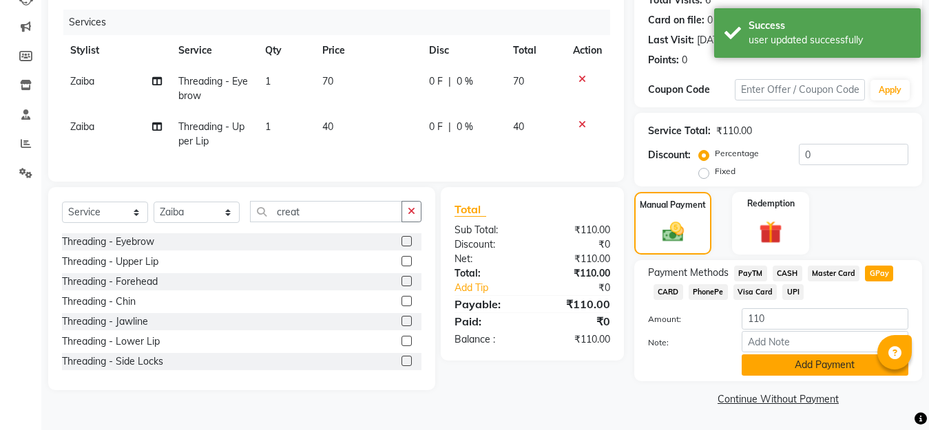
click at [779, 363] on button "Add Payment" at bounding box center [824, 365] width 167 height 21
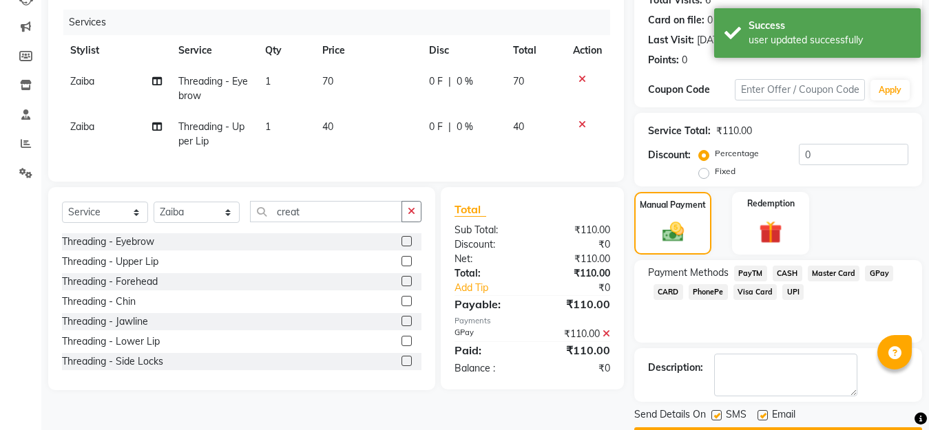
scroll to position [200, 0]
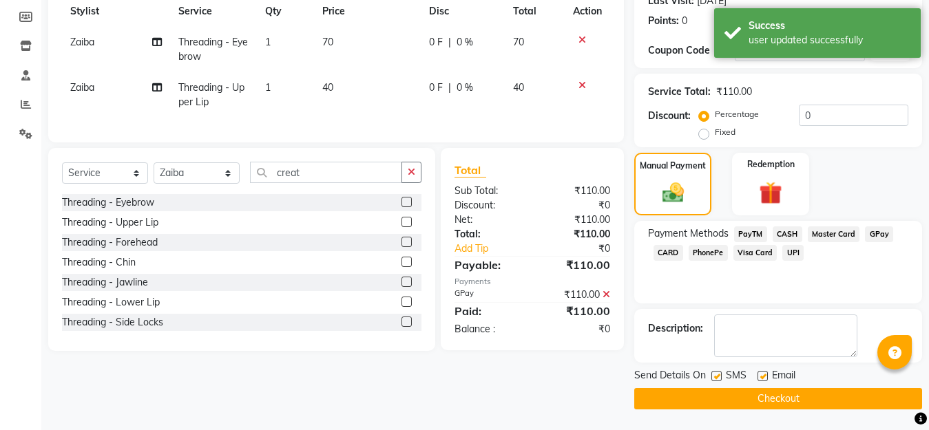
click at [792, 409] on button "Checkout" at bounding box center [778, 398] width 288 height 21
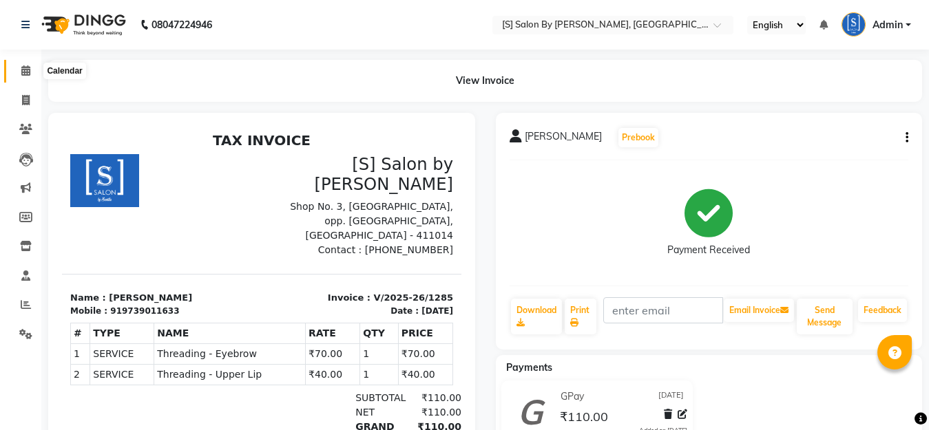
click at [23, 68] on icon at bounding box center [25, 70] width 9 height 10
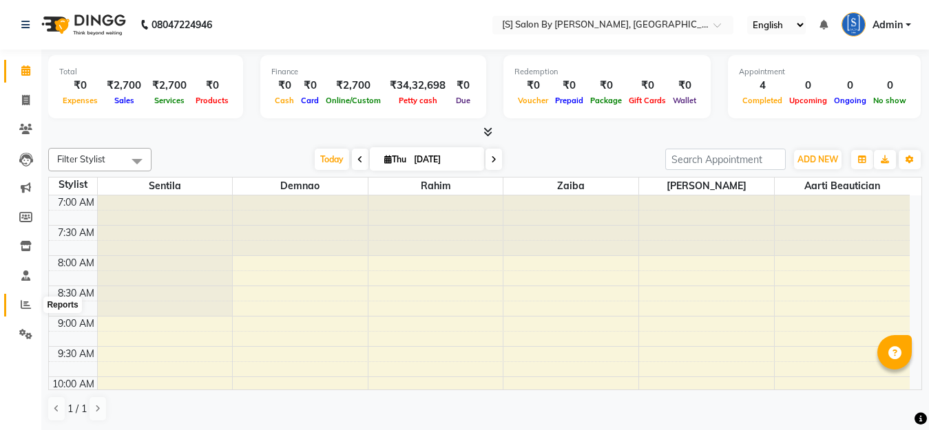
click at [26, 302] on icon at bounding box center [26, 304] width 10 height 10
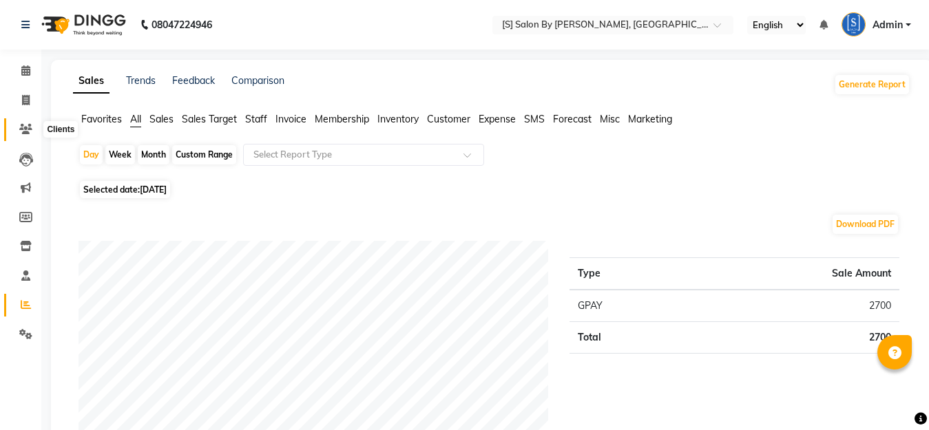
click at [30, 131] on icon at bounding box center [25, 129] width 13 height 10
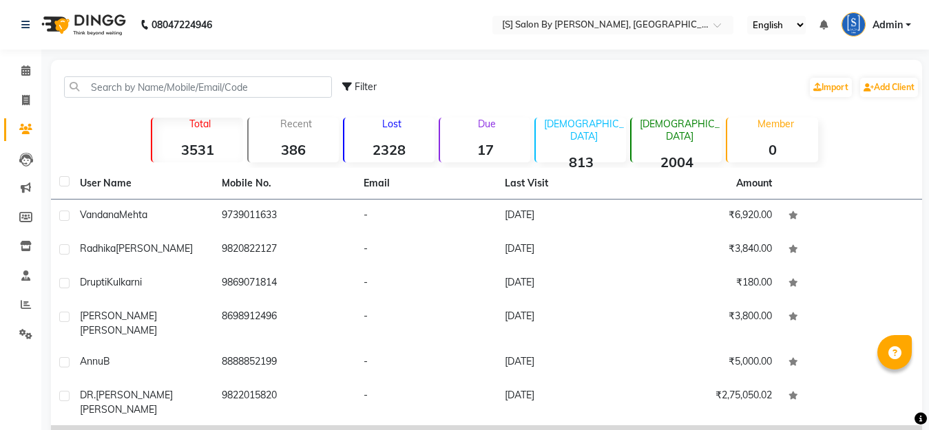
scroll to position [166, 0]
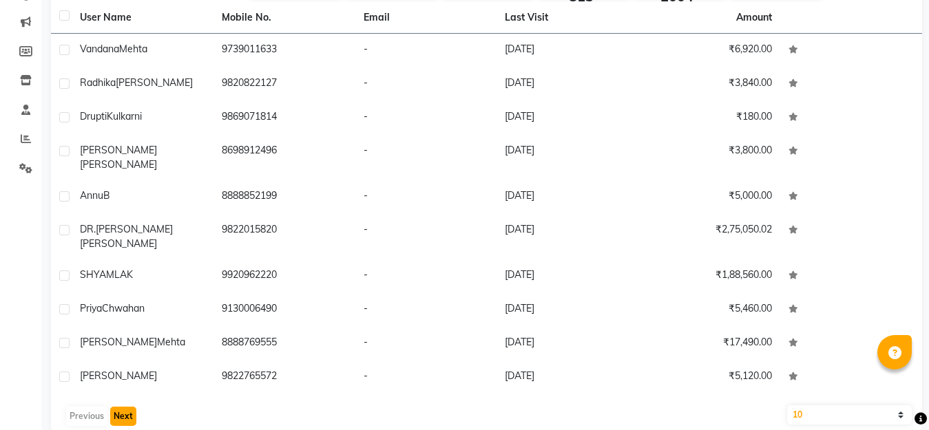
click at [129, 407] on button "Next" at bounding box center [123, 416] width 26 height 19
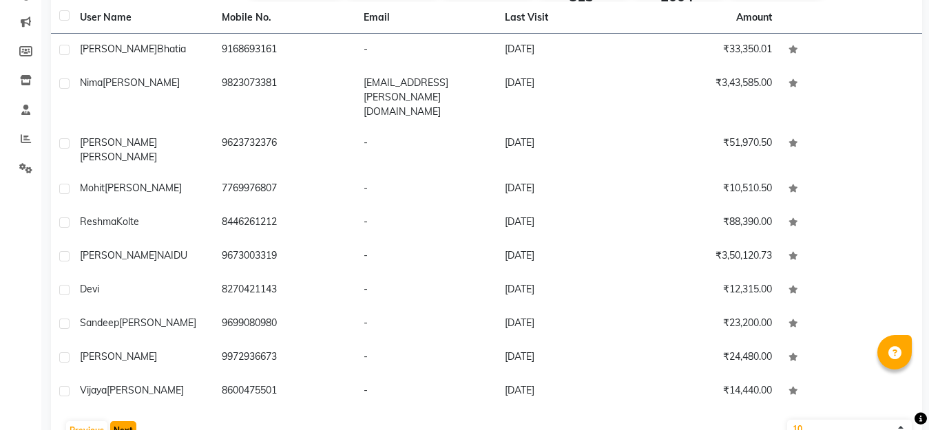
click at [129, 421] on button "Next" at bounding box center [123, 430] width 26 height 19
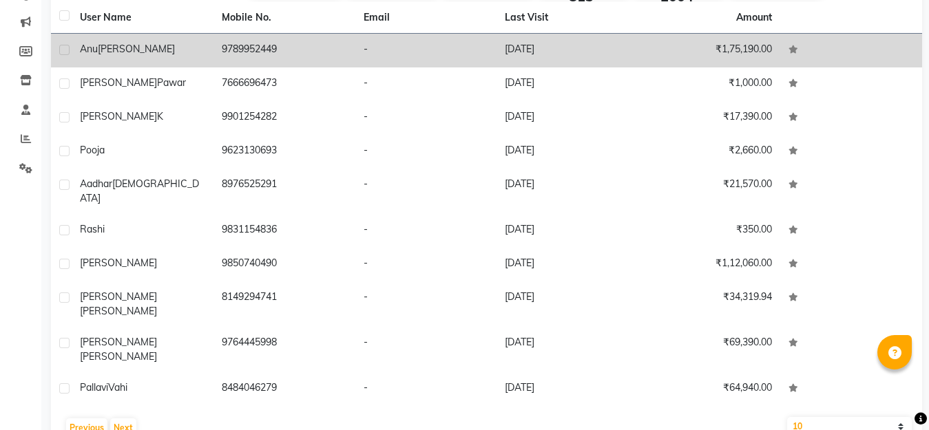
click at [795, 48] on icon at bounding box center [793, 49] width 10 height 8
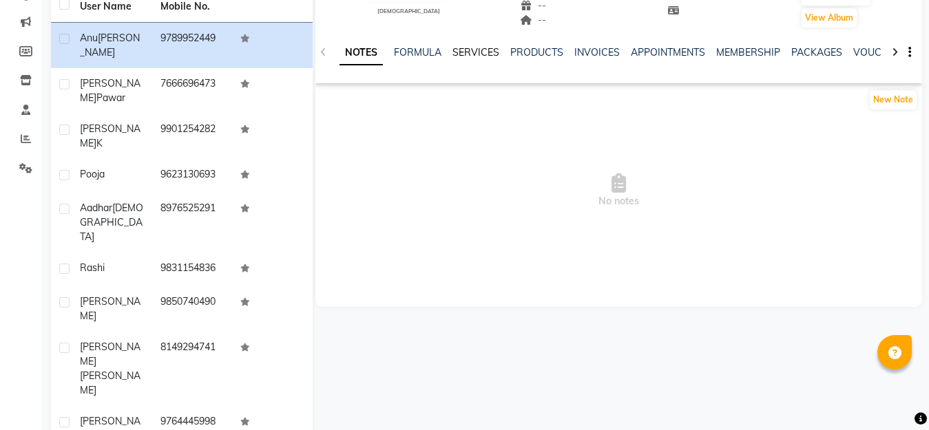
click at [483, 55] on link "SERVICES" at bounding box center [475, 52] width 47 height 12
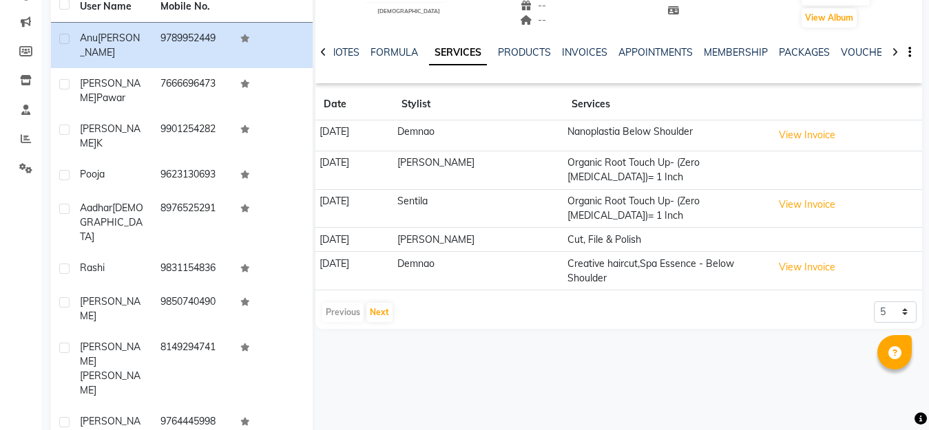
click at [659, 163] on td "Organic Root Touch Up- (Zero [MEDICAL_DATA])= 1 Inch" at bounding box center [665, 170] width 204 height 39
click at [768, 169] on td at bounding box center [845, 170] width 154 height 39
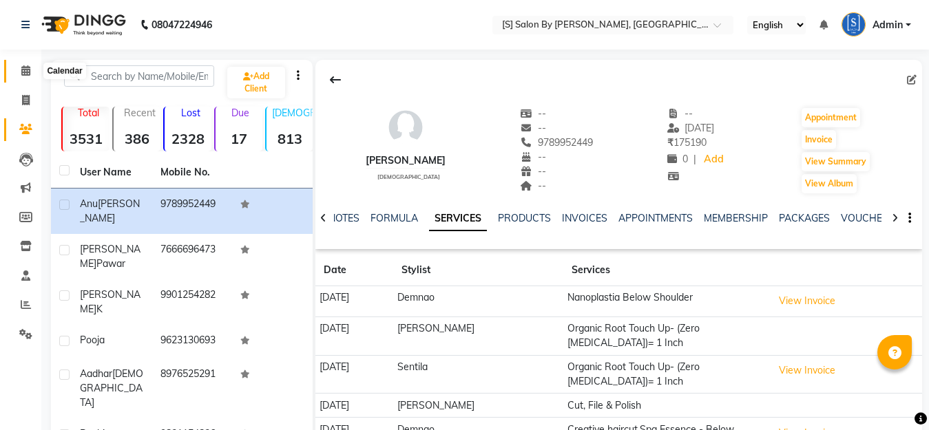
click at [25, 71] on icon at bounding box center [25, 70] width 9 height 10
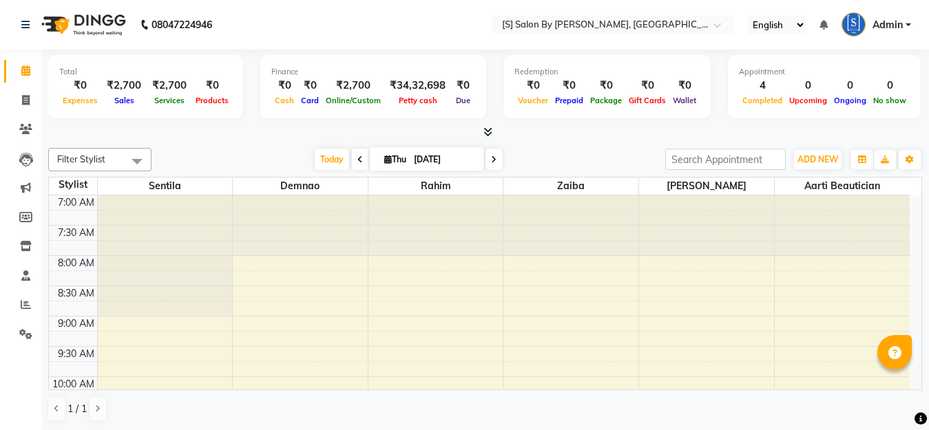
click at [384, 160] on icon at bounding box center [388, 159] width 8 height 9
select select "9"
select select "2025"
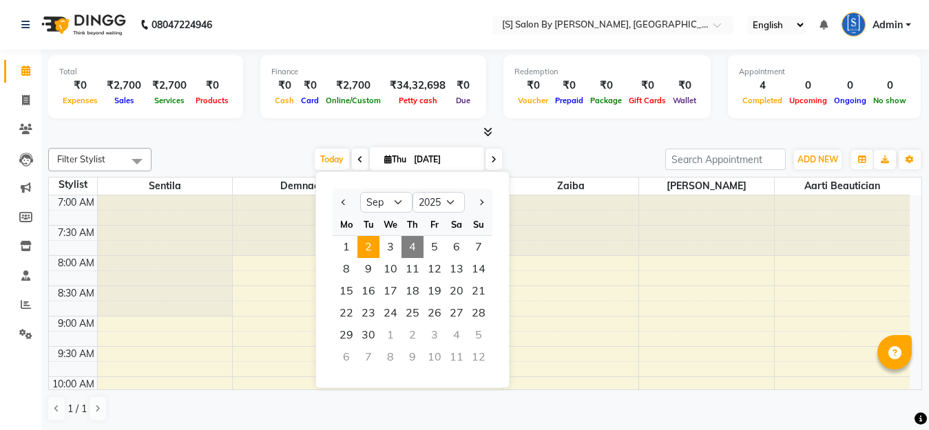
click at [370, 251] on span "2" at bounding box center [368, 247] width 22 height 22
type input "[DATE]"
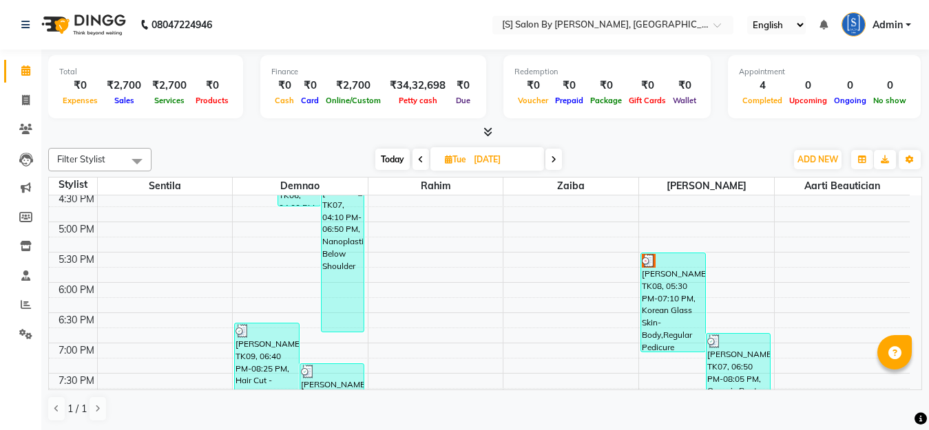
scroll to position [648, 0]
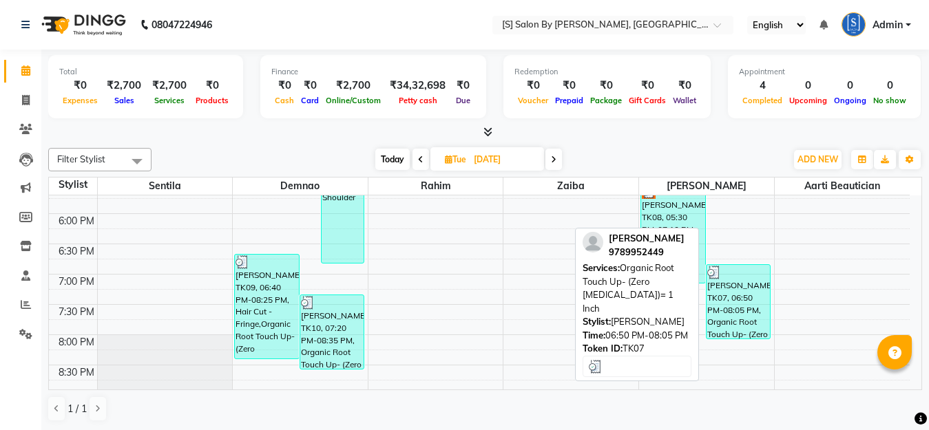
click at [746, 311] on div "[PERSON_NAME], TK07, 06:50 PM-08:05 PM, Organic Root Touch Up- (Zero [MEDICAL_D…" at bounding box center [737, 302] width 63 height 74
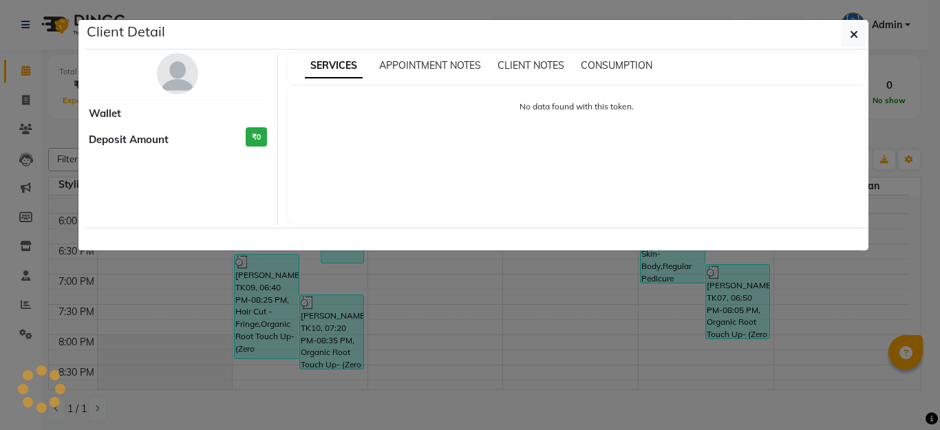
select select "3"
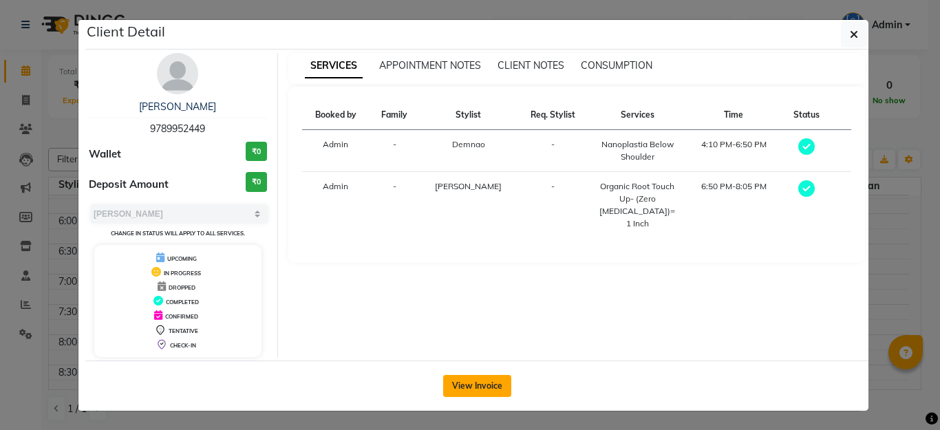
click at [474, 392] on button "View Invoice" at bounding box center [477, 386] width 68 height 22
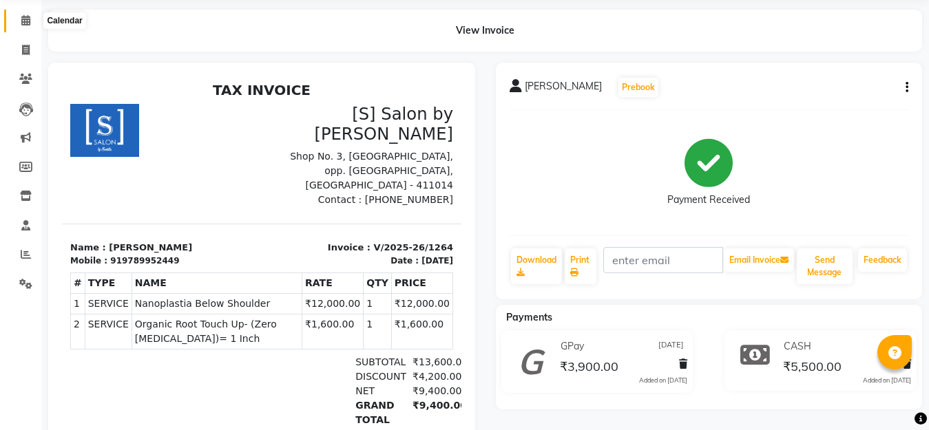
click at [20, 23] on span at bounding box center [26, 21] width 24 height 16
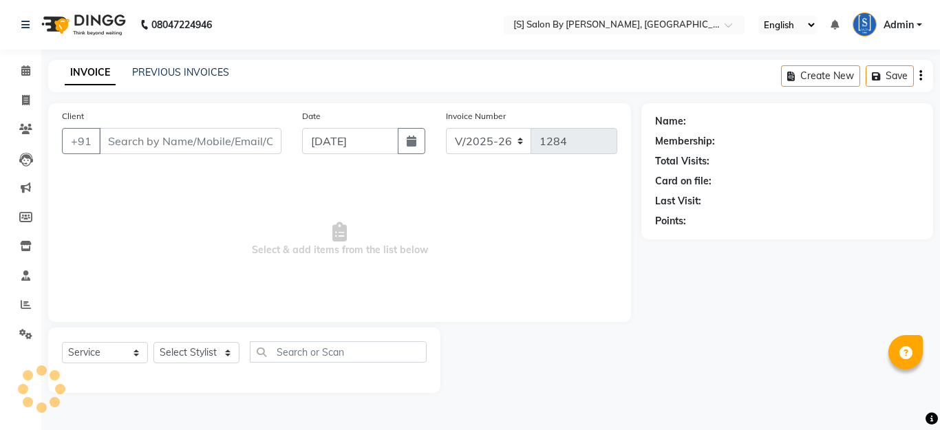
select select "45"
select select "service"
click at [192, 357] on select "Select Stylist" at bounding box center [197, 352] width 86 height 21
type input "9545051032"
type input "[DATE]"
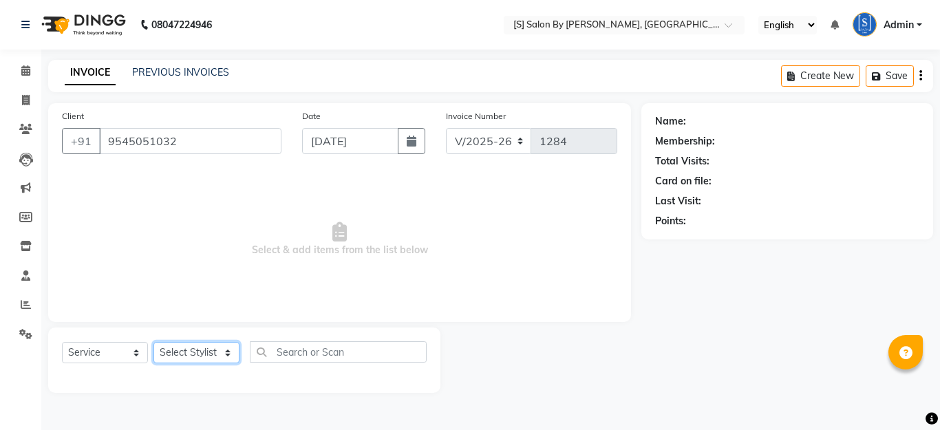
click at [192, 357] on select "Select Stylist" at bounding box center [197, 352] width 86 height 21
select select "43272"
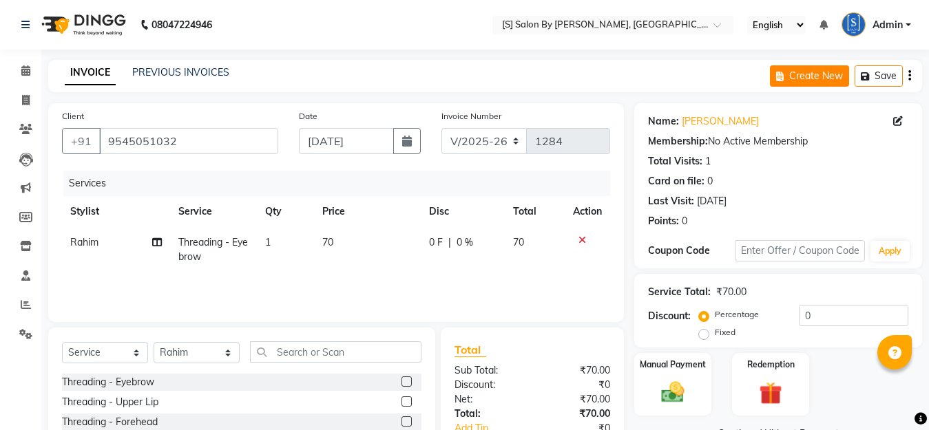
click at [806, 69] on button "Create New" at bounding box center [809, 75] width 79 height 21
select select "service"
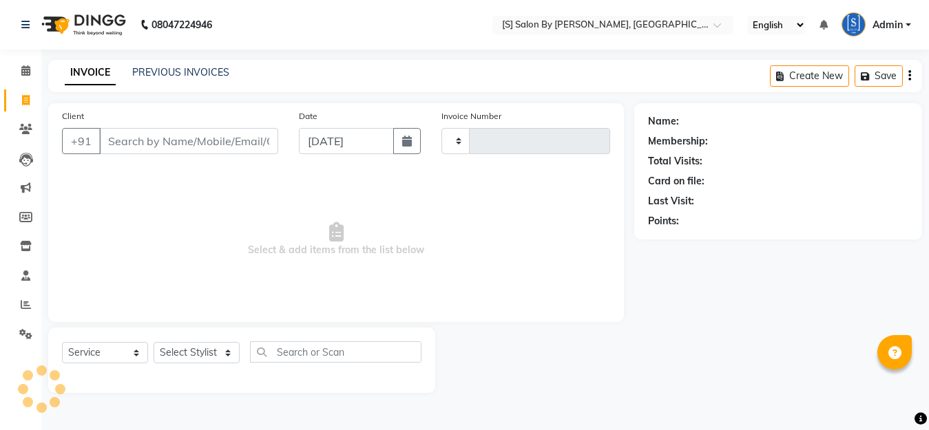
type input "1284"
select select "45"
click at [184, 353] on select "Select Stylist" at bounding box center [197, 352] width 86 height 21
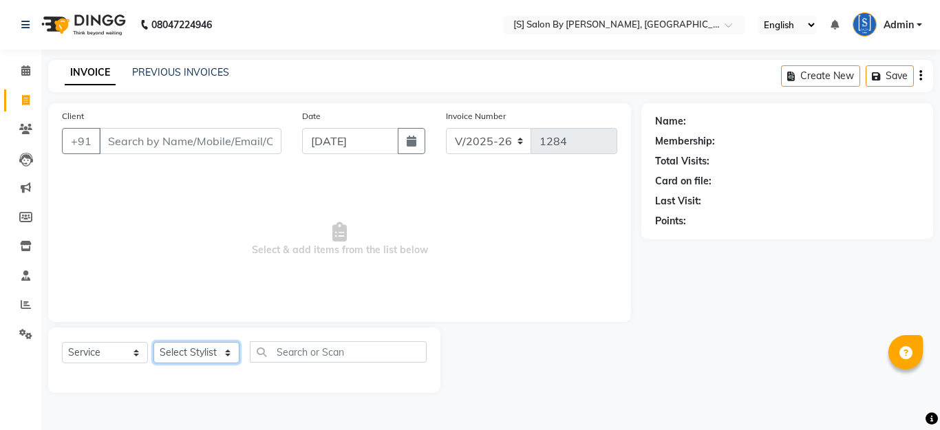
select select "50987"
click at [154, 342] on select "Select Stylist Aarti Beautician Demnao [PERSON_NAME] [PERSON_NAME]" at bounding box center [197, 352] width 86 height 21
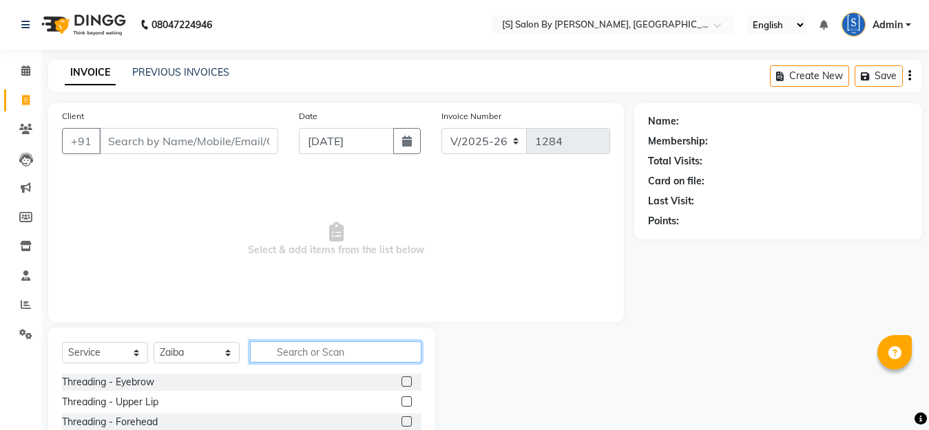
click at [350, 359] on input "text" at bounding box center [335, 351] width 171 height 21
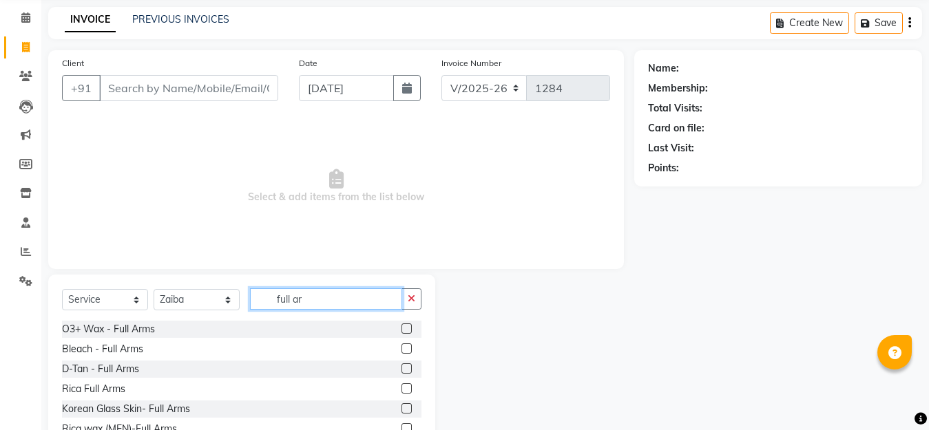
scroll to position [52, 0]
type input "full ar"
click at [401, 410] on label at bounding box center [406, 409] width 10 height 10
click at [401, 410] on input "checkbox" at bounding box center [405, 409] width 9 height 9
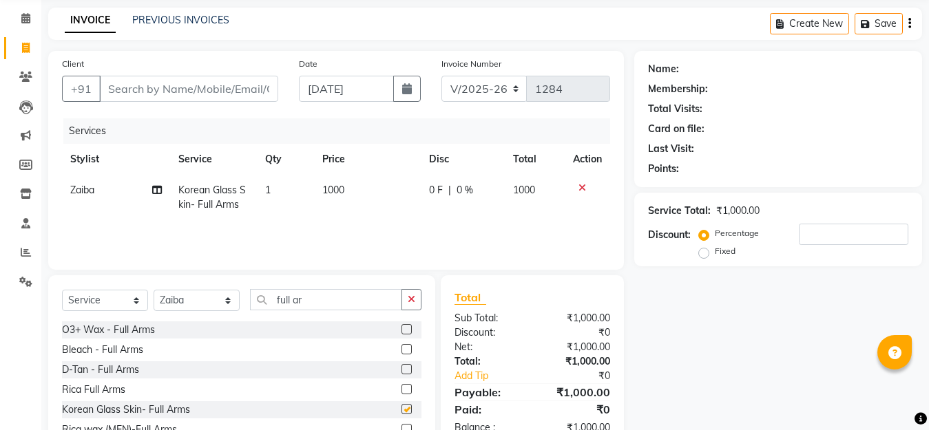
checkbox input "false"
click at [359, 301] on input "full ar" at bounding box center [326, 299] width 152 height 21
type input "f"
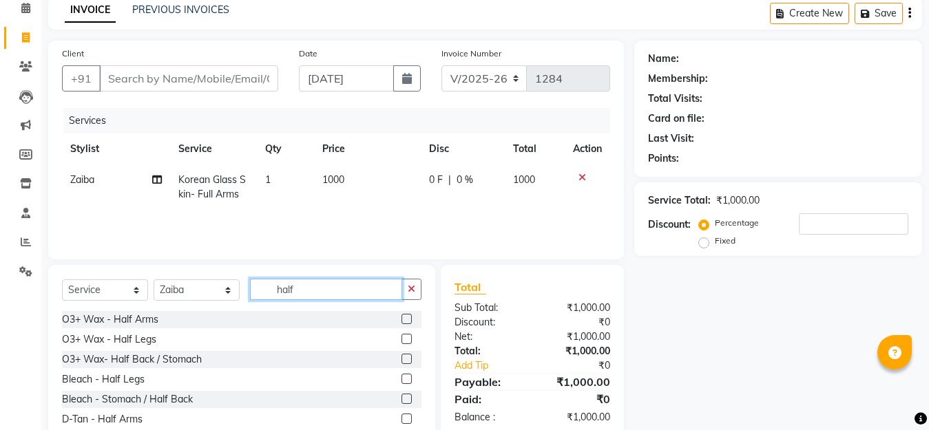
scroll to position [0, 0]
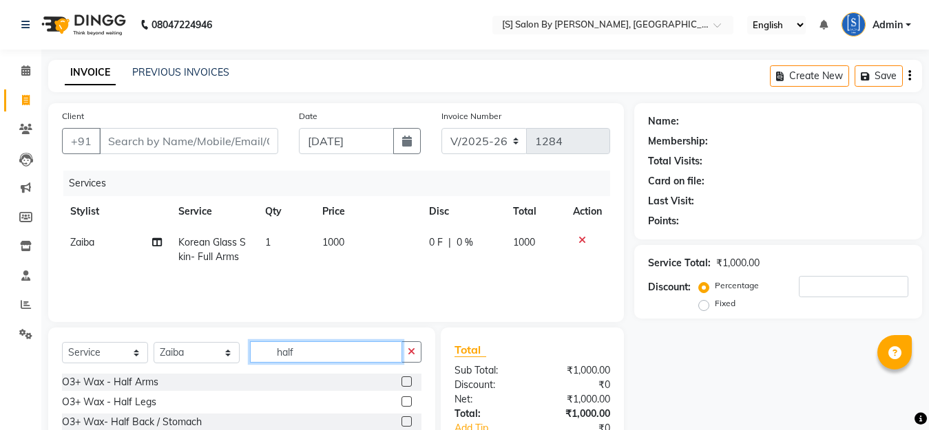
drag, startPoint x: 363, startPoint y: 352, endPoint x: 364, endPoint y: 337, distance: 15.8
click at [363, 342] on input "half" at bounding box center [326, 351] width 152 height 21
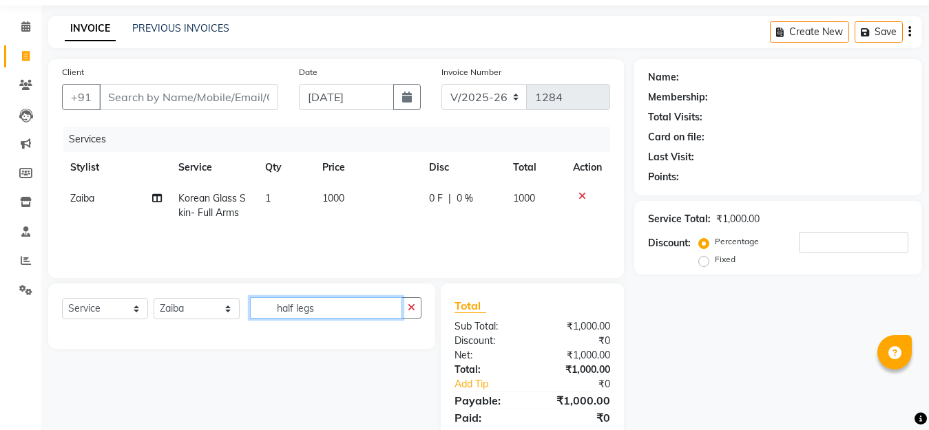
scroll to position [69, 0]
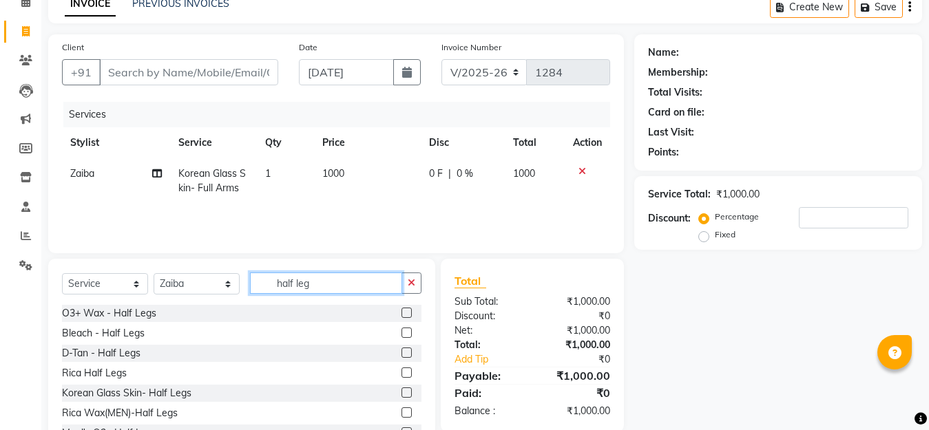
type input "half leg"
click at [401, 373] on label at bounding box center [406, 373] width 10 height 10
click at [401, 373] on input "checkbox" at bounding box center [405, 373] width 9 height 9
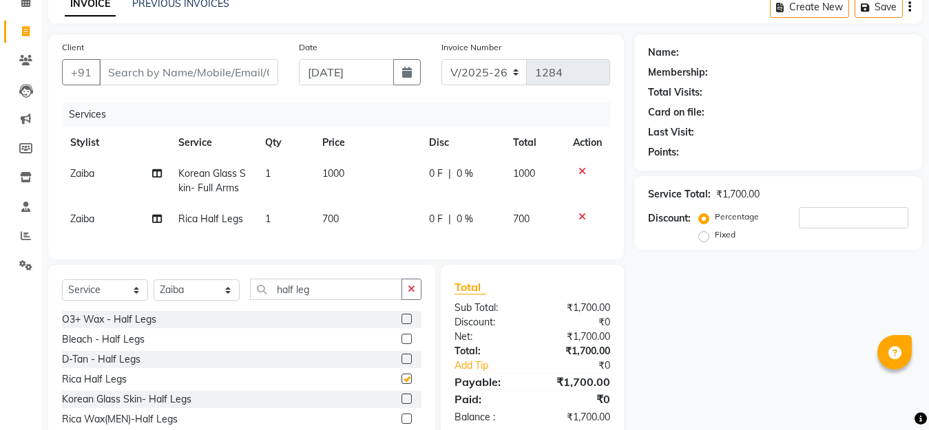
checkbox input "false"
click at [218, 70] on input "Client" at bounding box center [188, 72] width 179 height 26
click at [206, 78] on input "Client" at bounding box center [188, 72] width 179 height 26
type input "r"
type input "0"
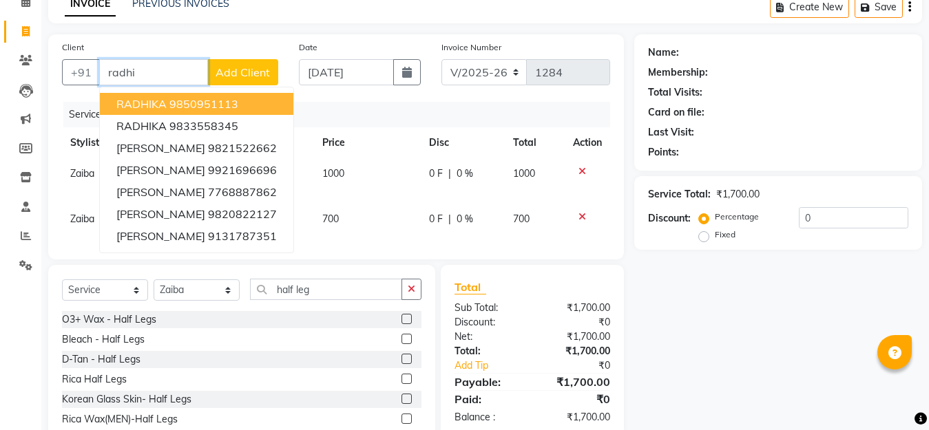
drag, startPoint x: 181, startPoint y: 70, endPoint x: 183, endPoint y: 76, distance: 7.2
click at [183, 76] on input "radhi" at bounding box center [153, 72] width 109 height 26
type input "r"
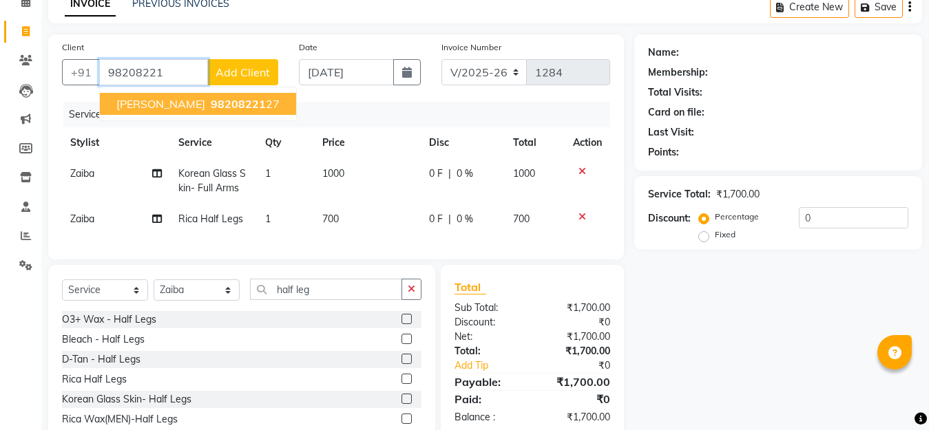
click at [244, 94] on button "Radhika Vivek 98208221 27" at bounding box center [198, 104] width 196 height 22
type input "9820822127"
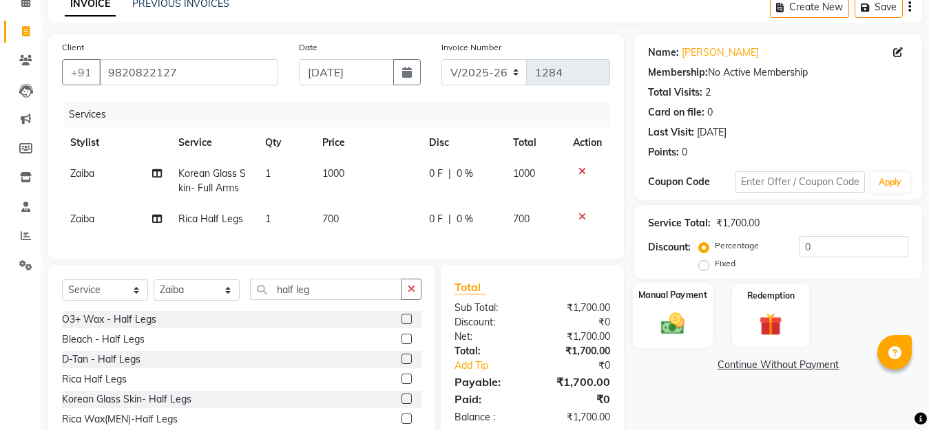
click at [680, 311] on img at bounding box center [672, 324] width 39 height 28
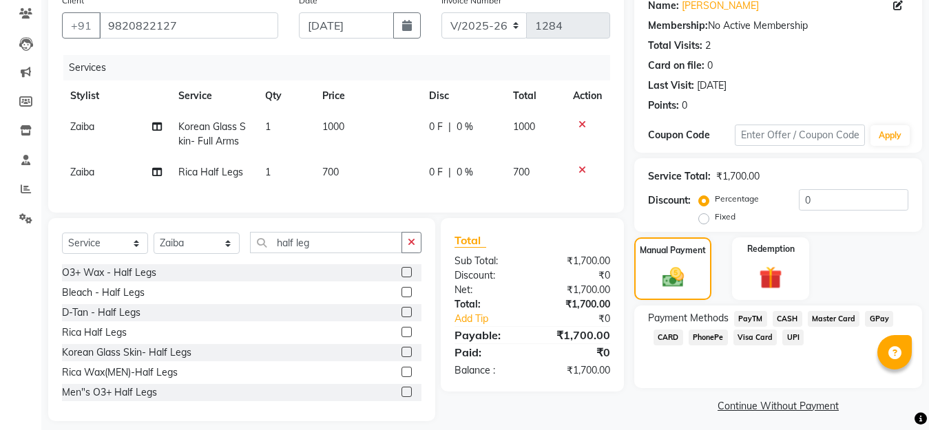
scroll to position [139, 0]
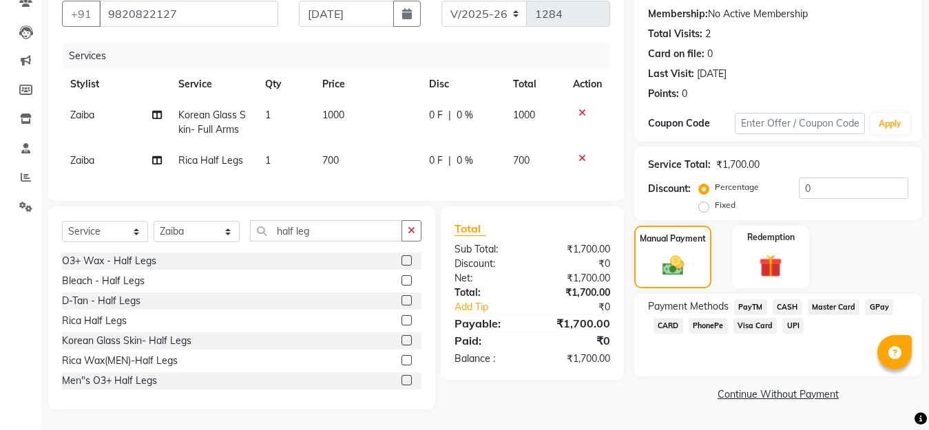
click at [875, 299] on span "GPay" at bounding box center [879, 307] width 28 height 16
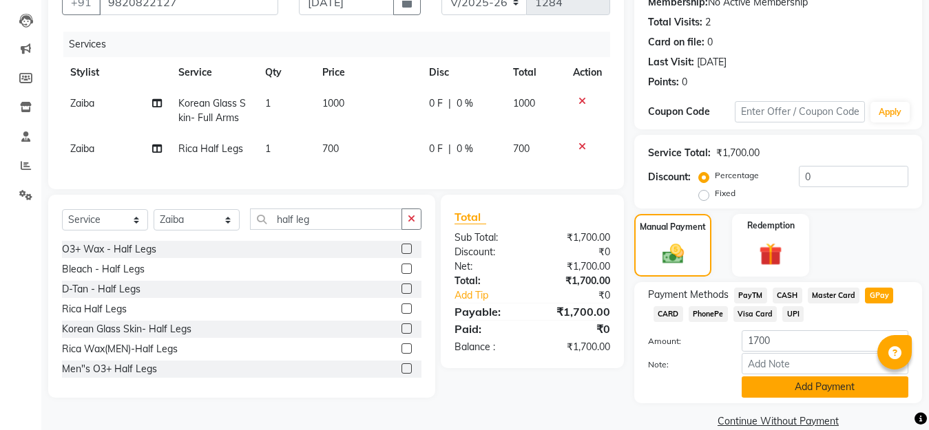
click at [823, 385] on button "Add Payment" at bounding box center [824, 387] width 167 height 21
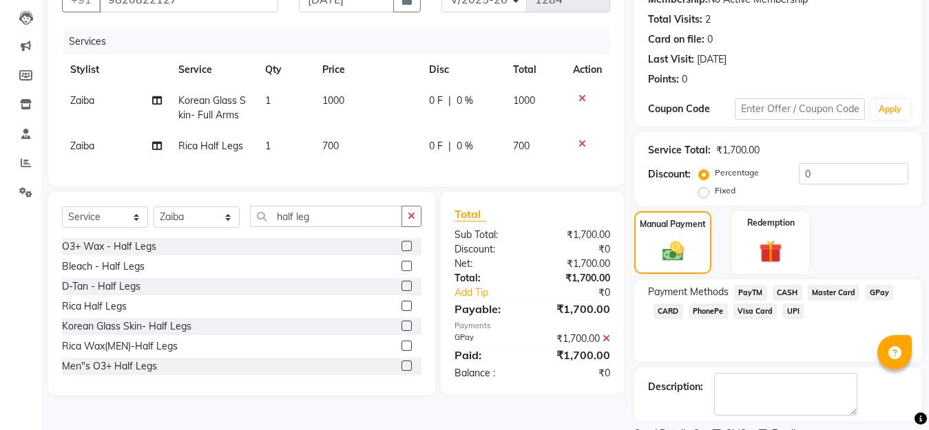
scroll to position [200, 0]
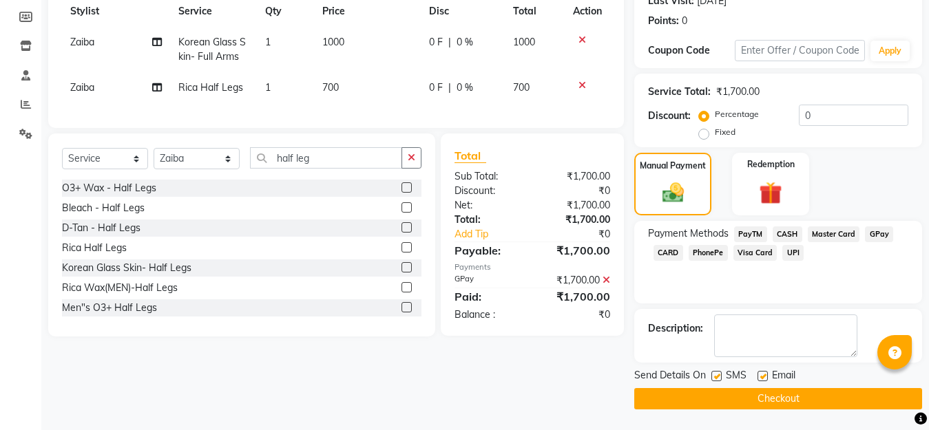
click at [684, 399] on button "Checkout" at bounding box center [778, 398] width 288 height 21
